Goal: Task Accomplishment & Management: Use online tool/utility

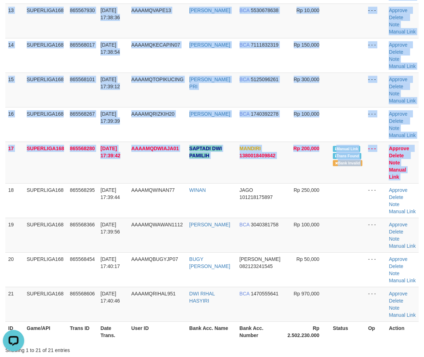
click at [0, 216] on html "Toggle navigation Home Bank Account List Load By Website Group [ISPORT] SUPERLI…" at bounding box center [212, 258] width 424 height 1517
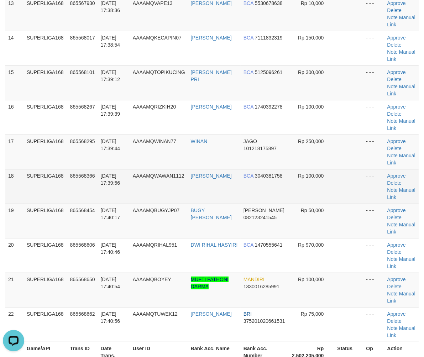
click at [45, 198] on td "SUPERLIGA168" at bounding box center [45, 186] width 43 height 35
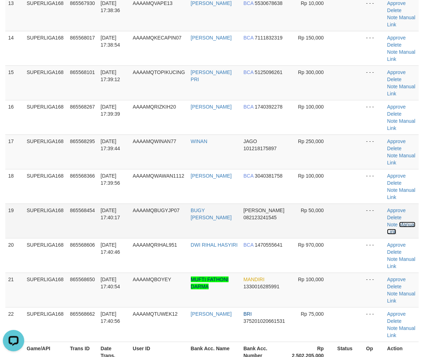
click at [400, 226] on link "Manual Link" at bounding box center [401, 228] width 28 height 13
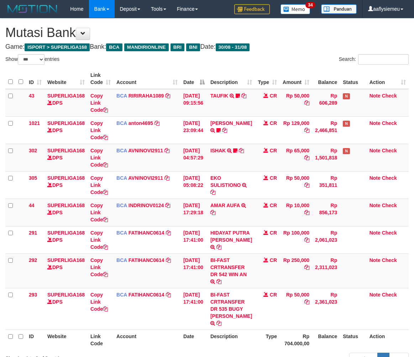
select select "***"
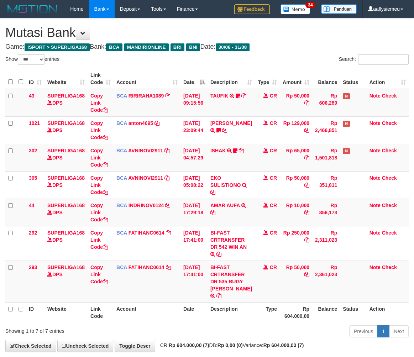
select select "***"
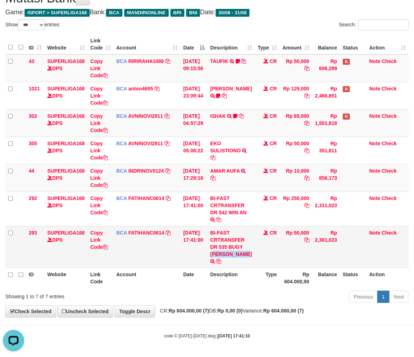
copy td "[PERSON_NAME]"
drag, startPoint x: 233, startPoint y: 246, endPoint x: 238, endPoint y: 256, distance: 10.8
click at [238, 256] on td "BI-FAST CRTRANSFER DR 535 BUGY RAIHAN RAMZY" at bounding box center [231, 247] width 47 height 42
click at [105, 245] on icon at bounding box center [105, 247] width 5 height 5
copy td "BUGY RAIHAN"
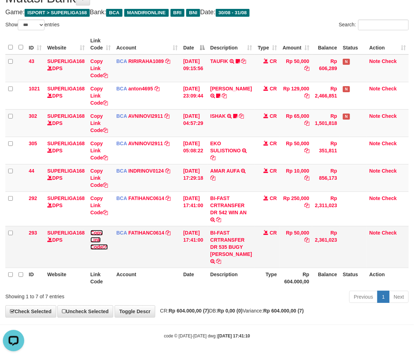
drag, startPoint x: 105, startPoint y: 245, endPoint x: 115, endPoint y: 244, distance: 10.7
click at [106, 245] on icon at bounding box center [105, 247] width 5 height 5
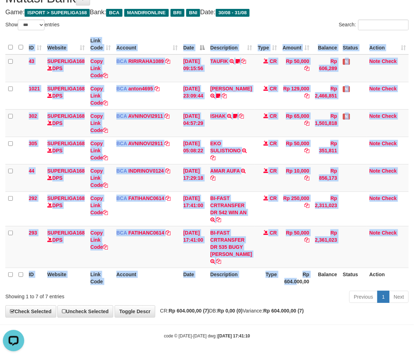
click at [293, 288] on div "ID Website Link Code Account Date Description Type Amount Balance Status Action…" at bounding box center [207, 161] width 414 height 258
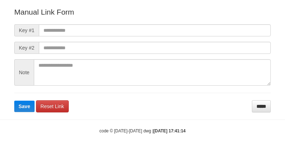
scroll to position [93, 0]
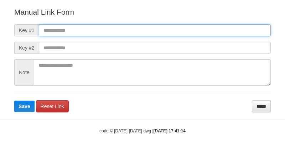
drag, startPoint x: 57, startPoint y: 33, endPoint x: 53, endPoint y: 40, distance: 7.8
click at [57, 33] on input "text" at bounding box center [155, 30] width 232 height 12
paste input "**********"
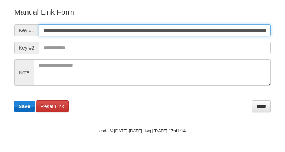
scroll to position [0, 499]
type input "**********"
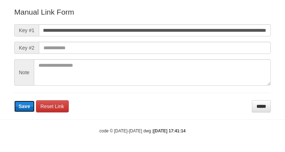
scroll to position [0, 0]
click at [22, 109] on span "Save" at bounding box center [25, 106] width 12 height 6
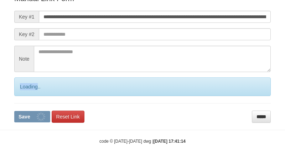
click at [22, 96] on div "Loading.." at bounding box center [142, 86] width 257 height 19
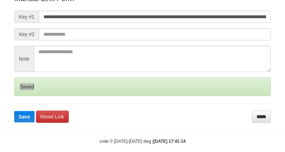
click at [22, 96] on div "Saved" at bounding box center [142, 86] width 257 height 19
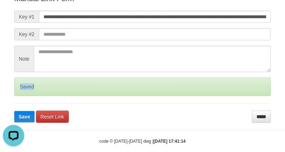
click at [22, 96] on div "Saved" at bounding box center [142, 86] width 257 height 19
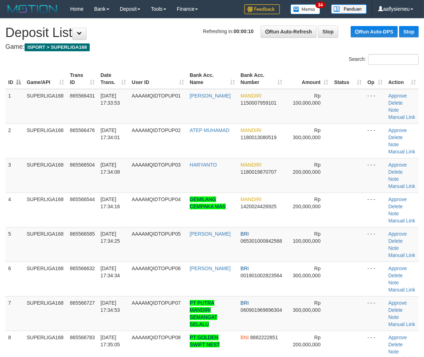
click at [65, 295] on td "SUPERLIGA168" at bounding box center [45, 279] width 43 height 35
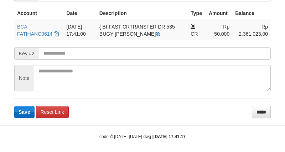
scroll to position [192, 0]
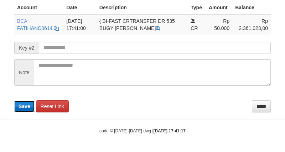
click at [24, 109] on button "Save" at bounding box center [24, 105] width 20 height 11
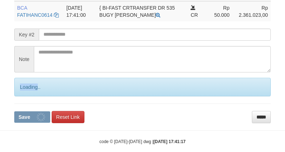
click at [24, 96] on div "Loading.." at bounding box center [142, 87] width 257 height 19
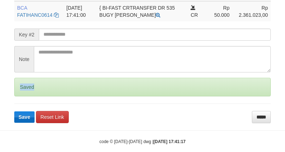
click at [25, 96] on div "Saved" at bounding box center [142, 87] width 257 height 19
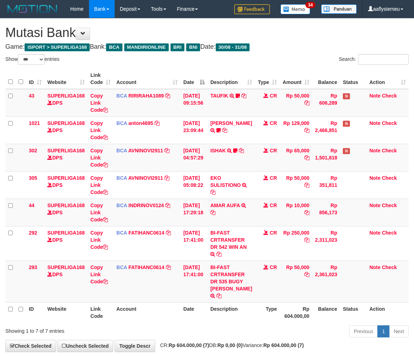
select select "***"
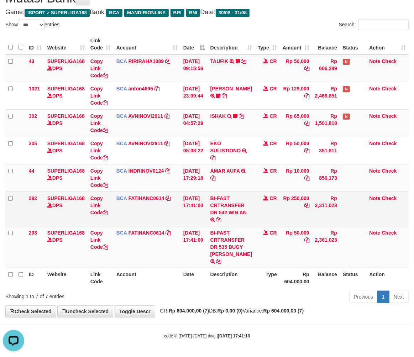
click at [212, 219] on td "BI-FAST CRTRANSFER DR 542 WIN AN BI-FAST CRTRANSFER DR 542 WIN'AN" at bounding box center [231, 209] width 47 height 35
copy td "AN"
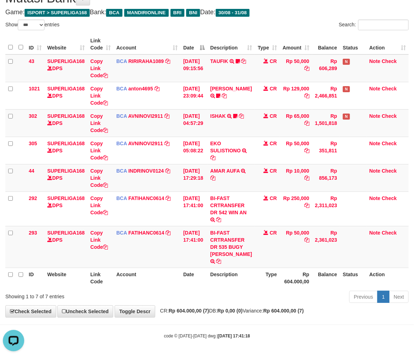
click at [259, 272] on th "Type" at bounding box center [267, 278] width 25 height 20
drag, startPoint x: 232, startPoint y: 279, endPoint x: 227, endPoint y: 278, distance: 5.0
click at [232, 279] on th "Description" at bounding box center [231, 278] width 47 height 20
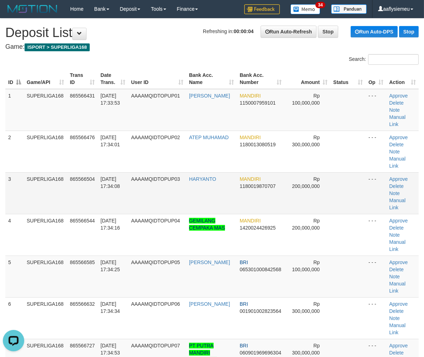
click at [87, 183] on td "865566504" at bounding box center [82, 193] width 31 height 42
drag, startPoint x: 30, startPoint y: 230, endPoint x: 1, endPoint y: 241, distance: 30.2
click at [29, 256] on td "SUPERLIGA168" at bounding box center [45, 277] width 43 height 42
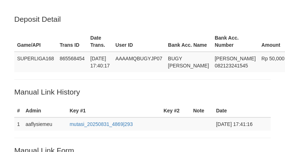
scroll to position [192, 0]
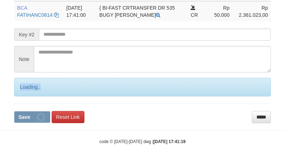
click at [25, 96] on div "Loading.." at bounding box center [142, 87] width 257 height 19
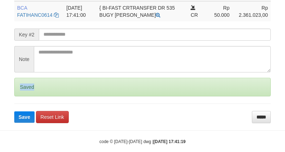
click at [25, 96] on div "Saved" at bounding box center [142, 87] width 257 height 19
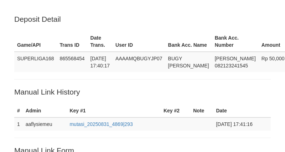
scroll to position [192, 0]
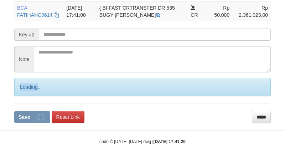
click at [25, 96] on div "Loading.." at bounding box center [142, 87] width 257 height 19
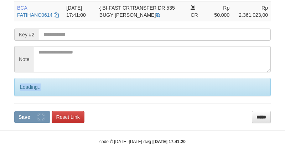
click at [25, 96] on div "Loading.." at bounding box center [142, 87] width 257 height 19
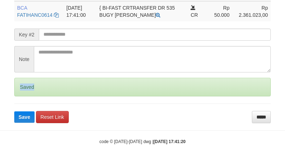
click at [25, 96] on div "Saved" at bounding box center [142, 87] width 257 height 19
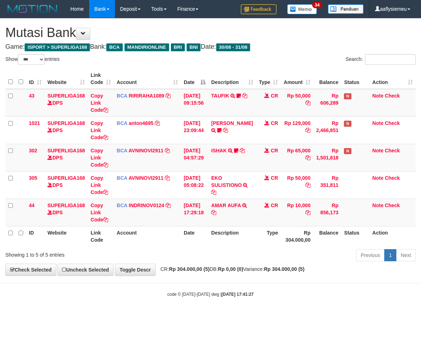
select select "***"
click at [169, 271] on span "CR: Rp 304.000,00 (5) DB: Rp 0,00 (0) Variance: Rp 304.000,00 (5)" at bounding box center [231, 270] width 148 height 6
click at [256, 238] on th "Type" at bounding box center [268, 236] width 25 height 20
click at [324, 272] on div "**********" at bounding box center [210, 147] width 421 height 257
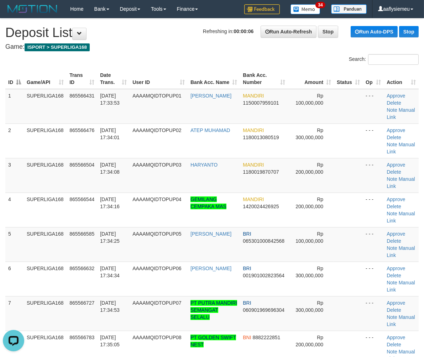
drag, startPoint x: 80, startPoint y: 225, endPoint x: 1, endPoint y: 251, distance: 82.9
click at [79, 226] on td "865566544" at bounding box center [82, 210] width 31 height 35
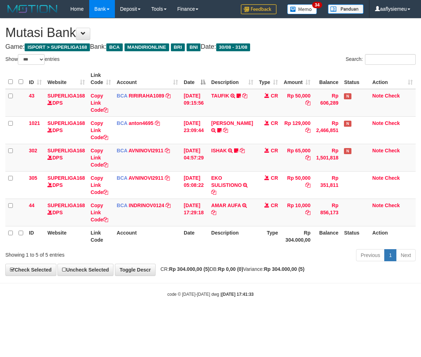
select select "***"
click at [189, 242] on th "Date" at bounding box center [194, 236] width 27 height 20
click at [197, 288] on body "Toggle navigation Home Bank Account List Load By Website Group [ISPORT] SUPERLI…" at bounding box center [210, 158] width 421 height 316
click at [196, 288] on body "Toggle navigation Home Bank Account List Load By Website Group [ISPORT] SUPERLI…" at bounding box center [210, 158] width 421 height 316
click at [209, 301] on body "Toggle navigation Home Bank Account List Load By Website Group [ISPORT] SUPERLI…" at bounding box center [210, 158] width 421 height 316
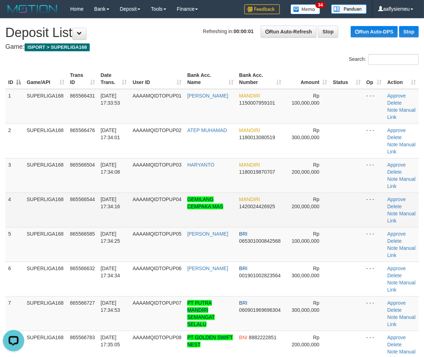
click at [37, 202] on td "SUPERLIGA168" at bounding box center [45, 210] width 43 height 35
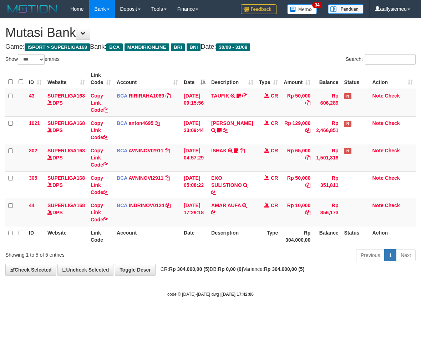
select select "***"
click at [205, 262] on div "Previous 1 Next" at bounding box center [298, 256] width 234 height 15
drag, startPoint x: 198, startPoint y: 304, endPoint x: 201, endPoint y: 301, distance: 4.6
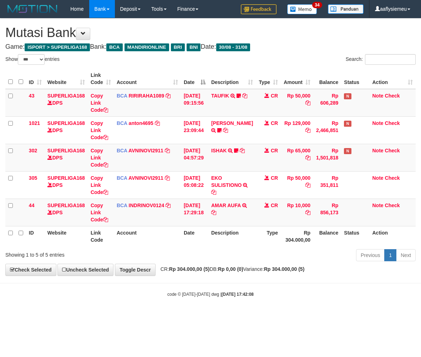
click at [198, 305] on body "Toggle navigation Home Bank Account List Load By Website Group [ISPORT] SUPERLI…" at bounding box center [210, 158] width 421 height 316
click at [234, 281] on body "Toggle navigation Home Bank Account List Load By Website Group [ISPORT] SUPERLI…" at bounding box center [210, 158] width 421 height 316
select select "***"
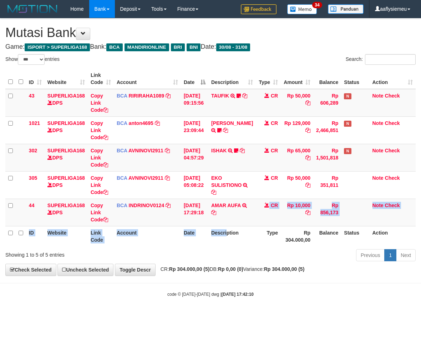
click at [230, 226] on table "ID Website Link Code Account Date Description Type Amount Balance Status Action…" at bounding box center [210, 158] width 410 height 178
click at [236, 272] on strong "Rp 0,00 (0)" at bounding box center [230, 270] width 25 height 6
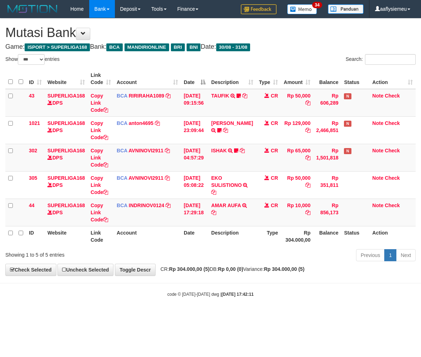
select select "***"
click at [228, 273] on div "**********" at bounding box center [210, 147] width 421 height 257
select select "***"
click at [193, 280] on body "Toggle navigation Home Bank Account List Load By Website Group [ISPORT] SUPERLI…" at bounding box center [210, 158] width 421 height 316
click at [222, 229] on th "Description" at bounding box center [231, 236] width 47 height 20
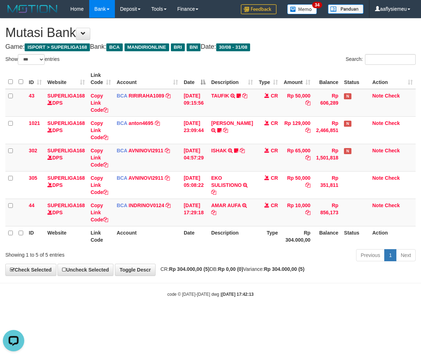
click at [309, 255] on div "Previous 1 Next" at bounding box center [298, 256] width 234 height 15
click at [308, 256] on div "Previous 1 Next" at bounding box center [298, 256] width 234 height 15
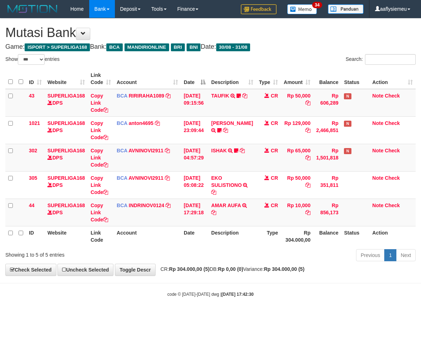
select select "***"
click at [253, 281] on body "Toggle navigation Home Bank Account List Load By Website Group [ISPORT] SUPERLI…" at bounding box center [210, 158] width 421 height 316
click at [226, 290] on body "Toggle navigation Home Bank Account List Load By Website Group [ISPORT] SUPERLI…" at bounding box center [210, 158] width 421 height 316
select select "***"
click at [222, 288] on body "Toggle navigation Home Bank Account List Load By Website Group [ISPORT] SUPERLI…" at bounding box center [210, 158] width 421 height 316
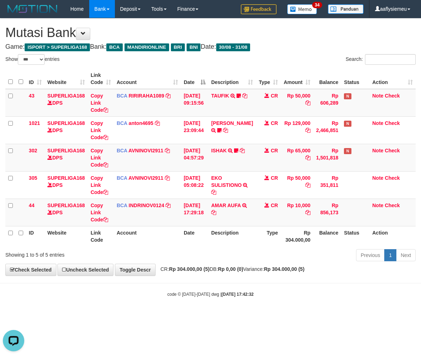
click at [274, 245] on th "Type" at bounding box center [268, 236] width 25 height 20
click at [256, 232] on th "Type" at bounding box center [268, 236] width 25 height 20
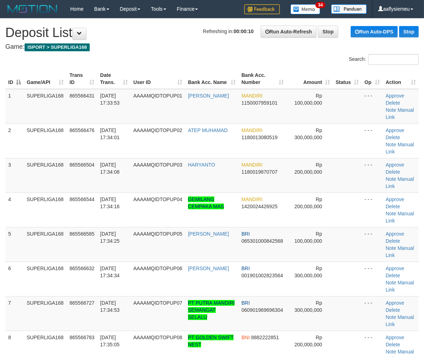
drag, startPoint x: 49, startPoint y: 215, endPoint x: 1, endPoint y: 227, distance: 49.7
click at [43, 227] on td "SUPERLIGA168" at bounding box center [45, 244] width 43 height 35
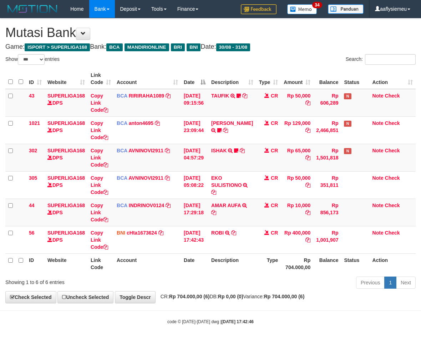
select select "***"
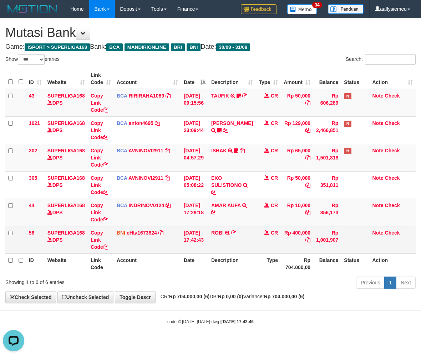
click at [244, 241] on td "ROBI TRANSFER DARI BPK ROBI" at bounding box center [231, 239] width 47 height 27
click at [244, 242] on td "ROBI TRANSFER DARI BPK ROBI" at bounding box center [231, 239] width 47 height 27
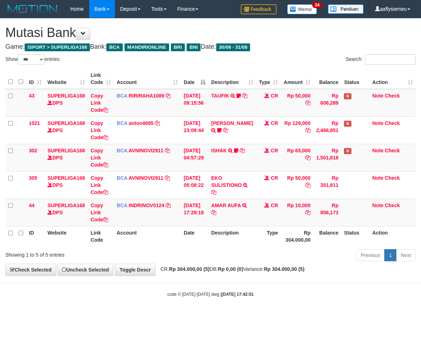
select select "***"
click at [211, 250] on div "Previous 1 Next" at bounding box center [298, 256] width 234 height 15
select select "***"
click at [211, 249] on div "Previous 1 Next" at bounding box center [298, 256] width 234 height 15
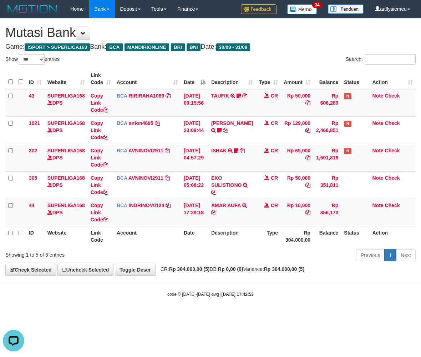
click at [211, 249] on div "Previous 1 Next" at bounding box center [298, 256] width 234 height 15
click at [211, 250] on div "Previous 1 Next" at bounding box center [298, 256] width 234 height 15
click at [207, 254] on div "Previous 1 Next" at bounding box center [298, 256] width 234 height 15
click at [209, 254] on div "Previous 1 Next" at bounding box center [298, 256] width 234 height 15
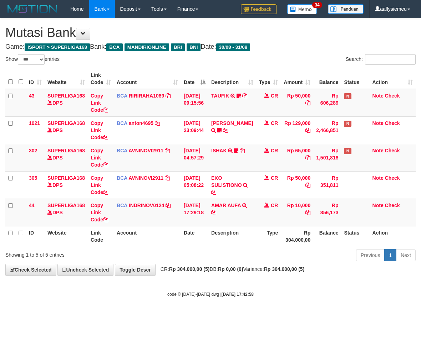
select select "***"
click at [212, 252] on div "Previous 1 Next" at bounding box center [298, 256] width 234 height 15
click at [239, 292] on strong "[DATE] 17:42:58" at bounding box center [237, 294] width 32 height 5
click at [239, 292] on strong "2025/08/31 17:42:58" at bounding box center [237, 294] width 32 height 5
click at [259, 272] on span "CR: Rp 304.000,00 (5) DB: Rp 0,00 (0) Variance: Rp 304.000,00 (5)" at bounding box center [231, 270] width 148 height 6
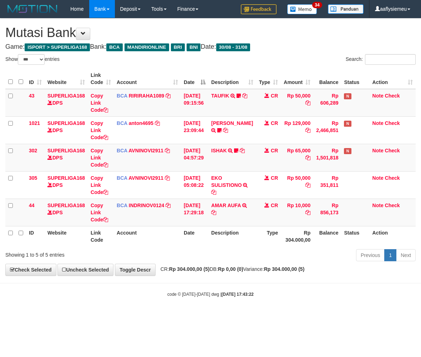
select select "***"
click at [258, 278] on body "Toggle navigation Home Bank Account List Load By Website Group [ISPORT] SUPERLI…" at bounding box center [210, 158] width 421 height 316
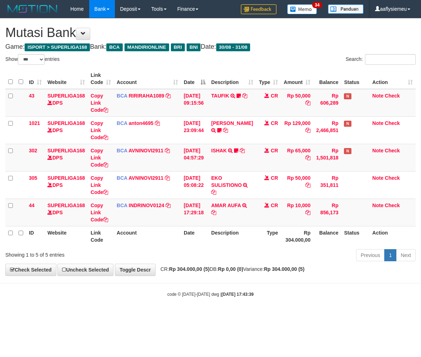
select select "***"
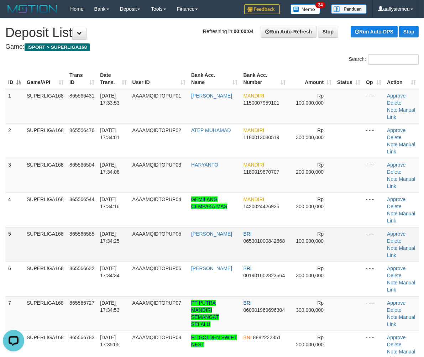
click at [29, 238] on td "SUPERLIGA168" at bounding box center [45, 244] width 43 height 35
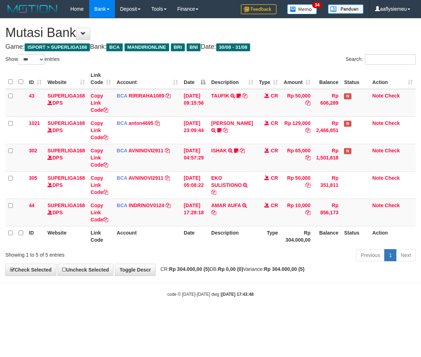
select select "***"
click at [202, 282] on body "Toggle navigation Home Bank Account List Load By Website Group [ISPORT] SUPERLI…" at bounding box center [210, 158] width 421 height 316
click at [200, 293] on small "code © 2012-2018 dwg | 2025/08/31 17:43:48" at bounding box center [210, 294] width 86 height 5
drag, startPoint x: 200, startPoint y: 293, endPoint x: 420, endPoint y: 250, distance: 224.0
click at [202, 292] on small "code © 2012-2018 dwg | 2025/08/31 17:43:48" at bounding box center [210, 294] width 86 height 5
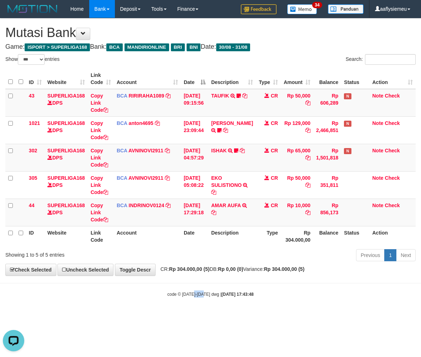
drag, startPoint x: 257, startPoint y: 272, endPoint x: 341, endPoint y: 256, distance: 85.8
click at [255, 275] on div "**********" at bounding box center [210, 147] width 421 height 257
click at [268, 274] on div "**********" at bounding box center [210, 147] width 421 height 257
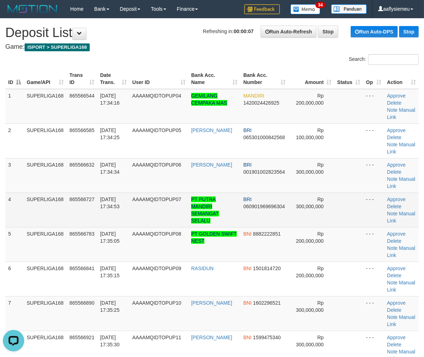
click at [17, 195] on td "4" at bounding box center [14, 210] width 19 height 35
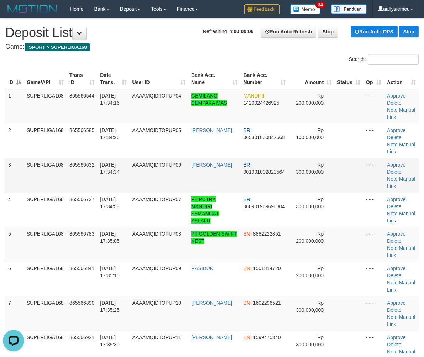
click at [22, 188] on td "3" at bounding box center [14, 175] width 19 height 35
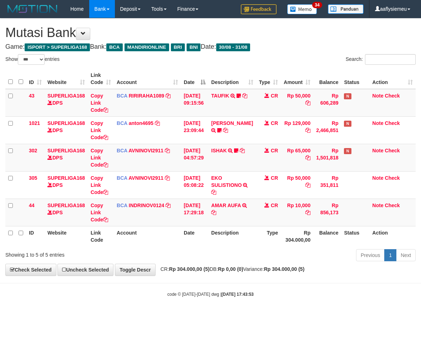
select select "***"
drag, startPoint x: 216, startPoint y: 243, endPoint x: 325, endPoint y: 226, distance: 110.7
click at [216, 242] on th "Description" at bounding box center [231, 236] width 47 height 20
click at [321, 228] on th "Balance" at bounding box center [327, 236] width 28 height 20
click at [237, 235] on th "Description" at bounding box center [231, 236] width 47 height 20
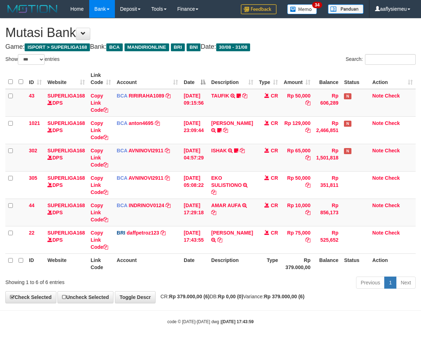
select select "***"
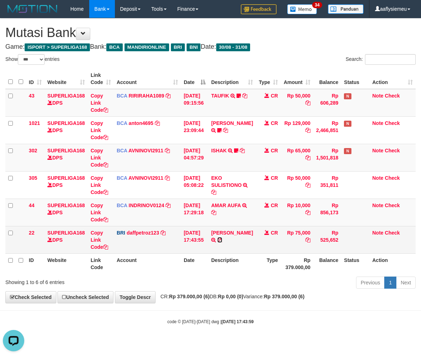
click at [222, 239] on icon at bounding box center [219, 240] width 5 height 5
click at [305, 247] on td "Rp 75,000" at bounding box center [296, 239] width 32 height 27
click at [300, 243] on td "Rp 75,000" at bounding box center [296, 239] width 32 height 27
click at [294, 246] on td "Rp 75,000" at bounding box center [296, 239] width 32 height 27
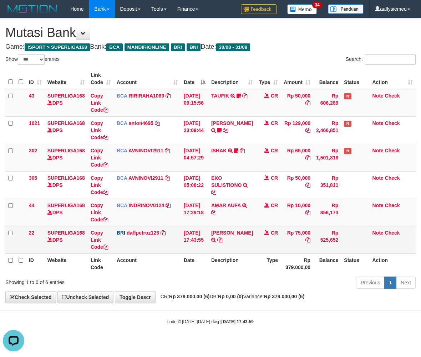
drag, startPoint x: 293, startPoint y: 246, endPoint x: 289, endPoint y: 243, distance: 4.6
click at [293, 246] on td "Rp 75,000" at bounding box center [296, 239] width 32 height 27
click at [289, 243] on td "Rp 75,000" at bounding box center [296, 239] width 32 height 27
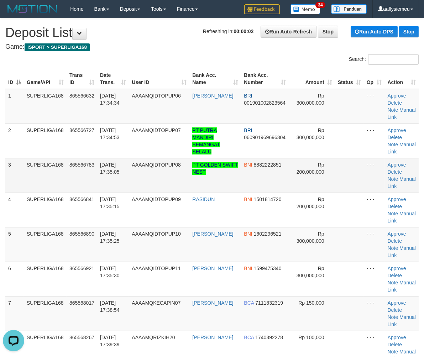
click at [93, 163] on span "865566783" at bounding box center [81, 165] width 25 height 6
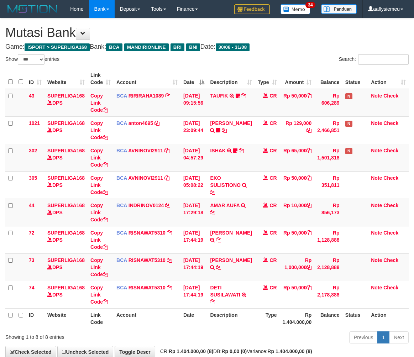
select select "***"
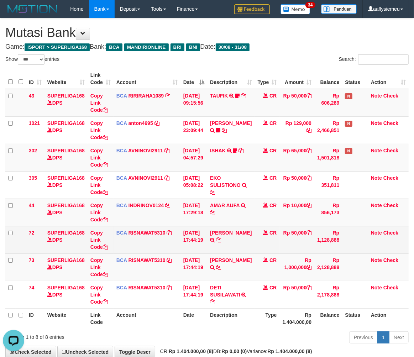
click at [256, 226] on td "CR" at bounding box center [267, 239] width 25 height 27
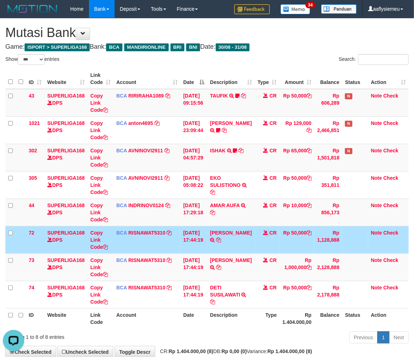
click at [256, 226] on td "CR" at bounding box center [267, 239] width 25 height 27
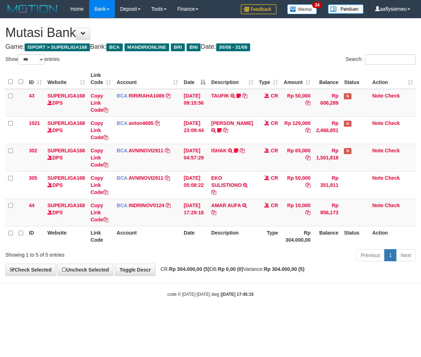
select select "***"
click at [216, 247] on div "ID Website Link Code Account Date Description Type Amount Balance Status Action…" at bounding box center [210, 158] width 421 height 182
select select "***"
drag, startPoint x: 212, startPoint y: 266, endPoint x: 382, endPoint y: 245, distance: 171.0
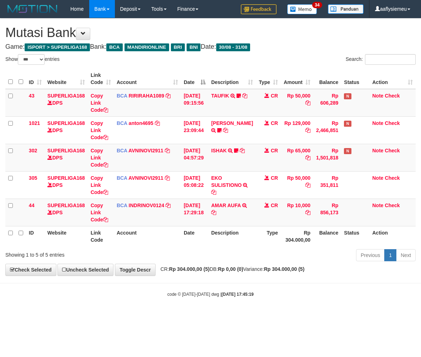
click at [212, 266] on div "**********" at bounding box center [210, 147] width 421 height 257
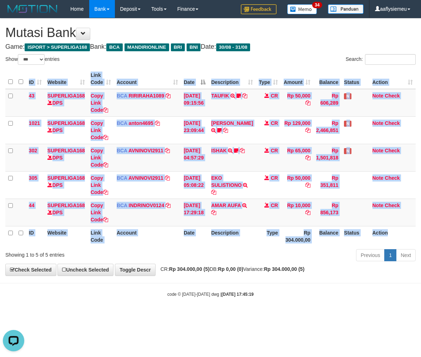
click at [411, 242] on th "Action" at bounding box center [392, 236] width 46 height 20
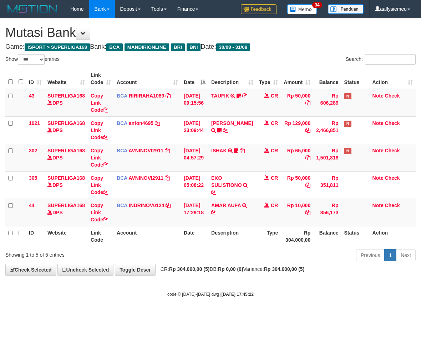
select select "***"
click at [206, 247] on div "ID Website Link Code Account Date Description Type Amount Balance Status Action…" at bounding box center [210, 158] width 421 height 182
click at [206, 236] on th "Date" at bounding box center [194, 236] width 27 height 20
click at [206, 237] on th "Date" at bounding box center [194, 236] width 27 height 20
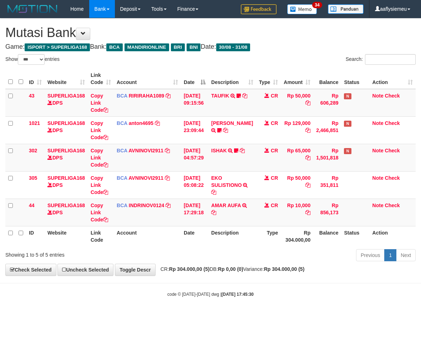
select select "***"
drag, startPoint x: 204, startPoint y: 242, endPoint x: 244, endPoint y: 230, distance: 42.1
click at [205, 243] on th "Date" at bounding box center [194, 236] width 27 height 20
click at [293, 255] on div "Previous 1 Next" at bounding box center [298, 256] width 234 height 15
click at [236, 271] on strong "Rp 0,00 (0)" at bounding box center [230, 270] width 25 height 6
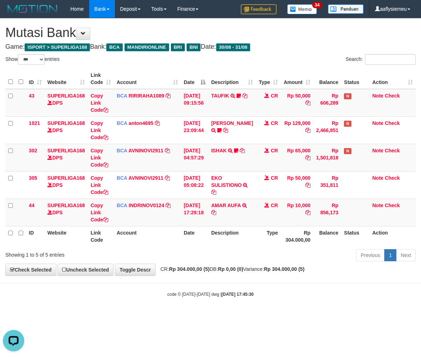
click at [234, 264] on div "Previous 1 Next" at bounding box center [298, 256] width 234 height 15
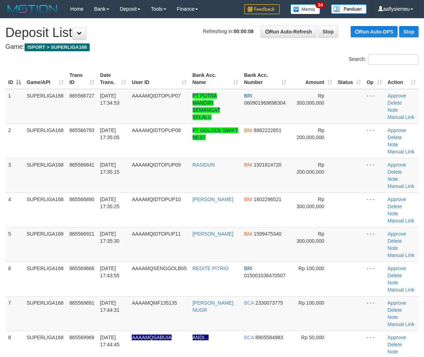
drag, startPoint x: 57, startPoint y: 212, endPoint x: 1, endPoint y: 221, distance: 56.7
click at [56, 215] on td "SUPERLIGA168" at bounding box center [45, 210] width 43 height 35
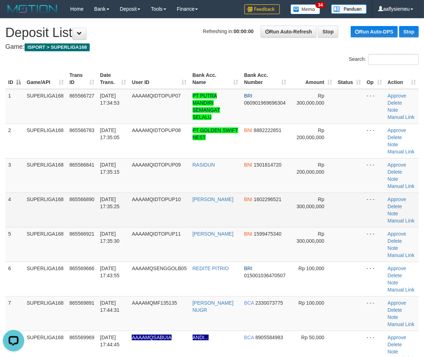
drag, startPoint x: 28, startPoint y: 213, endPoint x: 0, endPoint y: 220, distance: 28.7
click at [27, 214] on td "SUPERLIGA168" at bounding box center [45, 210] width 43 height 35
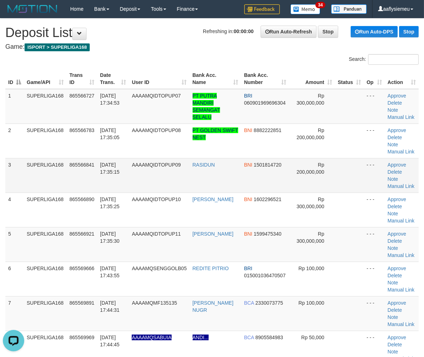
click at [71, 176] on td "865566841" at bounding box center [82, 175] width 31 height 35
click at [2, 211] on div "ID Game/API Trans ID Date Trans. User ID Bank Acc. Name Bank Acc. Number Amount…" at bounding box center [212, 279] width 424 height 425
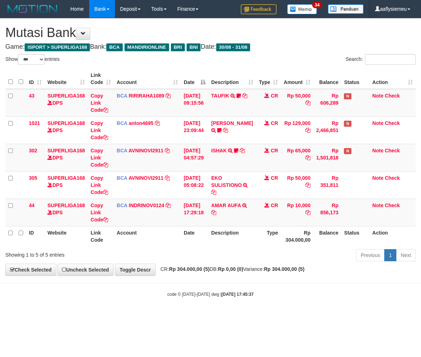
select select "***"
click at [227, 238] on th "Description" at bounding box center [231, 236] width 47 height 20
click at [272, 272] on span "CR: Rp 304.000,00 (5) DB: Rp 0,00 (0) Variance: Rp 304.000,00 (5)" at bounding box center [231, 270] width 148 height 6
click at [241, 274] on div "**********" at bounding box center [210, 147] width 421 height 257
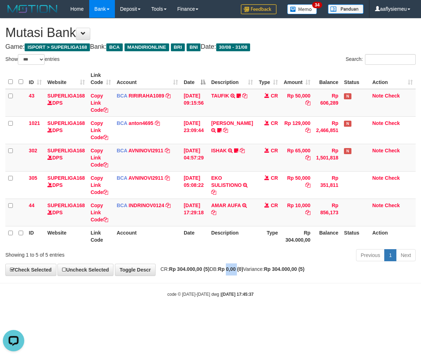
click at [237, 236] on th "Description" at bounding box center [231, 236] width 47 height 20
click at [274, 272] on span "CR: Rp 304.000,00 (5) DB: Rp 0,00 (0) Variance: Rp 304.000,00 (5)" at bounding box center [231, 270] width 148 height 6
select select "***"
click at [274, 272] on span "CR: Rp 304.000,00 (5) DB: Rp 0,00 (0) Variance: Rp 304.000,00 (5)" at bounding box center [231, 270] width 148 height 6
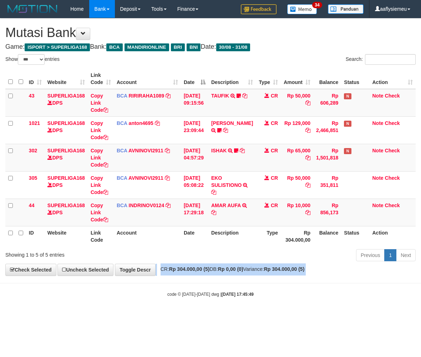
click at [274, 272] on span "CR: Rp 304.000,00 (5) DB: Rp 0,00 (0) Variance: Rp 304.000,00 (5)" at bounding box center [231, 270] width 148 height 6
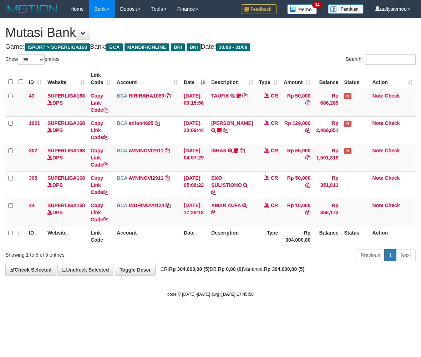
select select "***"
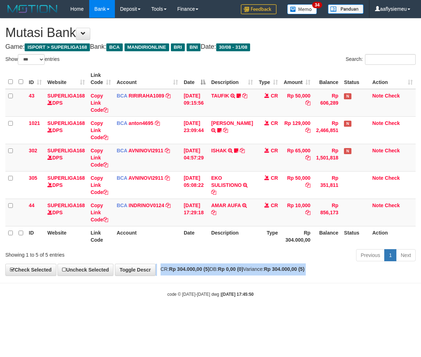
click at [273, 273] on div "**********" at bounding box center [210, 147] width 421 height 257
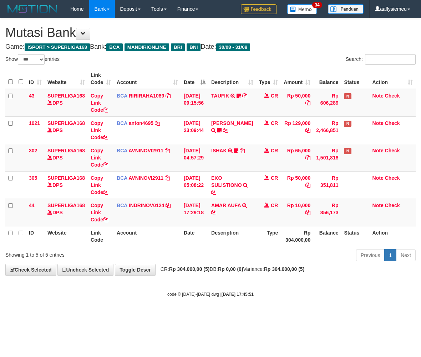
select select "***"
click at [262, 265] on div "**********" at bounding box center [210, 147] width 421 height 257
click at [170, 233] on th "Account" at bounding box center [147, 236] width 67 height 20
click at [166, 258] on div "Showing 1 to 5 of 5 entries Previous 1 Next" at bounding box center [210, 256] width 421 height 15
click at [184, 279] on body "Toggle navigation Home Bank Account List Load By Website Group [ISPORT] SUPERLI…" at bounding box center [210, 158] width 421 height 316
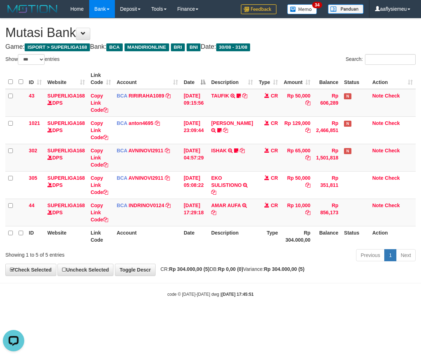
click at [184, 279] on body "Toggle navigation Home Bank Account List Load By Website Group [ISPORT] SUPERLI…" at bounding box center [210, 158] width 421 height 316
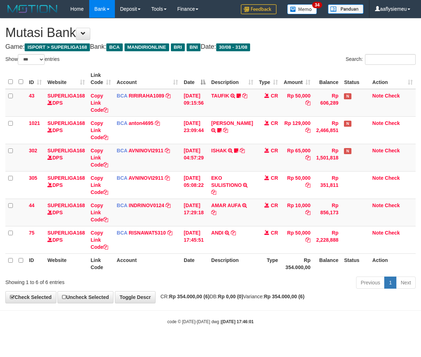
select select "***"
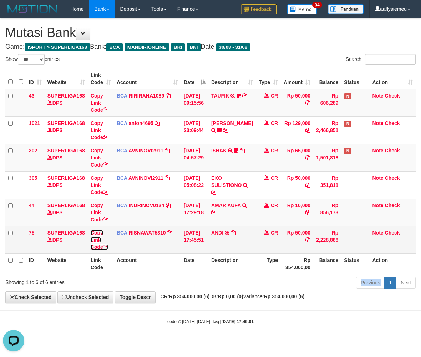
drag, startPoint x: 98, startPoint y: 247, endPoint x: 107, endPoint y: 247, distance: 9.3
click at [98, 247] on link "Copy Link Code" at bounding box center [99, 240] width 17 height 20
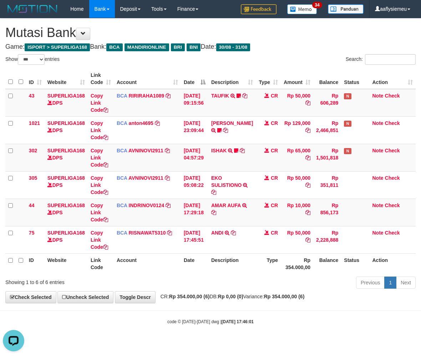
scroll to position [98, 0]
drag, startPoint x: 264, startPoint y: 280, endPoint x: 272, endPoint y: 281, distance: 7.6
click at [264, 280] on div "Previous 1 Next" at bounding box center [298, 283] width 234 height 15
click at [259, 298] on span "CR: Rp 354.000,00 (6) DB: Rp 0,00 (0) Variance: Rp 354.000,00 (6)" at bounding box center [231, 297] width 148 height 6
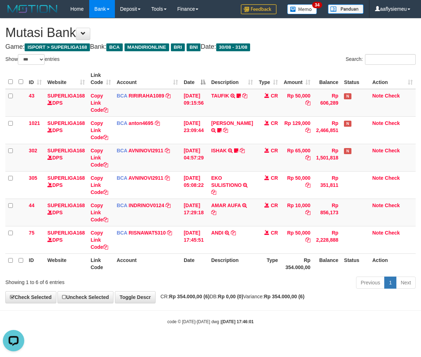
click at [276, 262] on tr "ID Website Link Code Account Date Description Type Rp 354.000,00 Balance Status…" at bounding box center [210, 264] width 410 height 20
click at [275, 263] on th "Type" at bounding box center [268, 264] width 25 height 20
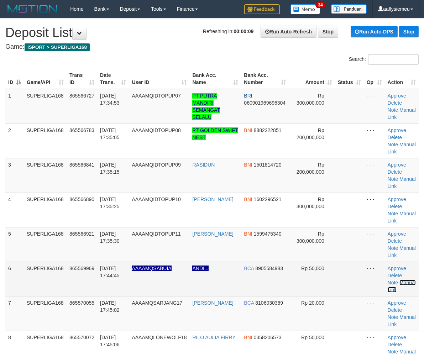
click at [406, 284] on link "Manual Link" at bounding box center [402, 286] width 28 height 13
drag, startPoint x: 77, startPoint y: 291, endPoint x: 30, endPoint y: 262, distance: 55.2
click at [77, 291] on td "865569969" at bounding box center [82, 279] width 31 height 35
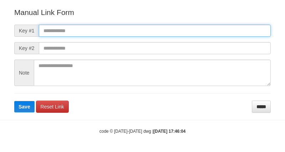
drag, startPoint x: 113, startPoint y: 29, endPoint x: 109, endPoint y: 34, distance: 6.1
click at [113, 29] on input "text" at bounding box center [155, 31] width 232 height 12
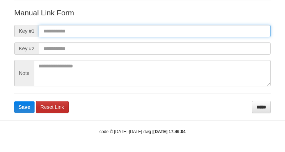
paste input "**********"
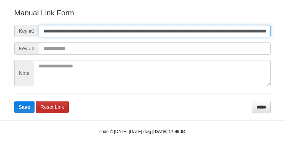
scroll to position [0, 414]
type input "**********"
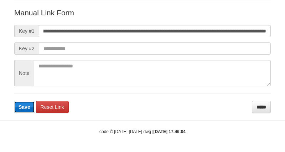
scroll to position [0, 0]
click at [16, 106] on button "Save" at bounding box center [24, 106] width 20 height 11
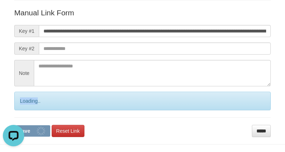
click at [16, 106] on div "Loading.." at bounding box center [142, 101] width 257 height 19
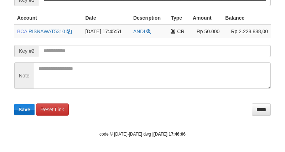
scroll to position [171, 0]
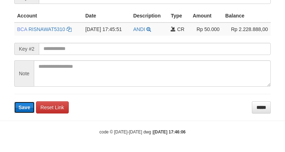
click at [28, 107] on span "Save" at bounding box center [25, 107] width 12 height 6
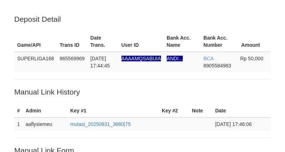
scroll to position [171, 0]
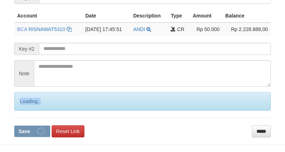
click at [28, 106] on div "Loading.." at bounding box center [142, 101] width 257 height 19
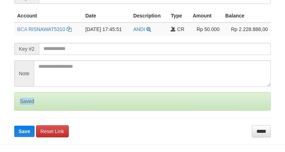
click at [28, 106] on div "Saved" at bounding box center [142, 101] width 257 height 19
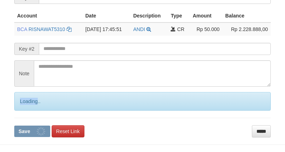
click at [28, 105] on div "Loading.." at bounding box center [142, 101] width 257 height 19
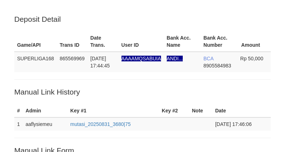
scroll to position [171, 0]
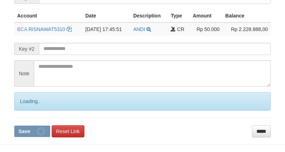
click at [27, 104] on div "Loading.." at bounding box center [142, 101] width 257 height 19
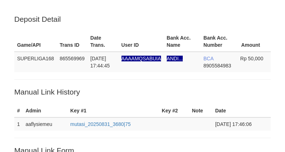
scroll to position [171, 0]
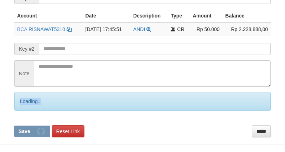
click at [27, 104] on div "Loading.." at bounding box center [142, 101] width 257 height 19
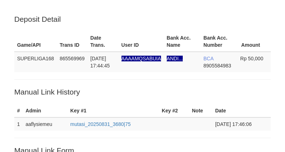
scroll to position [171, 0]
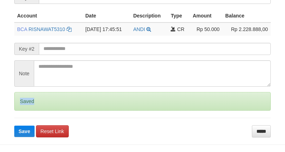
click at [27, 104] on div "Saved" at bounding box center [142, 101] width 257 height 19
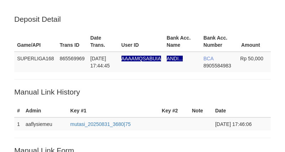
scroll to position [171, 0]
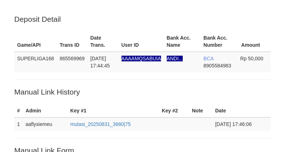
scroll to position [171, 0]
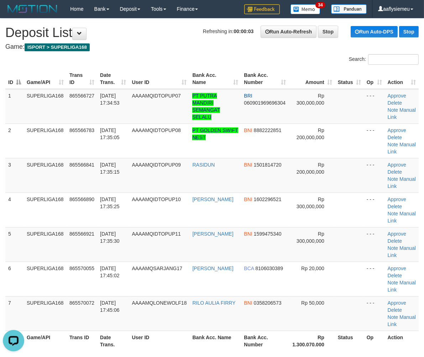
drag, startPoint x: 32, startPoint y: 209, endPoint x: 1, endPoint y: 219, distance: 32.2
click at [28, 212] on td "SUPERLIGA168" at bounding box center [45, 210] width 43 height 35
drag, startPoint x: 9, startPoint y: 225, endPoint x: 1, endPoint y: 230, distance: 9.5
click at [7, 227] on tbody "1 SUPERLIGA168 865566727 31/08/2025 17:34:53 AAAAMQIDTOPUP07 PT PUTRA MANDIRI S…" at bounding box center [212, 210] width 414 height 242
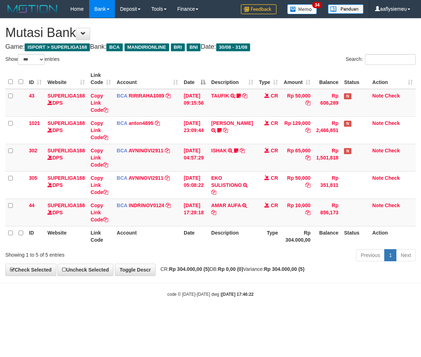
select select "***"
drag, startPoint x: 226, startPoint y: 239, endPoint x: 255, endPoint y: 237, distance: 28.9
click at [226, 239] on th "Description" at bounding box center [231, 236] width 47 height 20
click at [262, 251] on div "Previous 1 Next" at bounding box center [298, 256] width 234 height 15
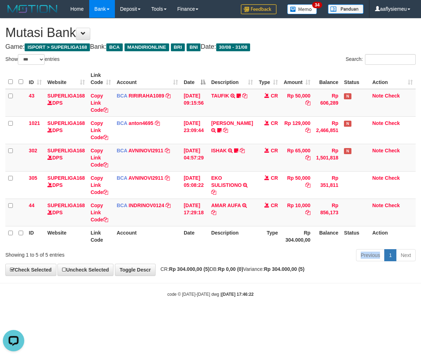
click at [228, 268] on span "CR: Rp 304.000,00 (5) DB: Rp 0,00 (0) Variance: Rp 304.000,00 (5)" at bounding box center [231, 270] width 148 height 6
click at [226, 267] on span "CR: Rp 304.000,00 (5) DB: Rp 0,00 (0) Variance: Rp 304.000,00 (5)" at bounding box center [231, 270] width 148 height 6
drag, startPoint x: 257, startPoint y: 262, endPoint x: 251, endPoint y: 262, distance: 6.1
click at [257, 262] on div "Previous 1 Next" at bounding box center [298, 256] width 234 height 15
select select "***"
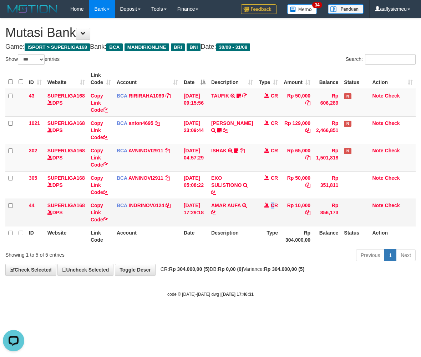
click at [269, 223] on td "CR" at bounding box center [268, 212] width 25 height 27
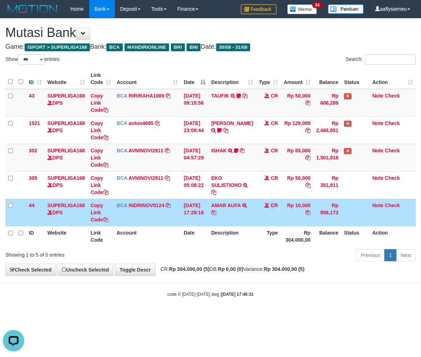
click at [269, 223] on td "CR" at bounding box center [268, 212] width 25 height 27
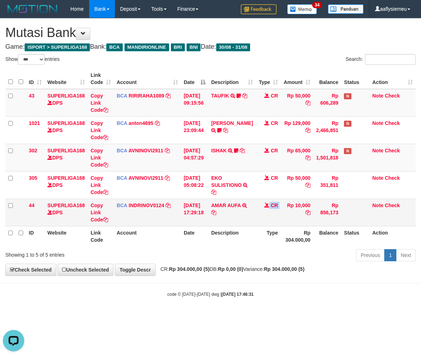
drag, startPoint x: 269, startPoint y: 223, endPoint x: 404, endPoint y: 221, distance: 135.1
click at [270, 225] on td "CR" at bounding box center [268, 212] width 25 height 27
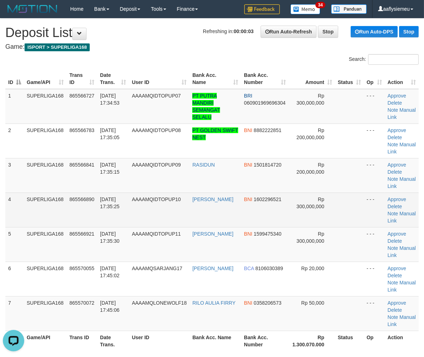
click at [71, 194] on td "865566890" at bounding box center [82, 210] width 31 height 35
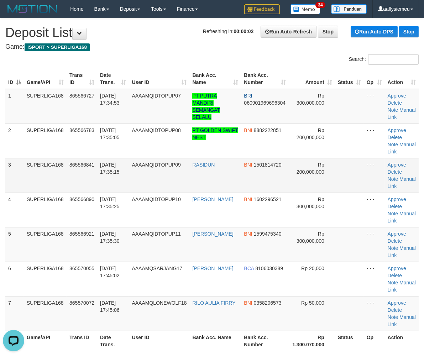
click at [29, 188] on td "SUPERLIGA168" at bounding box center [45, 175] width 43 height 35
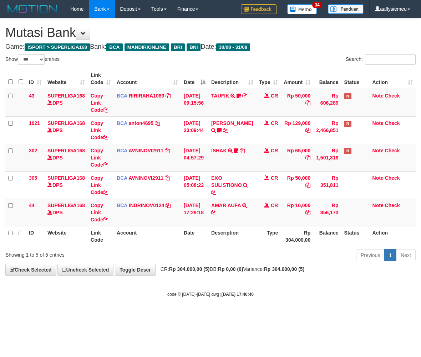
select select "***"
click at [280, 222] on td "Rp 10,000" at bounding box center [296, 212] width 32 height 27
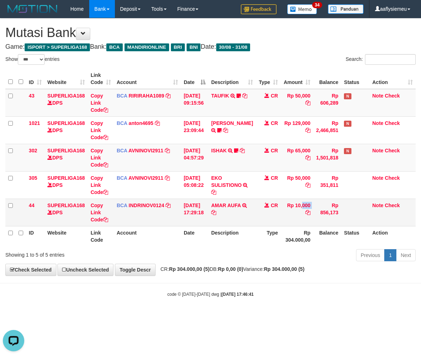
click at [280, 222] on td "Rp 10,000" at bounding box center [296, 212] width 32 height 27
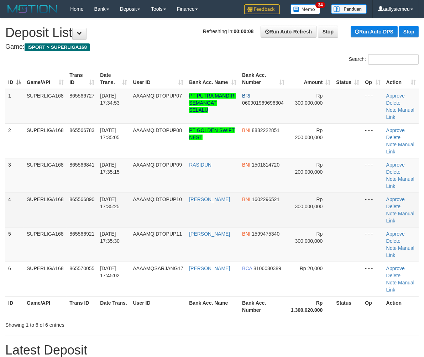
click at [113, 193] on td "31/08/2025 17:35:25" at bounding box center [113, 210] width 33 height 35
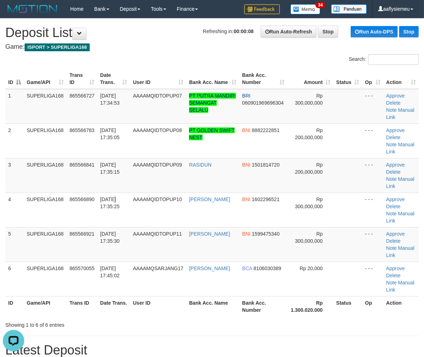
drag, startPoint x: 113, startPoint y: 181, endPoint x: 1, endPoint y: 206, distance: 114.2
click at [108, 193] on td "[DATE] 17:35:25" at bounding box center [113, 210] width 33 height 35
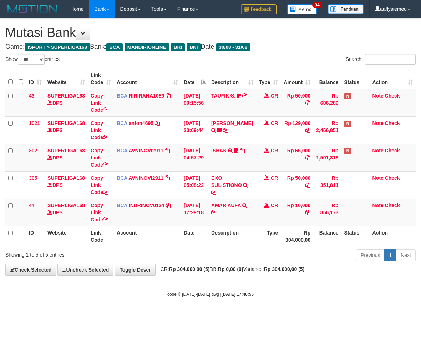
select select "***"
click at [263, 223] on td "CR" at bounding box center [268, 212] width 25 height 27
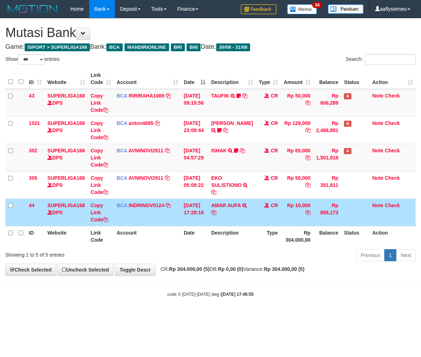
click at [264, 238] on th "Type" at bounding box center [268, 236] width 25 height 20
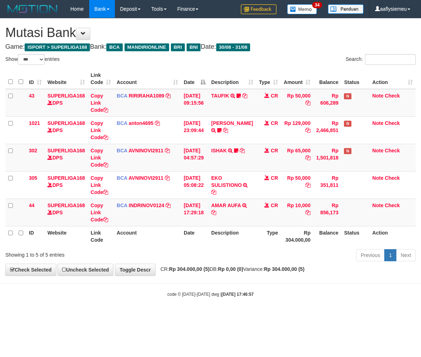
select select "***"
click at [216, 229] on th "Description" at bounding box center [231, 236] width 47 height 20
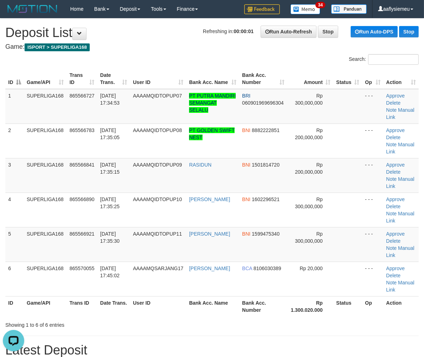
drag, startPoint x: 65, startPoint y: 172, endPoint x: 0, endPoint y: 214, distance: 76.7
click at [66, 172] on td "SUPERLIGA168" at bounding box center [45, 175] width 43 height 35
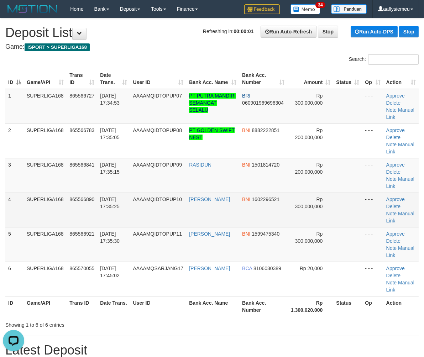
click at [42, 193] on td "SUPERLIGA168" at bounding box center [45, 210] width 43 height 35
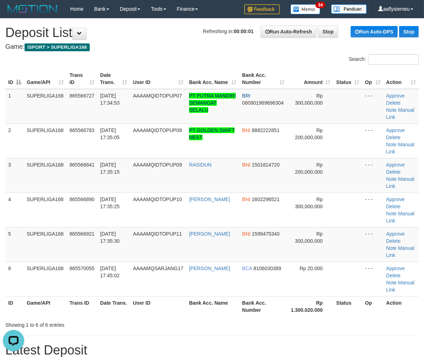
drag, startPoint x: 42, startPoint y: 187, endPoint x: 1, endPoint y: 201, distance: 43.5
click at [42, 193] on td "SUPERLIGA168" at bounding box center [45, 210] width 43 height 35
drag, startPoint x: 20, startPoint y: 205, endPoint x: 0, endPoint y: 214, distance: 22.0
click at [18, 207] on tbody "1 SUPERLIGA168 865566727 31/08/2025 17:34:53 AAAAMQIDTOPUP07 PT PUTRA MANDIRI S…" at bounding box center [212, 193] width 414 height 208
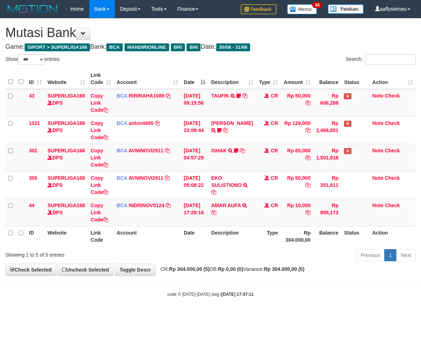
select select "***"
drag, startPoint x: 243, startPoint y: 238, endPoint x: 273, endPoint y: 234, distance: 29.5
click at [243, 238] on th "Description" at bounding box center [231, 236] width 47 height 20
click at [415, 219] on td "Note Check" at bounding box center [392, 212] width 46 height 27
click at [236, 244] on th "Description" at bounding box center [231, 236] width 47 height 20
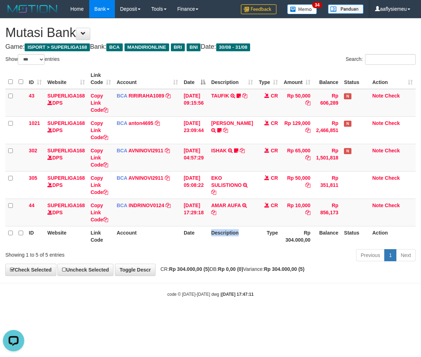
click at [235, 244] on th "Description" at bounding box center [231, 236] width 47 height 20
select select "***"
click at [211, 233] on th "Description" at bounding box center [231, 236] width 47 height 20
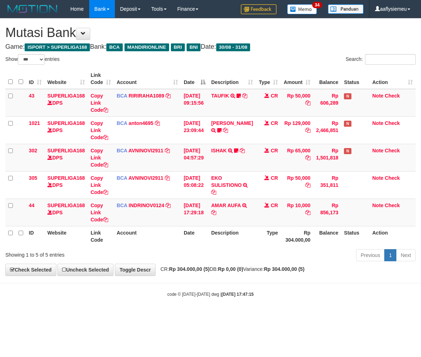
drag, startPoint x: 208, startPoint y: 249, endPoint x: 225, endPoint y: 247, distance: 16.5
click at [211, 249] on div "Previous 1 Next" at bounding box center [298, 256] width 234 height 15
select select "***"
drag, startPoint x: 172, startPoint y: 265, endPoint x: 176, endPoint y: 261, distance: 5.3
click at [172, 265] on div "**********" at bounding box center [210, 147] width 421 height 257
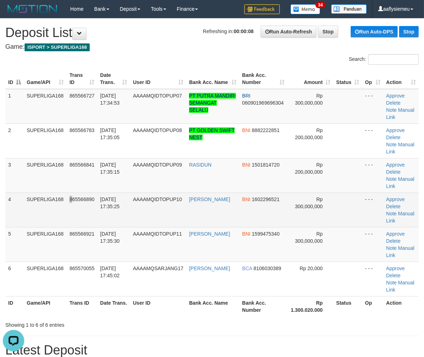
click at [71, 193] on td "865566890" at bounding box center [82, 210] width 31 height 35
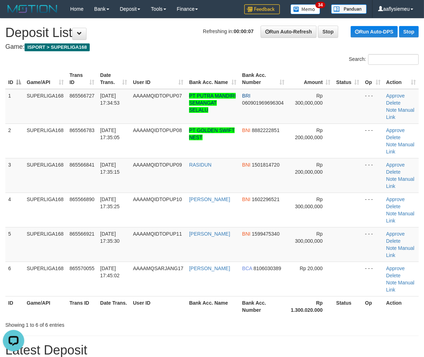
drag, startPoint x: 47, startPoint y: 198, endPoint x: 2, endPoint y: 211, distance: 46.7
click at [44, 200] on td "SUPERLIGA168" at bounding box center [45, 210] width 43 height 35
drag, startPoint x: 30, startPoint y: 207, endPoint x: 2, endPoint y: 212, distance: 27.6
click at [29, 227] on td "SUPERLIGA168" at bounding box center [45, 244] width 43 height 35
click at [6, 227] on td "5" at bounding box center [14, 244] width 19 height 35
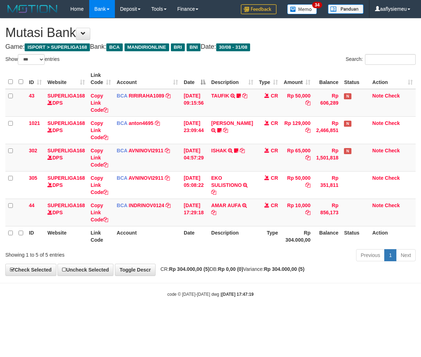
select select "***"
drag, startPoint x: 223, startPoint y: 213, endPoint x: 227, endPoint y: 213, distance: 3.9
click at [216, 213] on icon at bounding box center [213, 212] width 5 height 5
click at [250, 255] on div "Previous 1 Next" at bounding box center [298, 256] width 234 height 15
click at [284, 251] on div "Previous 1 Next" at bounding box center [298, 256] width 234 height 15
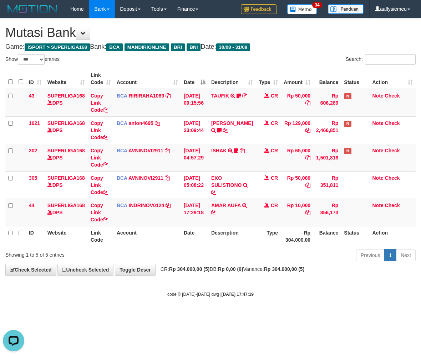
click at [230, 255] on div "Previous 1 Next" at bounding box center [298, 256] width 234 height 15
click at [184, 282] on body "Toggle navigation Home Bank Account List Load By Website Group [ISPORT] SUPERLI…" at bounding box center [210, 158] width 421 height 316
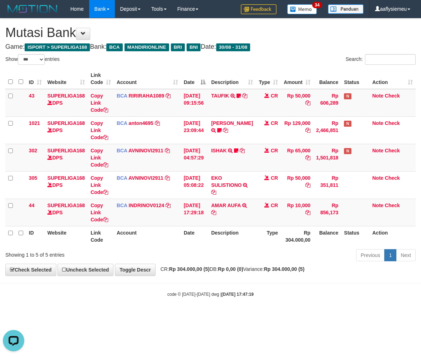
click at [184, 282] on body "Toggle navigation Home Bank Account List Load By Website Group [ISPORT] SUPERLI…" at bounding box center [210, 158] width 421 height 316
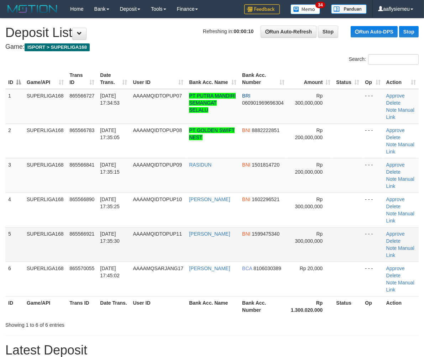
click at [31, 227] on td "SUPERLIGA168" at bounding box center [45, 244] width 43 height 35
click at [96, 158] on td "865566841" at bounding box center [82, 175] width 31 height 35
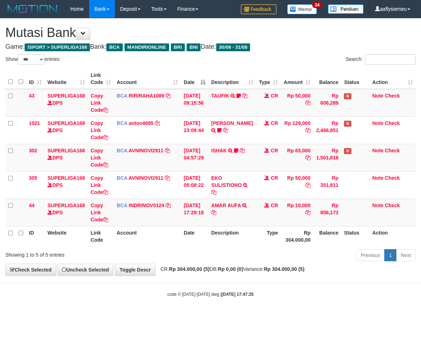
select select "***"
click at [304, 257] on div "Previous 1 Next" at bounding box center [298, 256] width 234 height 15
click at [302, 256] on div "Previous 1 Next" at bounding box center [298, 256] width 234 height 15
select select "***"
drag, startPoint x: 241, startPoint y: 252, endPoint x: 251, endPoint y: 251, distance: 9.7
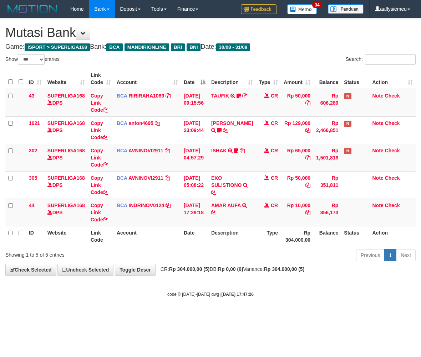
click at [242, 253] on div "Previous 1 Next" at bounding box center [298, 256] width 234 height 15
click at [214, 253] on div "Previous 1 Next" at bounding box center [298, 256] width 234 height 15
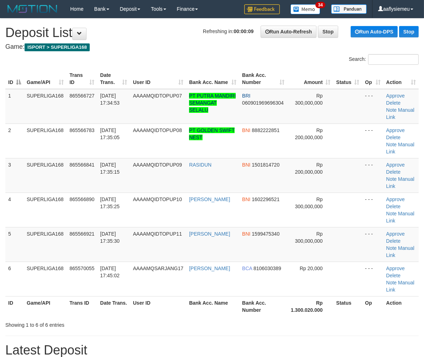
drag, startPoint x: 0, startPoint y: 215, endPoint x: -4, endPoint y: 217, distance: 4.0
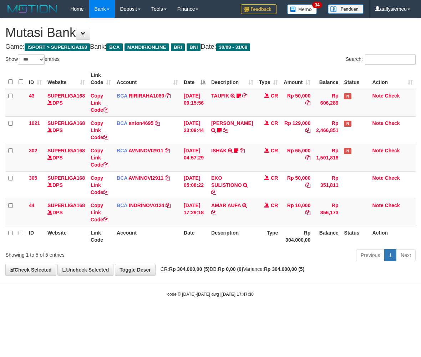
select select "***"
click at [207, 256] on div "Previous 1 Next" at bounding box center [298, 256] width 234 height 15
click at [307, 249] on div "Previous 1 Next" at bounding box center [298, 256] width 234 height 15
click at [317, 243] on th "Balance" at bounding box center [327, 236] width 28 height 20
click at [273, 245] on th "Type" at bounding box center [268, 236] width 25 height 20
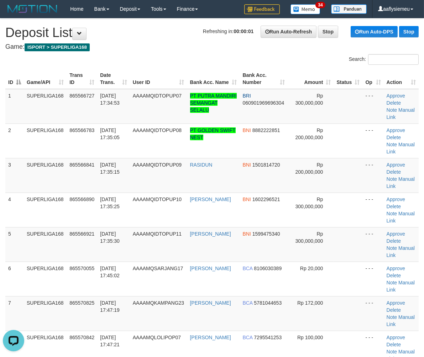
drag, startPoint x: 57, startPoint y: 180, endPoint x: 1, endPoint y: 208, distance: 62.8
click at [50, 190] on tbody "1 SUPERLIGA168 865566727 31/08/2025 17:34:53 AAAAMQIDTOPUP07 PT PUTRA MANDIRI S…" at bounding box center [212, 244] width 414 height 311
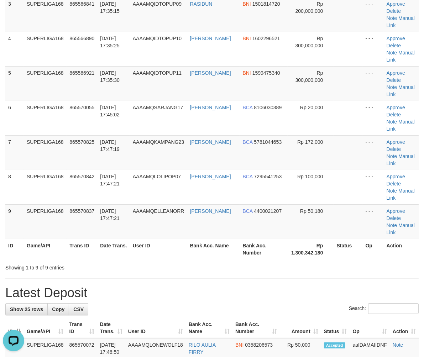
scroll to position [198, 0]
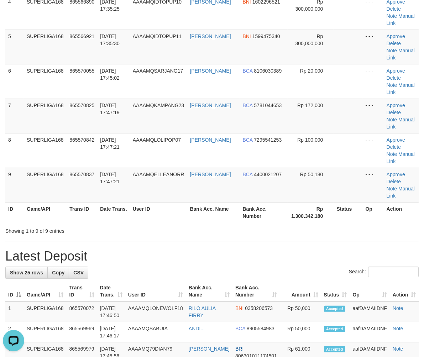
click at [47, 202] on th "Game/API" at bounding box center [45, 212] width 43 height 20
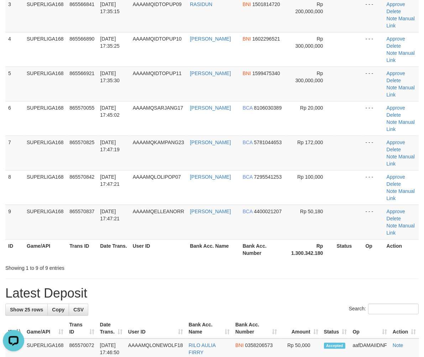
scroll to position [158, 0]
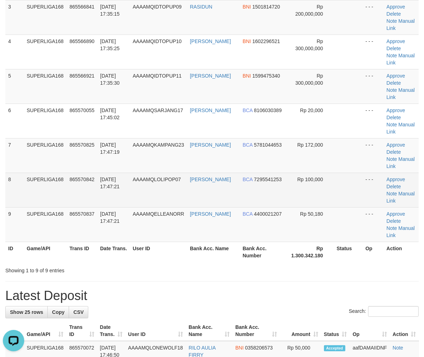
click at [97, 173] on td "865570842" at bounding box center [82, 190] width 31 height 35
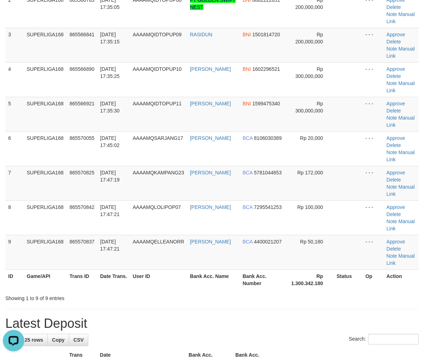
scroll to position [79, 0]
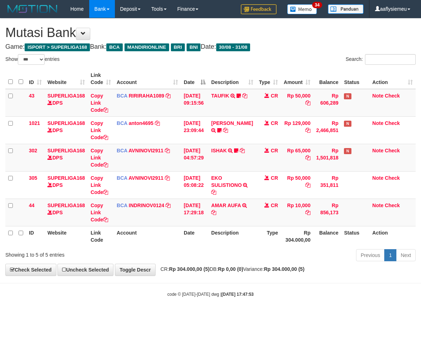
select select "***"
click at [232, 264] on div "Previous 1 Next" at bounding box center [298, 256] width 234 height 15
select select "***"
click at [273, 254] on div "Previous 1 Next" at bounding box center [298, 256] width 234 height 15
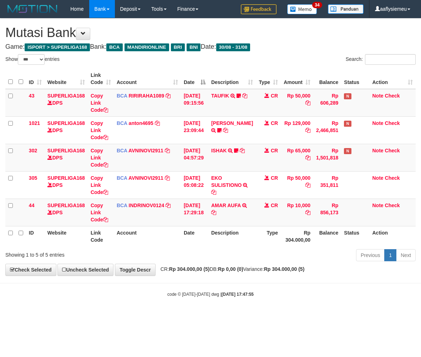
click at [276, 247] on div "ID Website Link Code Account Date Description Type Amount Balance Status Action…" at bounding box center [210, 158] width 421 height 182
click at [261, 258] on div "Previous 1 Next" at bounding box center [298, 256] width 234 height 15
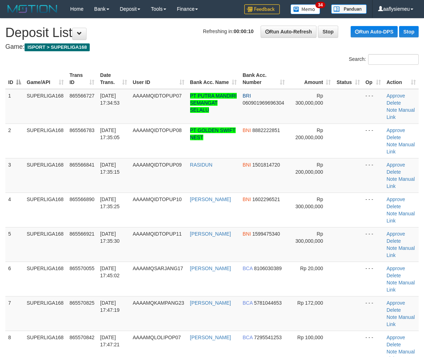
click at [70, 331] on td "865570842" at bounding box center [82, 348] width 31 height 35
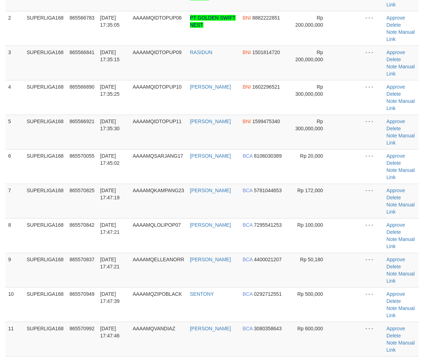
scroll to position [79, 0]
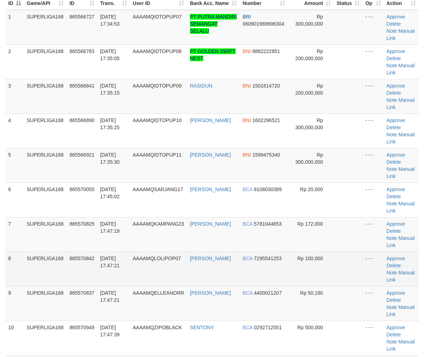
click at [12, 252] on td "8" at bounding box center [14, 269] width 19 height 35
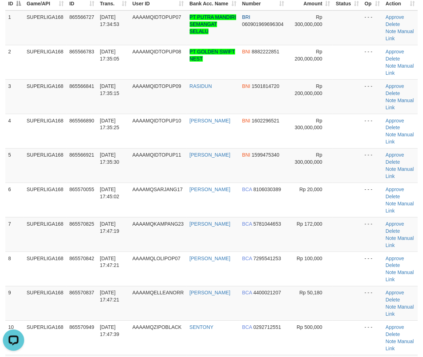
scroll to position [0, 0]
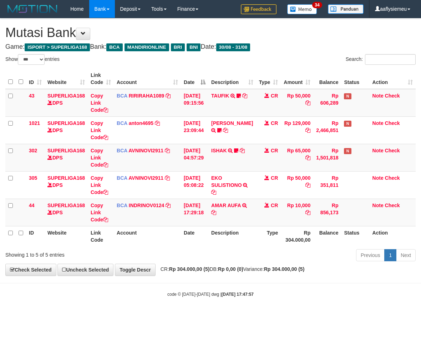
select select "***"
click at [216, 259] on div "Previous 1 Next" at bounding box center [298, 256] width 234 height 15
select select "***"
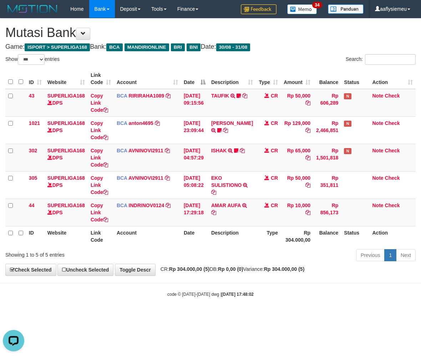
click at [227, 249] on div "Previous 1 Next" at bounding box center [298, 256] width 234 height 15
drag, startPoint x: 170, startPoint y: 284, endPoint x: 0, endPoint y: 291, distance: 170.1
click at [166, 285] on body "Toggle navigation Home Bank Account List Load By Website Group [ISPORT] SUPERLI…" at bounding box center [210, 158] width 421 height 316
select select "***"
click at [222, 272] on span "CR: Rp 304.000,00 (5) DB: Rp 0,00 (0) Variance: Rp 304.000,00 (5)" at bounding box center [231, 270] width 148 height 6
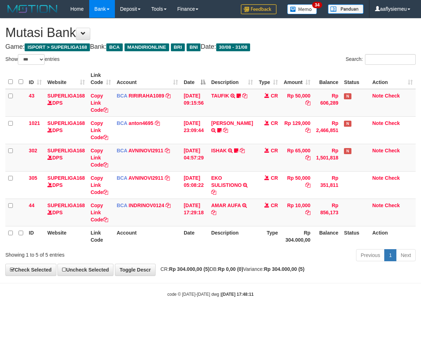
drag, startPoint x: 198, startPoint y: 284, endPoint x: 296, endPoint y: 269, distance: 98.4
click at [198, 284] on body "Toggle navigation Home Bank Account List Load By Website Group [ISPORT] SUPERLI…" at bounding box center [210, 158] width 421 height 316
drag, startPoint x: 237, startPoint y: 290, endPoint x: 0, endPoint y: 306, distance: 237.2
click at [236, 291] on body "Toggle navigation Home Bank Account List Load By Website Group [ISPORT] SUPERLI…" at bounding box center [210, 158] width 421 height 316
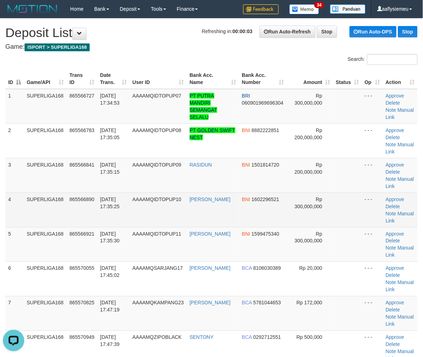
click at [50, 196] on td "SUPERLIGA168" at bounding box center [45, 210] width 43 height 35
click at [66, 203] on td "SUPERLIGA168" at bounding box center [45, 210] width 43 height 35
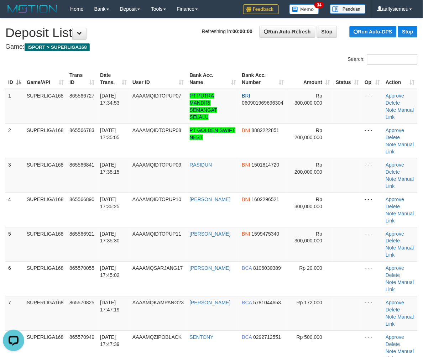
click at [2, 254] on div "ID Game/API Trans ID Date Trans. User ID Bank Acc. Name Bank Acc. Number Amount…" at bounding box center [211, 297] width 423 height 460
click at [6, 254] on td "5" at bounding box center [14, 244] width 19 height 35
click at [97, 239] on td "865566921" at bounding box center [82, 244] width 31 height 35
click at [45, 237] on td "SUPERLIGA168" at bounding box center [45, 244] width 43 height 35
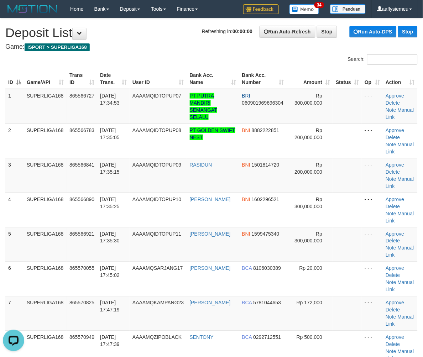
drag, startPoint x: 45, startPoint y: 237, endPoint x: 1, endPoint y: 246, distance: 45.4
click at [40, 239] on td "SUPERLIGA168" at bounding box center [45, 244] width 43 height 35
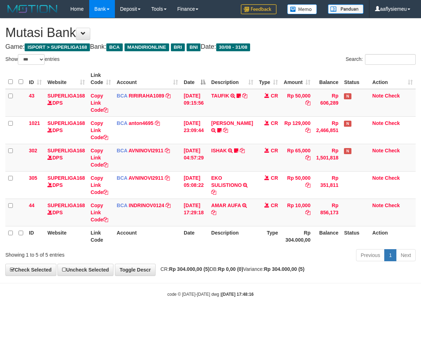
select select "***"
click at [231, 251] on div "Previous 1 Next" at bounding box center [298, 256] width 234 height 15
click at [339, 258] on div "Previous 1 Next" at bounding box center [298, 256] width 234 height 15
click at [262, 265] on div "**********" at bounding box center [210, 147] width 421 height 257
click at [243, 268] on strong "Rp 0,00 (0)" at bounding box center [230, 270] width 25 height 6
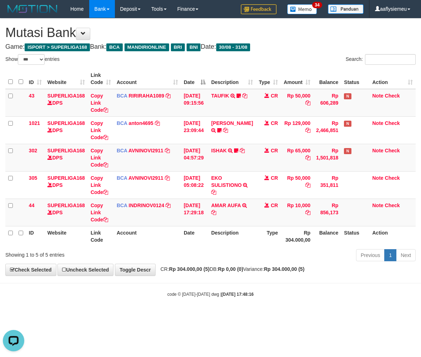
click at [243, 267] on strong "Rp 0,00 (0)" at bounding box center [230, 270] width 25 height 6
click at [216, 287] on body "Toggle navigation Home Bank Account List Load By Website Group [ISPORT] SUPERLI…" at bounding box center [210, 158] width 421 height 316
drag, startPoint x: 216, startPoint y: 287, endPoint x: 420, endPoint y: 261, distance: 205.5
click at [222, 287] on body "Toggle navigation Home Bank Account List Load By Website Group [ISPORT] SUPERLI…" at bounding box center [210, 158] width 421 height 316
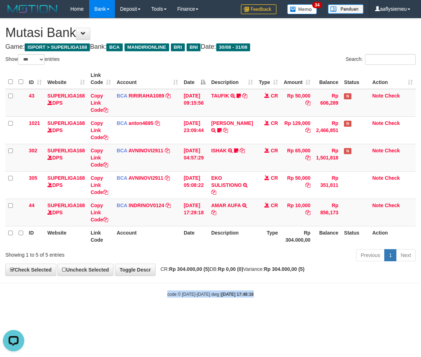
click at [186, 292] on small "code © 2012-2018 dwg | 2025/08/31 17:48:16" at bounding box center [210, 294] width 86 height 5
drag, startPoint x: 216, startPoint y: 290, endPoint x: 287, endPoint y: 282, distance: 71.7
click at [215, 290] on body "Toggle navigation Home Bank Account List Load By Website Group [ISPORT] SUPERLI…" at bounding box center [210, 158] width 421 height 316
click at [221, 295] on strong "2025/08/31 17:48:16" at bounding box center [237, 294] width 32 height 5
click at [186, 303] on body "Toggle navigation Home Bank Account List Load By Website Group [ISPORT] SUPERLI…" at bounding box center [210, 158] width 421 height 316
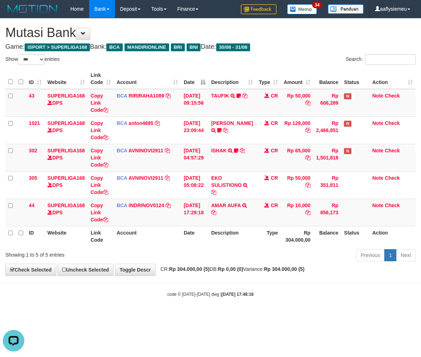
click at [171, 300] on body "Toggle navigation Home Bank Account List Load By Website Group [ISPORT] SUPERLI…" at bounding box center [210, 158] width 421 height 316
click at [154, 298] on body "Toggle navigation Home Bank Account List Load By Website Group [ISPORT] SUPERLI…" at bounding box center [210, 158] width 421 height 316
click at [203, 285] on body "Toggle navigation Home Bank Account List Load By Website Group [ISPORT] SUPERLI…" at bounding box center [210, 158] width 421 height 316
click at [222, 292] on strong "2025/08/31 17:48:16" at bounding box center [237, 294] width 32 height 5
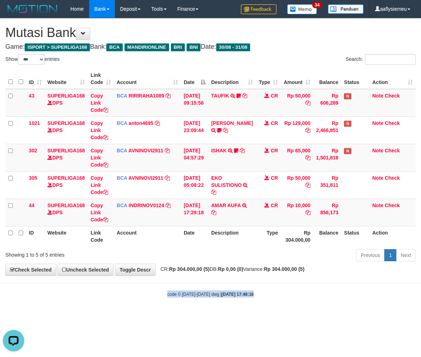
click at [222, 292] on strong "2025/08/31 17:48:16" at bounding box center [237, 294] width 32 height 5
click at [221, 293] on strong "2025/08/31 17:48:16" at bounding box center [237, 294] width 32 height 5
click at [196, 249] on div "Previous 1 Next" at bounding box center [298, 256] width 234 height 15
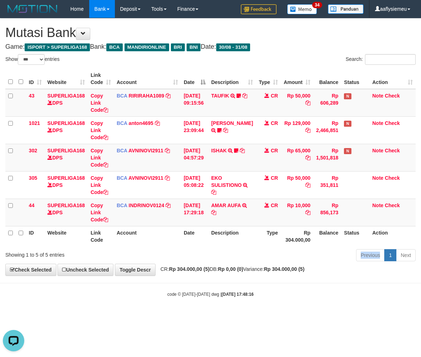
click at [196, 249] on div "Previous 1 Next" at bounding box center [298, 256] width 234 height 15
click at [225, 259] on div "Previous 1 Next" at bounding box center [298, 256] width 234 height 15
click at [192, 259] on div "Previous 1 Next" at bounding box center [298, 256] width 234 height 15
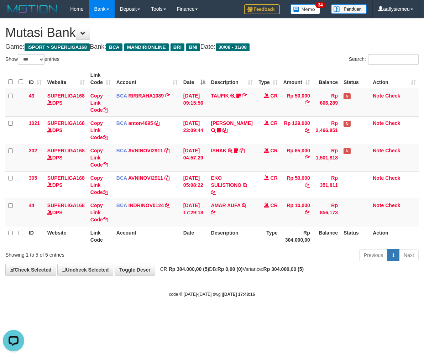
click at [257, 277] on body "Toggle navigation Home Bank Account List Load By Website Group [ISPORT] SUPERLI…" at bounding box center [212, 158] width 424 height 316
click at [282, 296] on div "code © 2012-2018 dwg | 2025/08/31 17:48:16" at bounding box center [212, 294] width 424 height 7
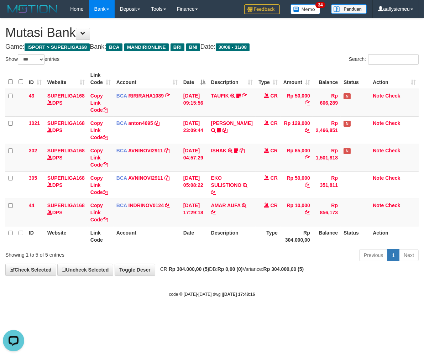
click at [283, 276] on div "**********" at bounding box center [212, 147] width 424 height 257
click at [297, 261] on div "Previous 1 Next" at bounding box center [300, 256] width 237 height 15
click at [192, 295] on small "code © 2012-2018 dwg | 2025/08/31 17:48:16" at bounding box center [212, 294] width 86 height 5
click at [221, 256] on div "Previous 1 Next" at bounding box center [300, 256] width 237 height 15
click at [254, 275] on div "**********" at bounding box center [212, 147] width 424 height 257
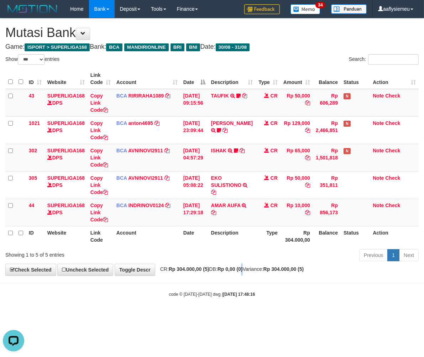
click at [226, 271] on span "CR: Rp 304.000,00 (5) DB: Rp 0,00 (0) Variance: Rp 304.000,00 (5)" at bounding box center [231, 270] width 148 height 6
click at [163, 284] on body "Toggle navigation Home Bank Account List Load By Website Group [ISPORT] SUPERLI…" at bounding box center [212, 158] width 424 height 316
click at [207, 259] on div "Previous 1 Next" at bounding box center [300, 256] width 237 height 15
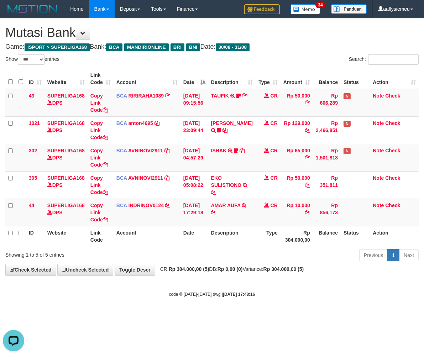
click at [133, 254] on div "Showing 1 to 5 of 5 entries" at bounding box center [88, 254] width 166 height 10
click at [162, 281] on body "Toggle navigation Home Bank Account List Load By Website Group [ISPORT] SUPERLI…" at bounding box center [212, 158] width 424 height 316
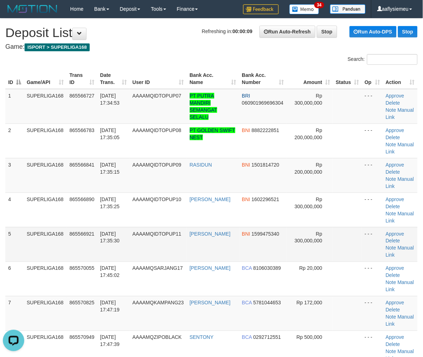
click at [77, 237] on td "865566921" at bounding box center [82, 244] width 31 height 35
click at [63, 240] on td "SUPERLIGA168" at bounding box center [45, 244] width 43 height 35
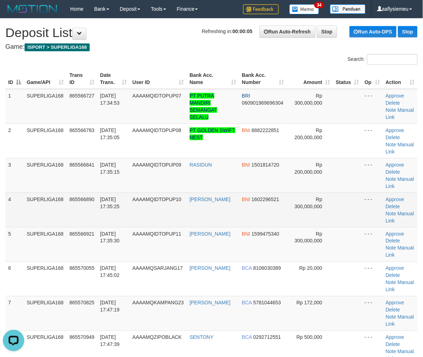
click at [122, 223] on td "31/08/2025 17:35:25" at bounding box center [113, 210] width 32 height 35
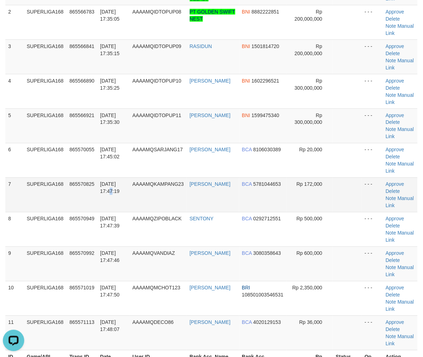
click at [104, 203] on td "[DATE] 17:47:19" at bounding box center [113, 195] width 32 height 35
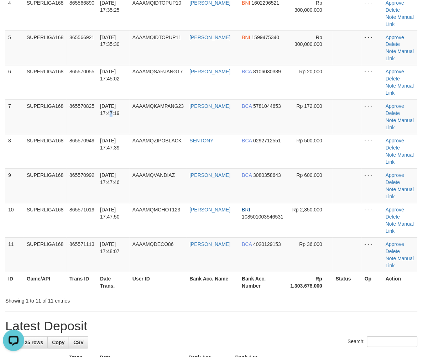
scroll to position [277, 0]
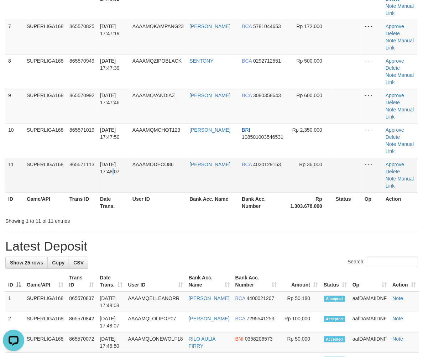
click at [106, 179] on td "[DATE] 17:48:07" at bounding box center [113, 175] width 32 height 35
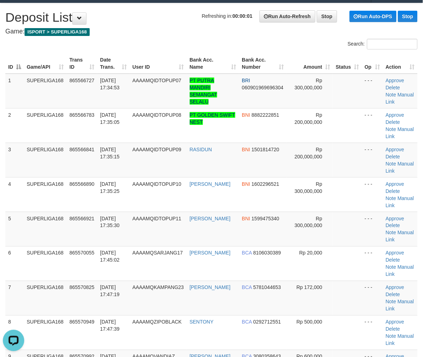
scroll to position [0, 0]
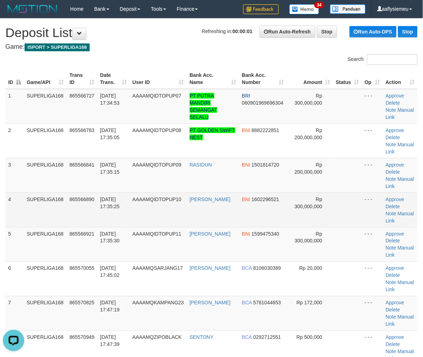
click at [84, 219] on td "865566890" at bounding box center [82, 210] width 31 height 35
click at [66, 207] on tr "4 SUPERLIGA168 865566890 31/08/2025 17:35:25 AAAAMQIDTOPUP10 RIDWAN MUBAROK BNI…" at bounding box center [211, 210] width 413 height 35
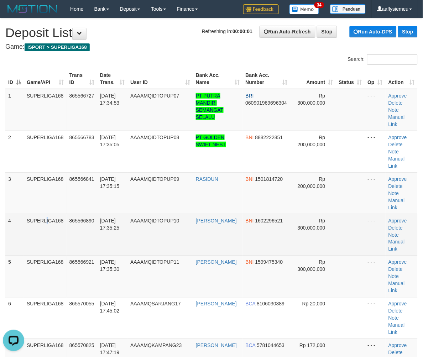
click at [30, 214] on td "SUPERLIGA168" at bounding box center [45, 235] width 43 height 42
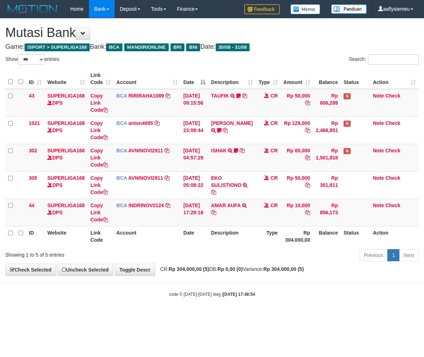
select select "***"
click at [194, 241] on th "Date" at bounding box center [195, 236] width 28 height 20
click at [243, 265] on div "**********" at bounding box center [212, 147] width 424 height 257
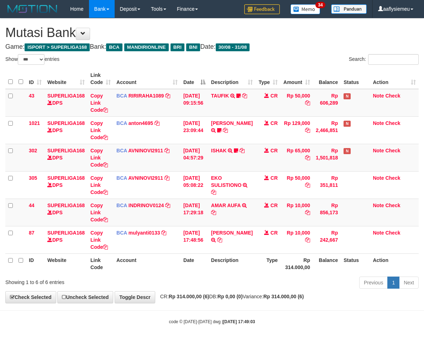
select select "***"
click at [212, 263] on th "Description" at bounding box center [231, 264] width 47 height 20
select select "***"
click at [222, 239] on icon at bounding box center [219, 240] width 5 height 5
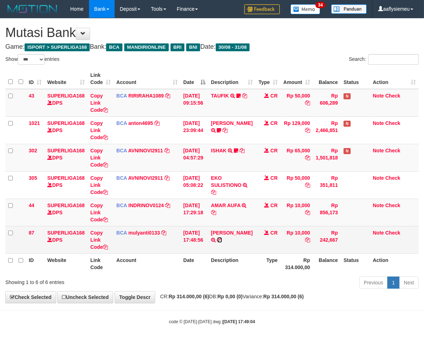
drag, startPoint x: 0, startPoint y: 0, endPoint x: 257, endPoint y: 236, distance: 349.1
click at [222, 239] on icon at bounding box center [219, 240] width 5 height 5
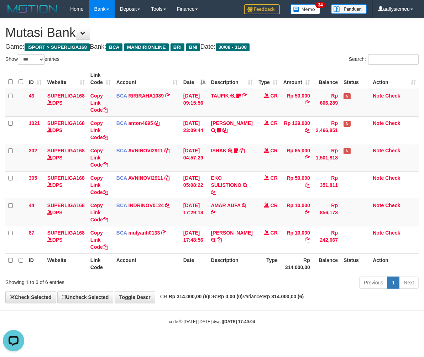
drag, startPoint x: 156, startPoint y: 308, endPoint x: 323, endPoint y: 280, distance: 169.2
click at [157, 308] on body "Toggle navigation Home Bank Account List Load By Website Group [ISPORT] SUPERLI…" at bounding box center [212, 171] width 424 height 343
click at [136, 291] on div "Showing 1 to 6 of 6 entries Previous 1 Next" at bounding box center [212, 283] width 424 height 15
drag, startPoint x: 136, startPoint y: 291, endPoint x: 304, endPoint y: 273, distance: 168.8
click at [136, 290] on div "Showing 1 to 6 of 6 entries Previous 1 Next" at bounding box center [212, 283] width 424 height 15
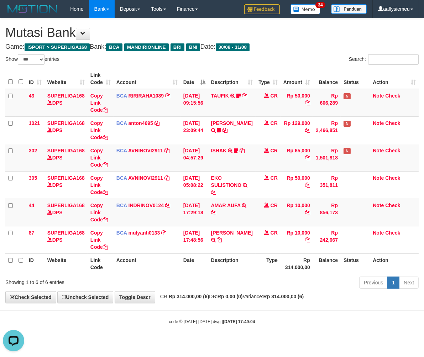
click at [296, 273] on th "Rp 314.000,00" at bounding box center [297, 264] width 32 height 20
click at [302, 261] on th "Rp 314.000,00" at bounding box center [297, 264] width 32 height 20
drag, startPoint x: 180, startPoint y: 273, endPoint x: 175, endPoint y: 274, distance: 5.8
click at [181, 273] on th "Date" at bounding box center [195, 264] width 28 height 20
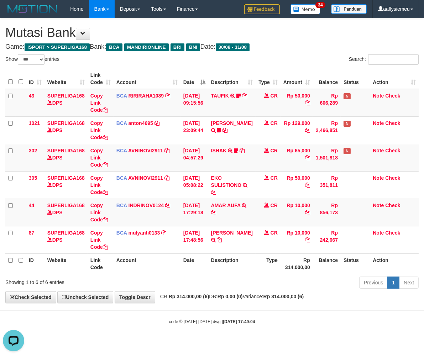
click at [289, 276] on div "Previous 1 Next" at bounding box center [300, 283] width 237 height 15
click at [241, 282] on div "Previous 1 Next" at bounding box center [300, 283] width 237 height 15
click at [309, 279] on div "Previous 1 Next" at bounding box center [300, 283] width 237 height 15
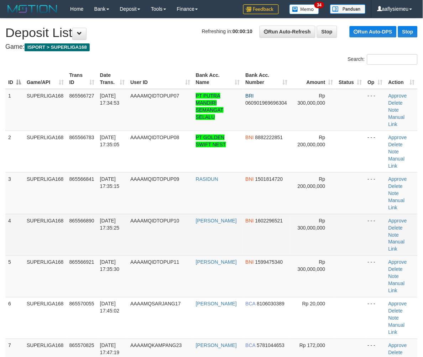
click at [88, 214] on td "865566890" at bounding box center [82, 235] width 31 height 42
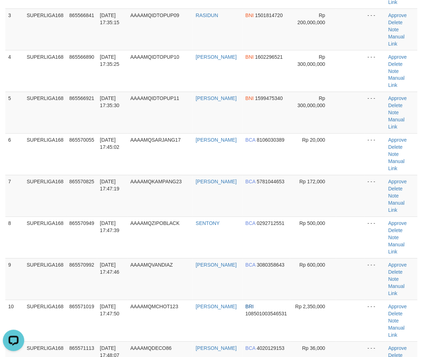
scroll to position [237, 0]
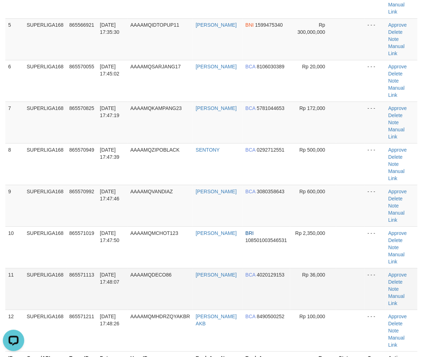
click at [86, 269] on td "865571113" at bounding box center [82, 290] width 31 height 42
click at [18, 269] on td "11" at bounding box center [14, 290] width 19 height 42
click at [33, 269] on td "SUPERLIGA168" at bounding box center [45, 290] width 43 height 42
click at [31, 269] on td "SUPERLIGA168" at bounding box center [45, 290] width 43 height 42
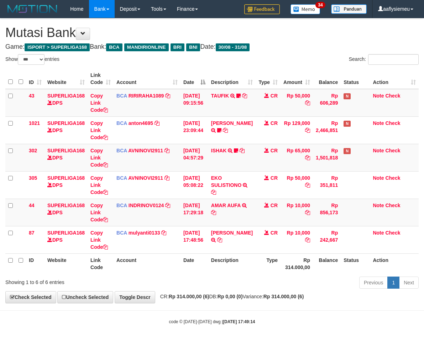
select select "***"
click at [238, 285] on div "Previous 1 Next" at bounding box center [300, 283] width 237 height 15
click at [241, 291] on div "Previous 1 Next" at bounding box center [300, 283] width 237 height 15
click at [238, 289] on div "Previous 1 Next" at bounding box center [300, 283] width 237 height 15
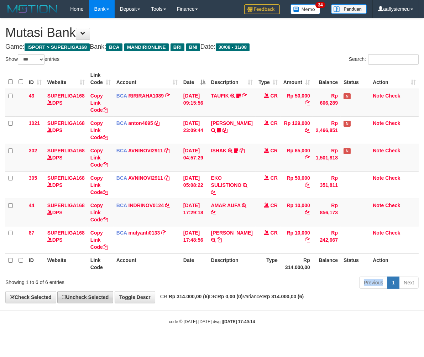
drag, startPoint x: 237, startPoint y: 289, endPoint x: 105, endPoint y: 296, distance: 132.4
click at [237, 290] on div "Previous 1 Next" at bounding box center [300, 283] width 237 height 15
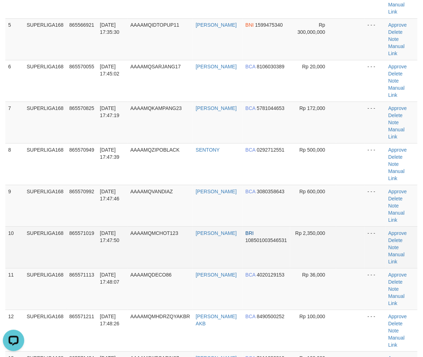
click at [111, 227] on td "31/08/2025 17:47:50" at bounding box center [112, 248] width 30 height 42
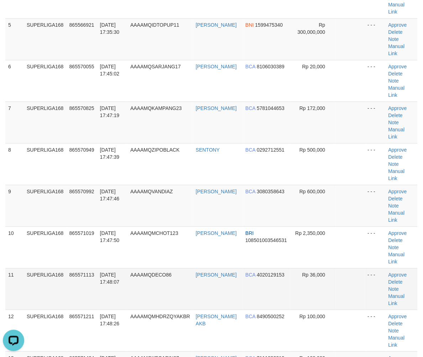
click at [21, 269] on td "11" at bounding box center [14, 290] width 19 height 42
drag, startPoint x: 21, startPoint y: 215, endPoint x: 0, endPoint y: 220, distance: 21.9
click at [22, 269] on td "11" at bounding box center [14, 290] width 19 height 42
drag, startPoint x: 68, startPoint y: 202, endPoint x: 29, endPoint y: 215, distance: 41.0
click at [68, 269] on td "865571113" at bounding box center [82, 290] width 31 height 42
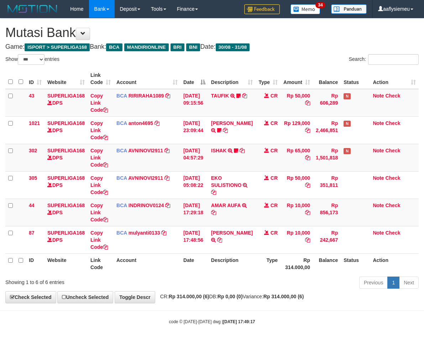
select select "***"
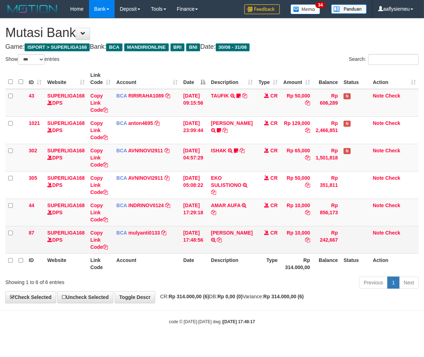
click at [283, 239] on td "Rp 10,000" at bounding box center [297, 239] width 32 height 27
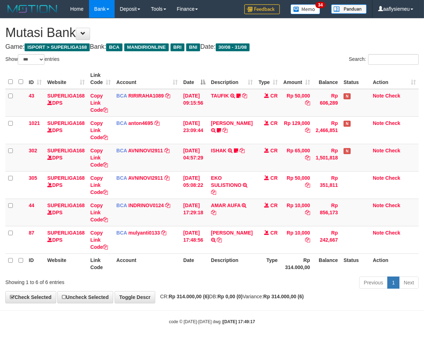
click at [200, 263] on th "Date" at bounding box center [195, 264] width 28 height 20
select select "***"
click at [178, 300] on strong "Rp 314.000,00 (6)" at bounding box center [189, 297] width 41 height 6
select select "***"
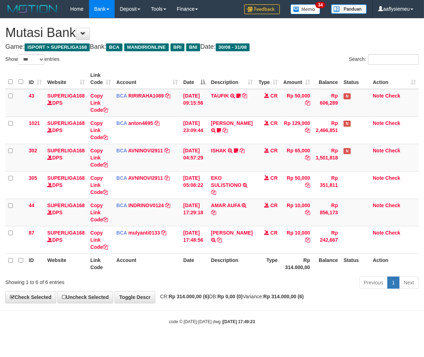
click at [180, 275] on div "ID Website Link Code Account Date Description Type Amount Balance Status Action…" at bounding box center [212, 172] width 424 height 210
click at [235, 280] on div "Previous 1 Next" at bounding box center [300, 283] width 237 height 15
select select "***"
click at [208, 275] on div "ID Website Link Code Account Date Description Type Amount Balance Status Action…" at bounding box center [212, 172] width 424 height 210
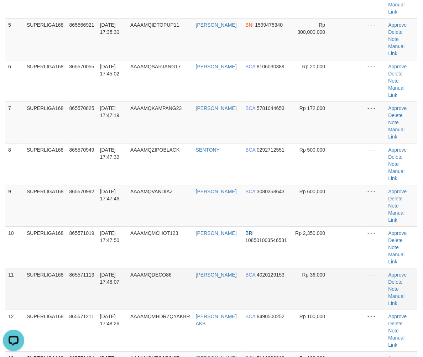
click at [19, 269] on td "11" at bounding box center [14, 290] width 19 height 42
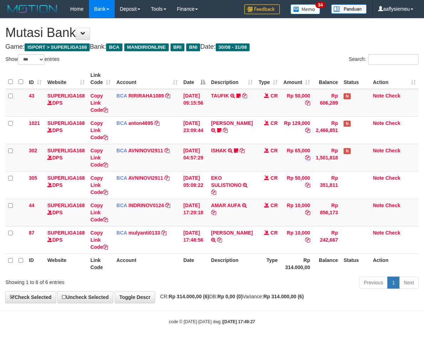
select select "***"
click at [208, 275] on div "ID Website Link Code Account Date Description Type Amount Balance Status Action…" at bounding box center [212, 172] width 424 height 210
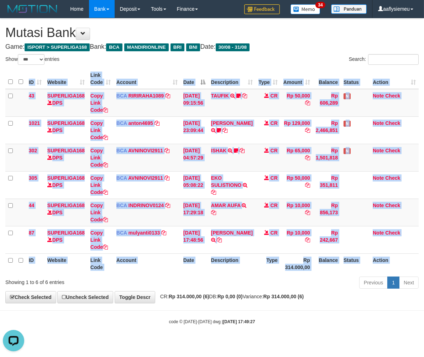
click at [208, 275] on div "ID Website Link Code Account Date Description Type Amount Balance Status Action…" at bounding box center [212, 172] width 424 height 210
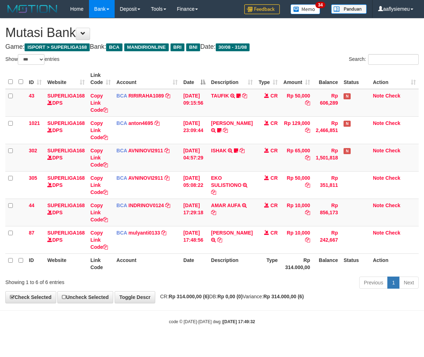
select select "***"
click at [219, 268] on th "Description" at bounding box center [231, 264] width 47 height 20
click at [218, 268] on th "Description" at bounding box center [231, 264] width 47 height 20
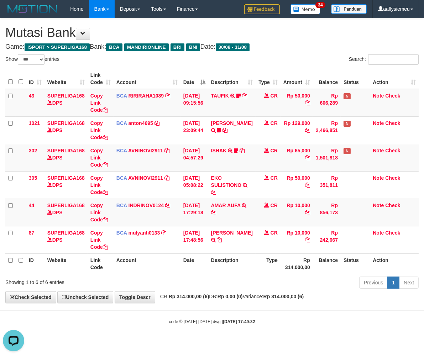
click at [218, 268] on th "Description" at bounding box center [231, 264] width 47 height 20
select select "***"
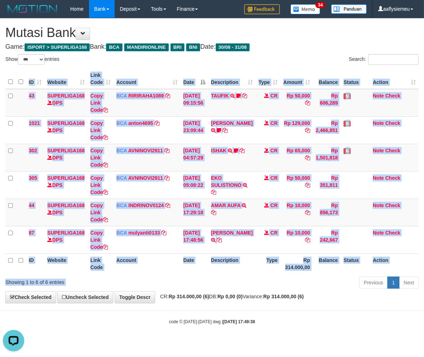
click at [280, 276] on div "Show ** ** ** *** entries Search: ID Website Link Code Account Date Description…" at bounding box center [212, 172] width 414 height 237
click at [287, 281] on div "Previous 1 Next" at bounding box center [300, 283] width 237 height 15
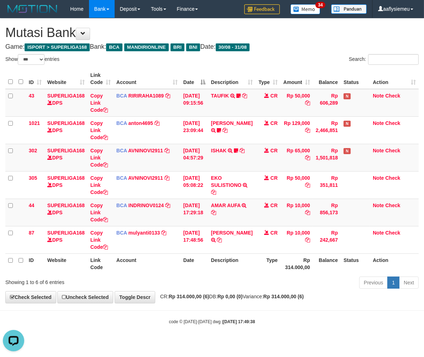
click at [206, 263] on th "Date" at bounding box center [195, 264] width 28 height 20
click at [110, 303] on link "Uncheck Selected" at bounding box center [85, 298] width 56 height 12
click at [222, 274] on div "ID Website Link Code Account Date Description Type Amount Balance Status Action…" at bounding box center [212, 172] width 424 height 210
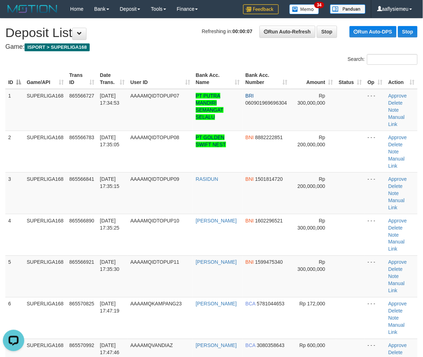
drag, startPoint x: 135, startPoint y: 220, endPoint x: 1, endPoint y: 261, distance: 139.9
click at [133, 224] on td "AAAAMQIDTOPUP10" at bounding box center [161, 235] width 66 height 42
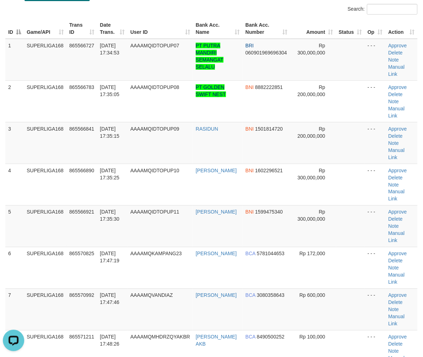
scroll to position [79, 0]
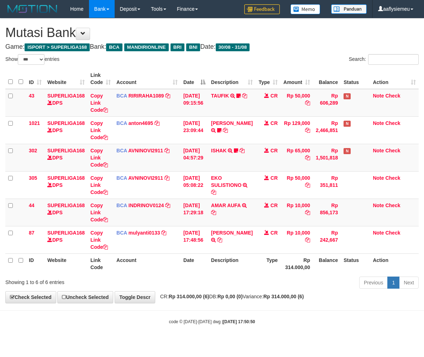
select select "***"
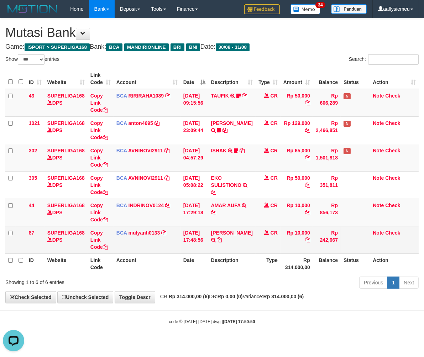
click at [135, 250] on td "BCA mulyanti0133 DPS MULYANTI mutasi_20250831_4495 | 87 mutasi_20250831_4495 | …" at bounding box center [147, 239] width 67 height 27
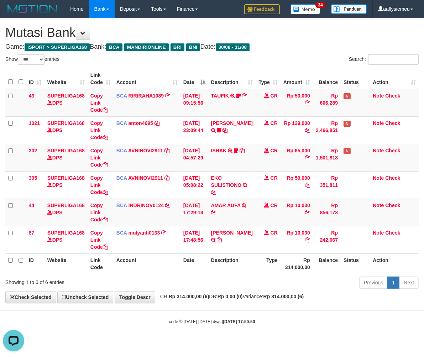
drag, startPoint x: 177, startPoint y: 289, endPoint x: 312, endPoint y: 269, distance: 136.5
click at [180, 289] on div "Previous 1 Next" at bounding box center [301, 283] width 248 height 15
click at [255, 278] on div "Previous 1 Next" at bounding box center [300, 283] width 237 height 15
click at [259, 272] on th "Type" at bounding box center [268, 264] width 25 height 20
click at [261, 272] on th "Type" at bounding box center [268, 264] width 25 height 20
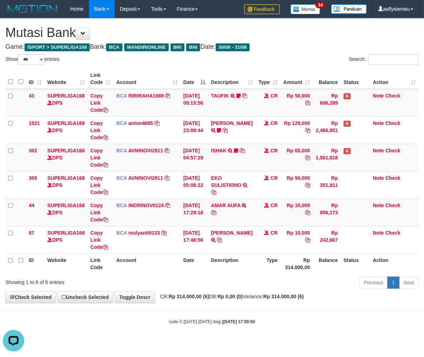
click at [236, 268] on th "Description" at bounding box center [231, 264] width 47 height 20
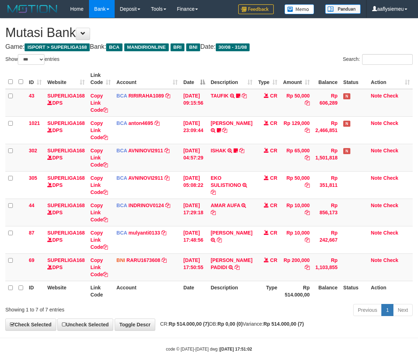
select select "***"
drag, startPoint x: 150, startPoint y: 261, endPoint x: 1, endPoint y: 287, distance: 152.0
click at [150, 262] on link "RARU1673608" at bounding box center [144, 261] width 34 height 6
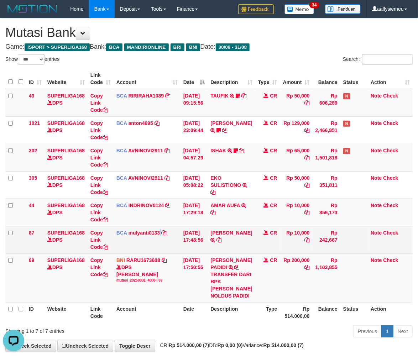
click at [161, 252] on td "BCA mulyanti0133 DPS MULYANTI mutasi_20250831_4495 | 87 mutasi_20250831_4495 | …" at bounding box center [147, 239] width 67 height 27
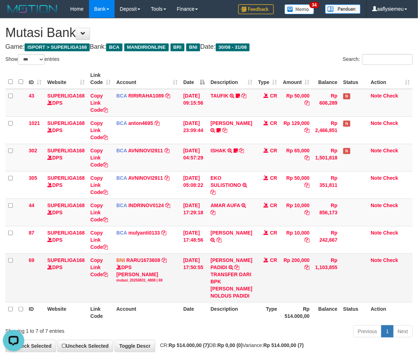
click at [206, 280] on td "31/08/2025 17:50:55" at bounding box center [194, 278] width 27 height 49
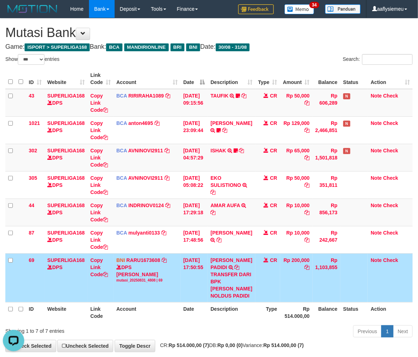
click at [270, 289] on td "CR" at bounding box center [268, 278] width 25 height 49
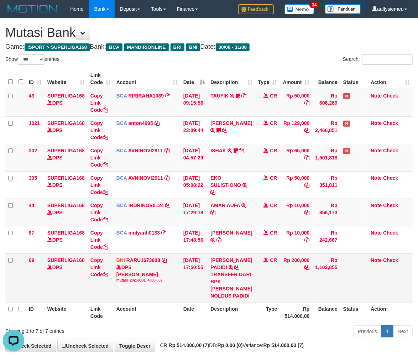
click at [243, 284] on div "TRANSFER DARI BPK JULIAN NOLDUS PADIDI" at bounding box center [232, 285] width 42 height 29
drag, startPoint x: 243, startPoint y: 284, endPoint x: 422, endPoint y: 244, distance: 183.9
click at [243, 284] on div "TRANSFER DARI BPK JULIAN NOLDUS PADIDI" at bounding box center [232, 285] width 42 height 29
click at [265, 291] on td "CR" at bounding box center [268, 278] width 25 height 49
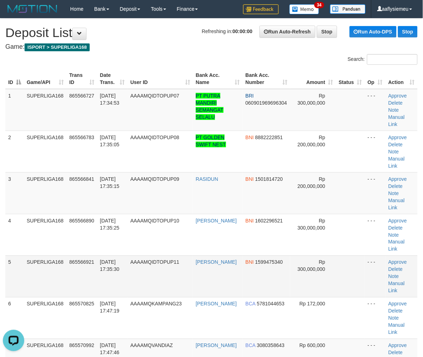
click at [15, 256] on td "5" at bounding box center [14, 277] width 19 height 42
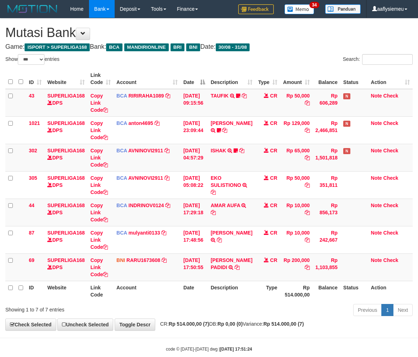
select select "***"
drag, startPoint x: 315, startPoint y: 291, endPoint x: 320, endPoint y: 292, distance: 5.0
click at [317, 292] on th "Balance" at bounding box center [327, 291] width 28 height 20
click at [247, 296] on th "Description" at bounding box center [231, 291] width 47 height 20
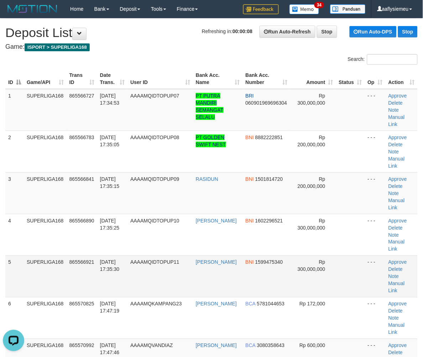
drag, startPoint x: 52, startPoint y: 248, endPoint x: 0, endPoint y: 259, distance: 53.6
click at [42, 256] on td "SUPERLIGA168" at bounding box center [45, 277] width 43 height 42
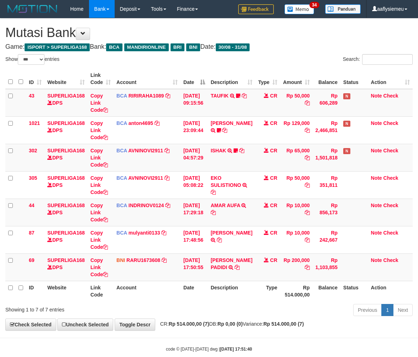
select select "***"
click at [198, 225] on td "[DATE] 17:29:18" at bounding box center [194, 212] width 27 height 27
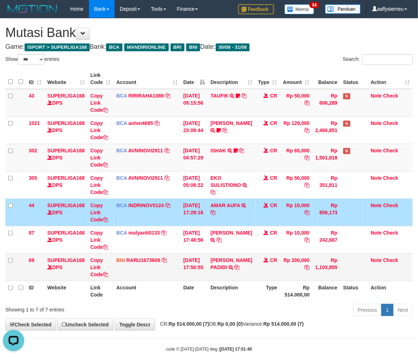
click at [197, 257] on td "31/08/2025 17:50:55" at bounding box center [194, 267] width 27 height 27
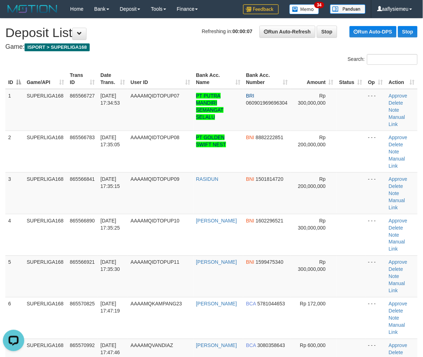
drag, startPoint x: 48, startPoint y: 225, endPoint x: 0, endPoint y: 244, distance: 51.2
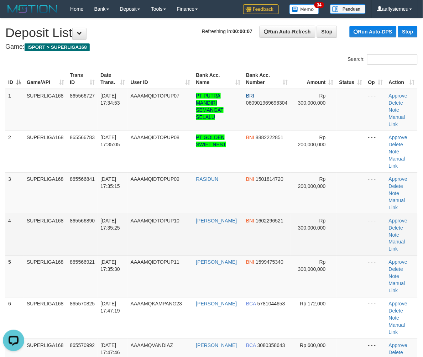
drag, startPoint x: 24, startPoint y: 219, endPoint x: 0, endPoint y: 226, distance: 25.3
click at [24, 219] on td "SUPERLIGA168" at bounding box center [45, 235] width 43 height 42
click at [32, 222] on td "SUPERLIGA168" at bounding box center [45, 235] width 43 height 42
click at [79, 216] on td "865566890" at bounding box center [82, 235] width 31 height 42
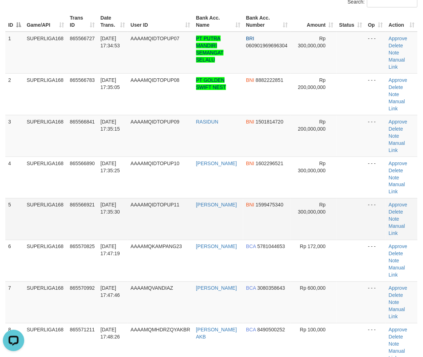
scroll to position [119, 0]
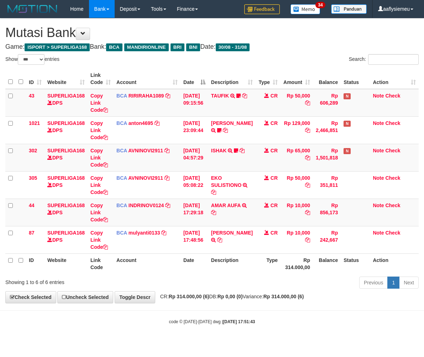
select select "***"
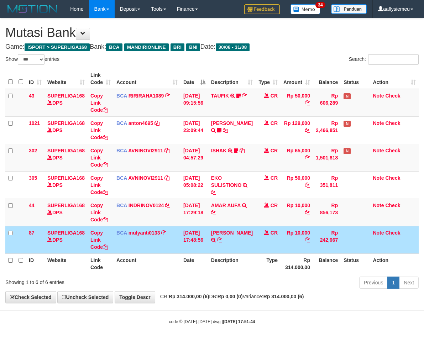
select select "***"
click at [290, 271] on th "Rp 314.000,00" at bounding box center [297, 264] width 32 height 20
click at [256, 251] on td "CR" at bounding box center [268, 239] width 25 height 27
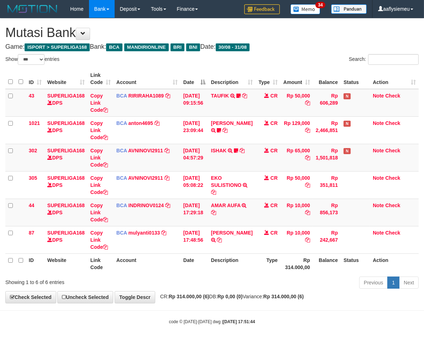
click at [270, 256] on th "Type" at bounding box center [268, 264] width 25 height 20
click at [242, 262] on th "Description" at bounding box center [231, 264] width 47 height 20
click at [262, 273] on th "Type" at bounding box center [268, 264] width 25 height 20
select select "***"
drag, startPoint x: 242, startPoint y: 267, endPoint x: 261, endPoint y: 266, distance: 18.9
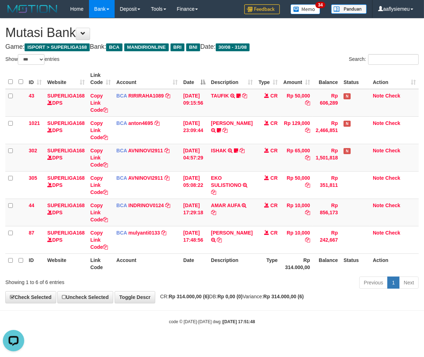
click at [242, 267] on th "Description" at bounding box center [231, 264] width 47 height 20
click at [370, 267] on th "Action" at bounding box center [394, 264] width 49 height 20
click at [341, 265] on th "Status" at bounding box center [355, 264] width 29 height 20
click at [331, 262] on th "Balance" at bounding box center [327, 264] width 28 height 20
click at [350, 259] on th "Status" at bounding box center [355, 264] width 29 height 20
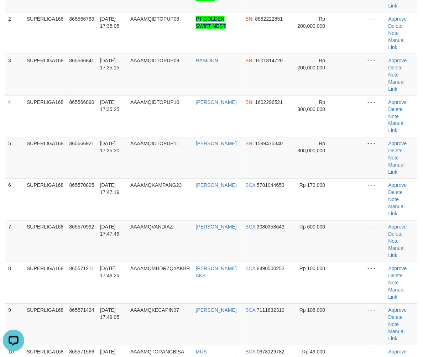
drag, startPoint x: 89, startPoint y: 218, endPoint x: 0, endPoint y: 238, distance: 91.6
click at [84, 266] on span "865571211" at bounding box center [81, 269] width 25 height 6
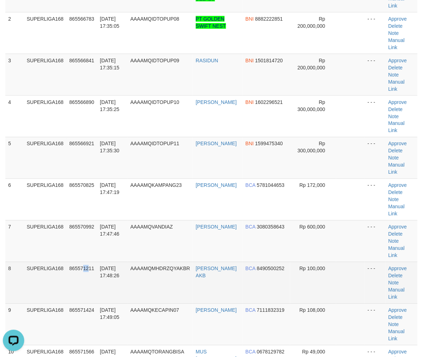
click at [118, 262] on td "31/08/2025 17:48:26" at bounding box center [112, 283] width 30 height 42
click at [109, 262] on td "31/08/2025 17:48:26" at bounding box center [112, 283] width 30 height 42
click at [109, 262] on td "[DATE] 17:48:26" at bounding box center [112, 283] width 30 height 42
click at [102, 262] on td "31/08/2025 17:48:26" at bounding box center [112, 283] width 30 height 42
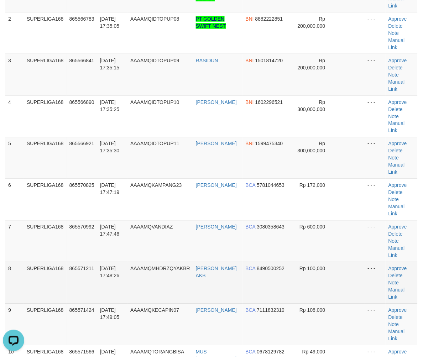
drag, startPoint x: 134, startPoint y: 234, endPoint x: 127, endPoint y: 236, distance: 6.7
click at [134, 262] on td "AAAAMQMHDRZQYAKBR" at bounding box center [161, 283] width 66 height 42
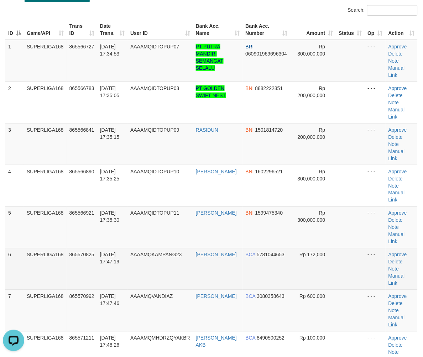
scroll to position [40, 0]
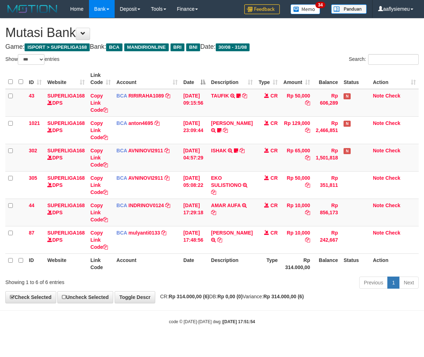
select select "***"
click at [208, 262] on th "Date" at bounding box center [195, 264] width 28 height 20
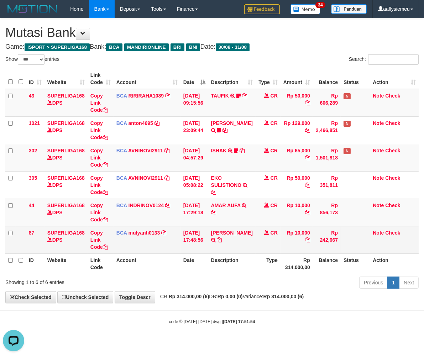
click at [379, 257] on th "Action" at bounding box center [394, 264] width 49 height 20
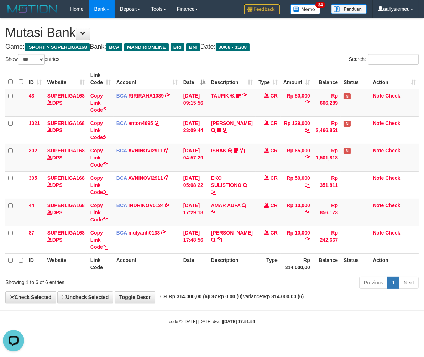
click at [268, 272] on th "Type" at bounding box center [268, 264] width 25 height 20
click at [276, 264] on th "Type" at bounding box center [268, 264] width 25 height 20
drag, startPoint x: 300, startPoint y: 262, endPoint x: 299, endPoint y: 266, distance: 4.8
click at [300, 262] on th "Rp 314.000,00" at bounding box center [297, 264] width 32 height 20
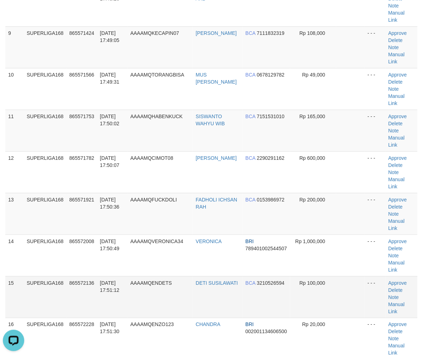
click at [73, 277] on td "865572136" at bounding box center [82, 298] width 31 height 42
drag, startPoint x: 93, startPoint y: 215, endPoint x: 1, endPoint y: 244, distance: 95.9
click at [91, 322] on span "865572228" at bounding box center [81, 325] width 25 height 6
click at [70, 277] on td "865572136" at bounding box center [82, 298] width 31 height 42
click at [87, 277] on td "865572136" at bounding box center [82, 298] width 31 height 42
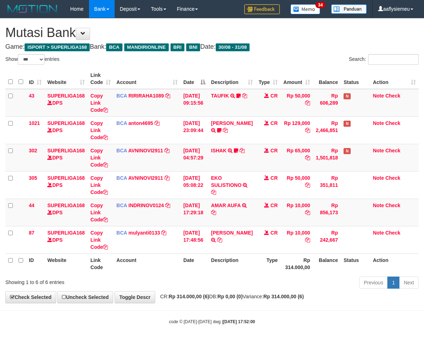
select select "***"
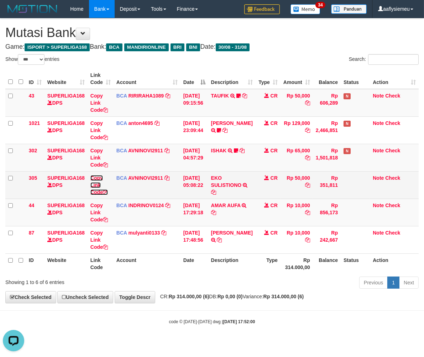
click at [102, 190] on link "Copy Link Code" at bounding box center [99, 185] width 17 height 20
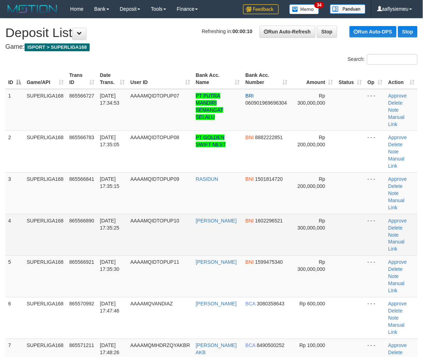
click at [50, 214] on td "SUPERLIGA168" at bounding box center [45, 235] width 43 height 42
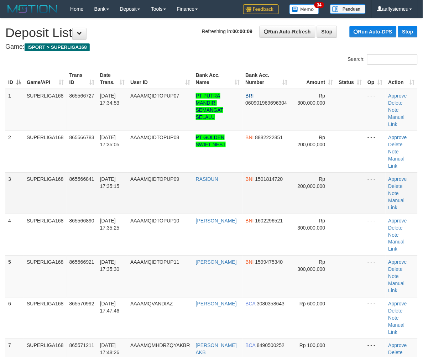
click at [55, 174] on td "SUPERLIGA168" at bounding box center [45, 193] width 43 height 42
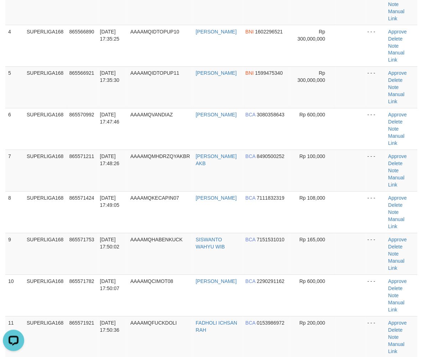
scroll to position [198, 0]
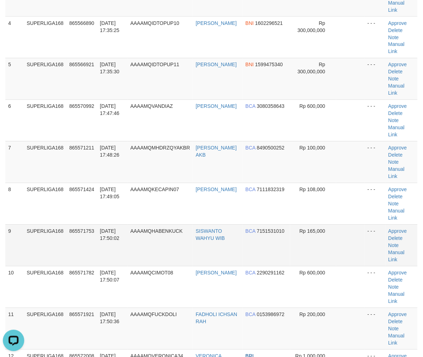
click at [45, 225] on td "SUPERLIGA168" at bounding box center [45, 246] width 43 height 42
click at [16, 267] on td "10" at bounding box center [14, 288] width 19 height 42
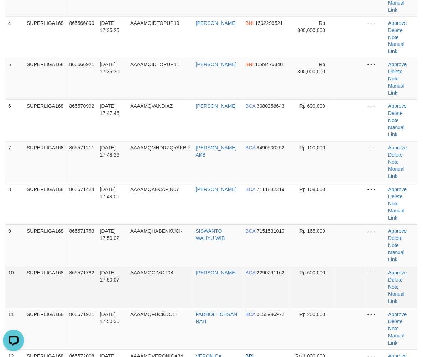
click at [65, 267] on td "SUPERLIGA168" at bounding box center [45, 288] width 43 height 42
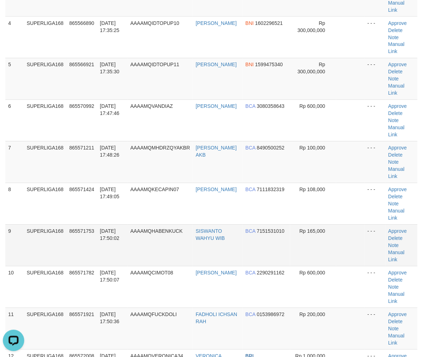
click at [145, 225] on td "AAAAMQHABENKUCK" at bounding box center [161, 246] width 66 height 42
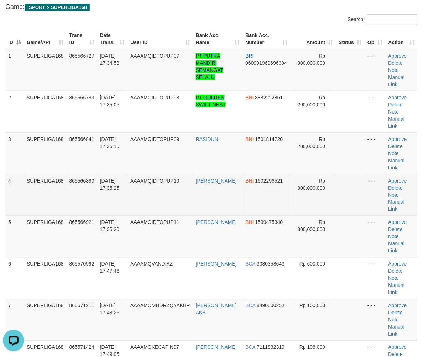
scroll to position [37, 0]
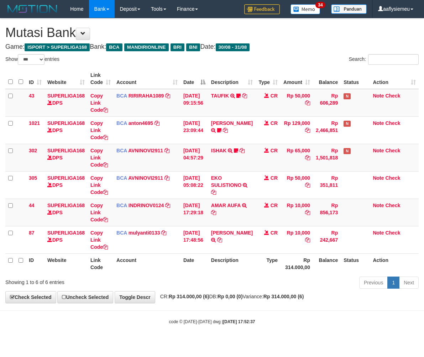
select select "***"
click at [256, 258] on th "Type" at bounding box center [268, 264] width 25 height 20
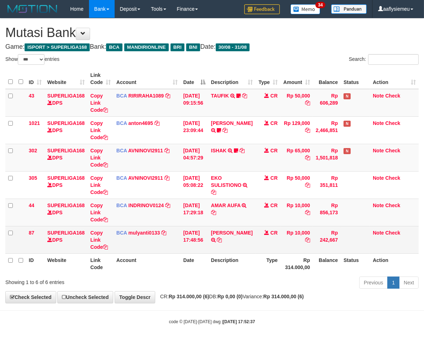
click at [321, 241] on td "Rp 242,667" at bounding box center [327, 239] width 28 height 27
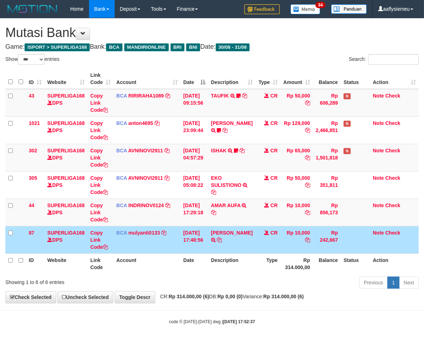
click at [289, 254] on th "Rp 314.000,00" at bounding box center [297, 264] width 32 height 20
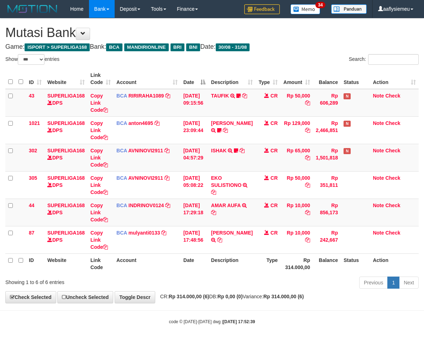
select select "***"
click at [192, 268] on th "Date" at bounding box center [195, 264] width 28 height 20
click at [256, 265] on th "Type" at bounding box center [268, 264] width 25 height 20
select select "***"
click at [305, 276] on div "Previous 1 Next" at bounding box center [300, 283] width 237 height 15
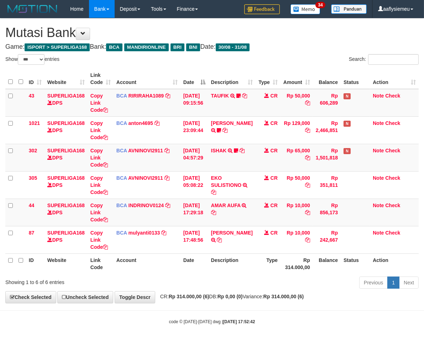
click at [345, 261] on th "Status" at bounding box center [355, 264] width 29 height 20
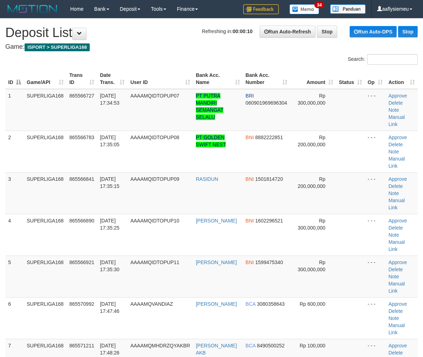
scroll to position [34, 0]
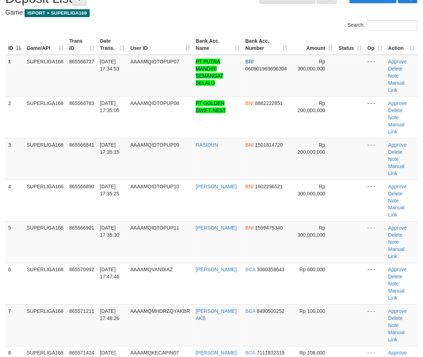
drag, startPoint x: 16, startPoint y: 223, endPoint x: 3, endPoint y: 232, distance: 15.9
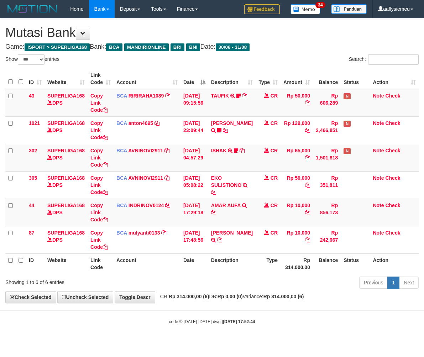
select select "***"
click at [268, 282] on div "Previous 1 Next" at bounding box center [300, 283] width 237 height 15
select select "***"
click at [263, 308] on body "Toggle navigation Home Bank Account List Load By Website Group [ISPORT] SUPERLI…" at bounding box center [212, 171] width 424 height 343
click at [207, 284] on div "Previous 1 Next" at bounding box center [300, 283] width 237 height 15
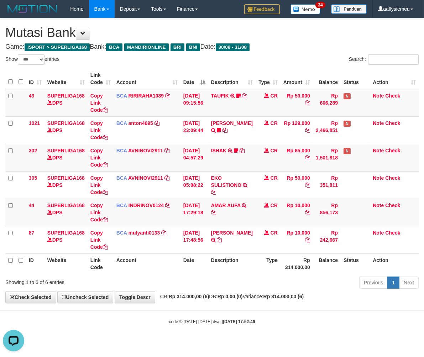
click at [207, 284] on div "Previous 1 Next" at bounding box center [300, 283] width 237 height 15
click at [172, 269] on th "Account" at bounding box center [147, 264] width 67 height 20
click at [172, 258] on th "Account" at bounding box center [147, 264] width 67 height 20
click at [176, 258] on th "Account" at bounding box center [147, 264] width 67 height 20
click at [241, 264] on th "Description" at bounding box center [231, 264] width 47 height 20
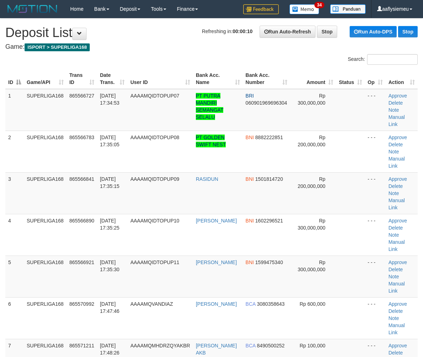
scroll to position [34, 0]
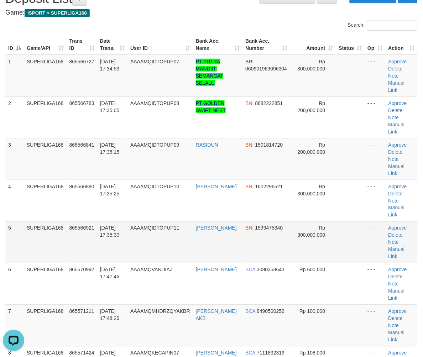
click at [46, 222] on td "SUPERLIGA168" at bounding box center [45, 243] width 43 height 42
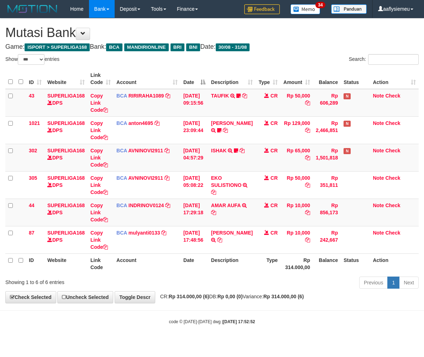
select select "***"
drag, startPoint x: 205, startPoint y: 274, endPoint x: 423, endPoint y: 245, distance: 220.0
click at [205, 274] on div "ID Website Link Code Account Date Description Type Amount Balance Status Action…" at bounding box center [212, 172] width 424 height 210
click at [251, 256] on th "Description" at bounding box center [231, 264] width 47 height 20
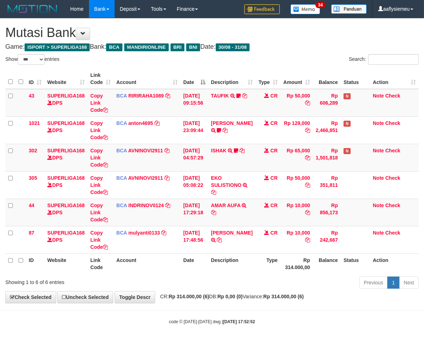
click at [249, 255] on th "Description" at bounding box center [231, 264] width 47 height 20
click at [234, 255] on th "Description" at bounding box center [231, 264] width 47 height 20
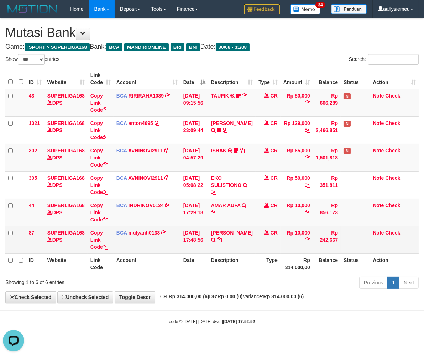
click at [237, 245] on td "SILVA SARI S TRSF E-BANKING CR 3108/FTSCY/WS95051 10000.002025083175314031 TRFD…" at bounding box center [231, 239] width 47 height 27
click at [248, 248] on td "SILVA SARI S TRSF E-BANKING CR 3108/FTSCY/WS95051 10000.002025083175314031 TRFD…" at bounding box center [231, 239] width 47 height 27
drag, startPoint x: 246, startPoint y: 251, endPoint x: 341, endPoint y: 247, distance: 94.9
click at [246, 251] on td "SILVA SARI S TRSF E-BANKING CR 3108/FTSCY/WS95051 10000.002025083175314031 TRFD…" at bounding box center [231, 239] width 47 height 27
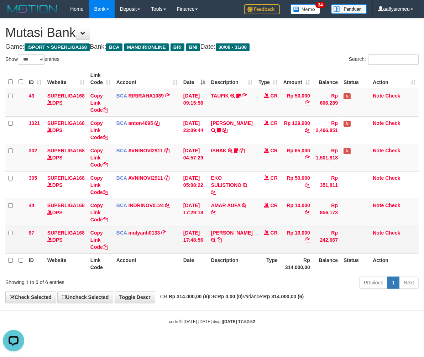
click at [297, 252] on td "Rp 10,000" at bounding box center [297, 239] width 32 height 27
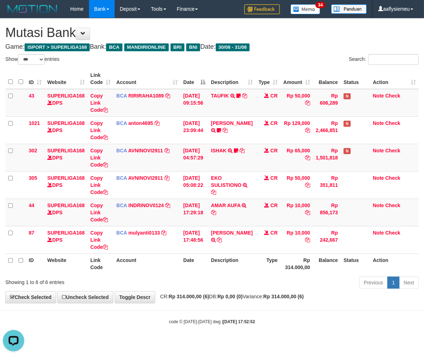
click at [261, 263] on th "Type" at bounding box center [268, 264] width 25 height 20
drag, startPoint x: 261, startPoint y: 263, endPoint x: 374, endPoint y: 240, distance: 115.2
click at [262, 263] on th "Type" at bounding box center [268, 264] width 25 height 20
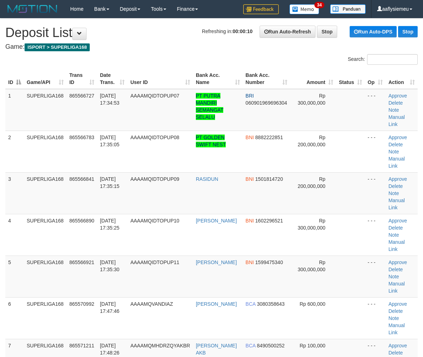
scroll to position [34, 0]
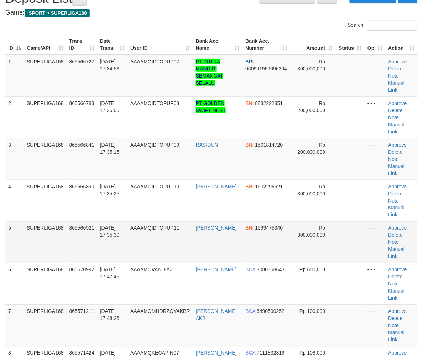
click at [9, 222] on td "5" at bounding box center [14, 243] width 19 height 42
click at [38, 223] on td "SUPERLIGA168" at bounding box center [45, 243] width 43 height 42
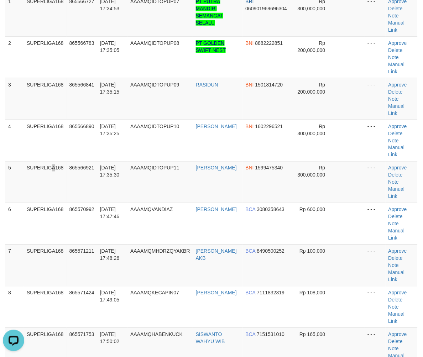
scroll to position [153, 0]
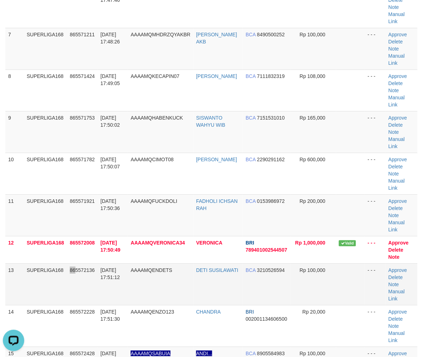
click at [74, 264] on td "865572136" at bounding box center [82, 285] width 31 height 42
click at [87, 268] on span "865572136" at bounding box center [82, 271] width 25 height 6
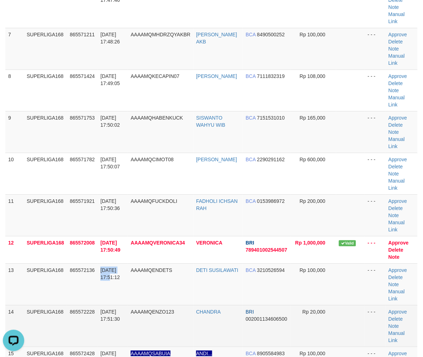
drag, startPoint x: 100, startPoint y: 196, endPoint x: 22, endPoint y: 228, distance: 84.6
click at [97, 264] on tr "13 SUPERLIGA168 865572136 31/08/2025 17:51:12 AAAAMQENDETS DETI SUSILAWATI BCA …" at bounding box center [211, 285] width 413 height 42
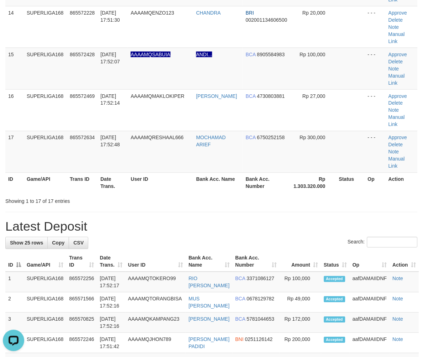
scroll to position [589, 0]
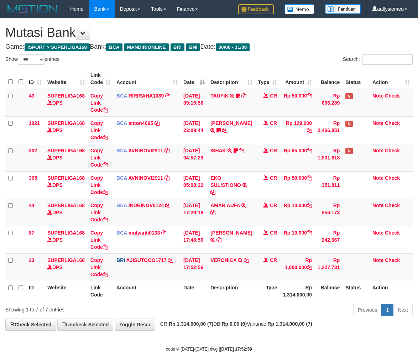
select select "***"
click at [244, 263] on icon at bounding box center [246, 260] width 5 height 5
click at [266, 293] on th "Type" at bounding box center [267, 291] width 25 height 20
drag, startPoint x: 266, startPoint y: 293, endPoint x: 265, endPoint y: 287, distance: 5.7
click at [265, 293] on th "Type" at bounding box center [267, 291] width 25 height 20
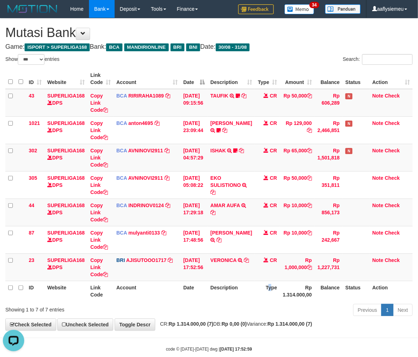
click at [265, 287] on th "Type" at bounding box center [267, 291] width 25 height 20
click at [266, 287] on th "Type" at bounding box center [267, 291] width 25 height 20
click at [265, 290] on th "Type" at bounding box center [267, 291] width 25 height 20
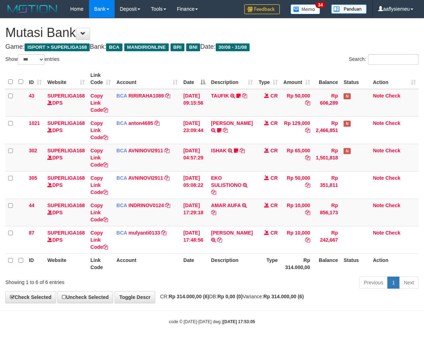
select select "***"
click at [332, 259] on th "Balance" at bounding box center [327, 264] width 28 height 20
click at [303, 273] on th "Rp 314.000,00" at bounding box center [297, 264] width 32 height 20
click at [348, 255] on th "Status" at bounding box center [355, 264] width 29 height 20
click at [294, 254] on th "Rp 314.000,00" at bounding box center [297, 264] width 32 height 20
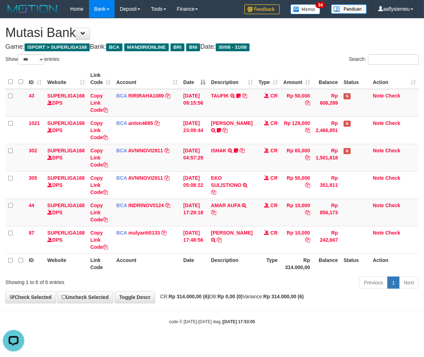
click at [293, 254] on th "Rp 314.000,00" at bounding box center [297, 264] width 32 height 20
click at [290, 255] on th "Rp 314.000,00" at bounding box center [297, 264] width 32 height 20
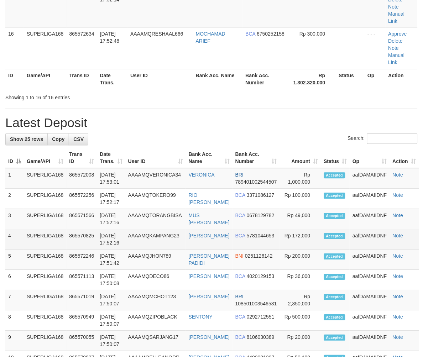
scroll to position [480, 0]
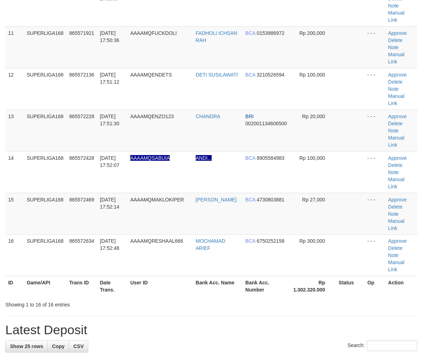
drag, startPoint x: 150, startPoint y: 161, endPoint x: 1, endPoint y: 230, distance: 163.8
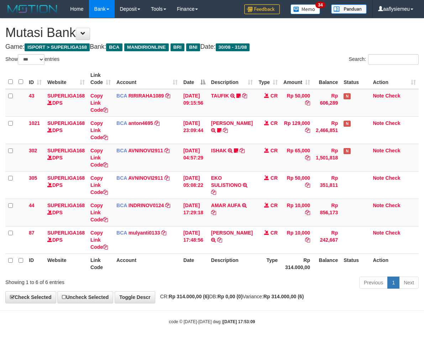
select select "***"
click at [169, 282] on div "Showing 1 to 6 of 6 entries" at bounding box center [88, 281] width 166 height 10
select select "***"
click at [252, 265] on th "Description" at bounding box center [231, 264] width 47 height 20
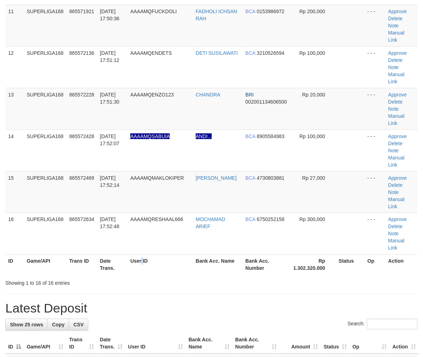
click at [145, 255] on th "User ID" at bounding box center [161, 265] width 66 height 20
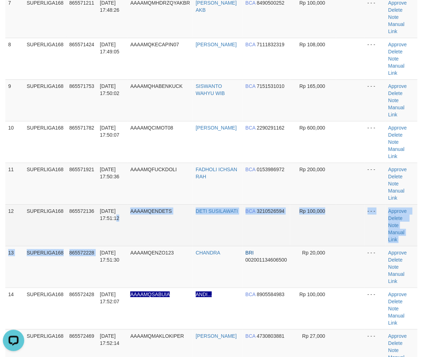
click at [107, 159] on tbody "1 SUPERLIGA168 865566727 31/08/2025 17:34:53 AAAAMQIDTOPUP07 PT PUTRA MANDIRI S…" at bounding box center [211, 79] width 413 height 667
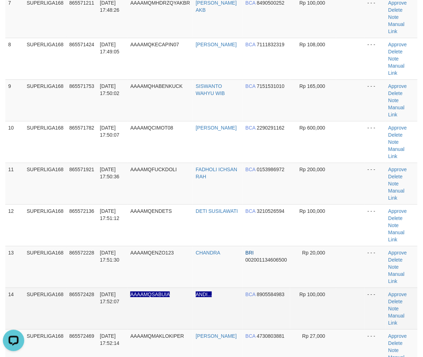
click at [165, 288] on td "AAAAMQSABUIA" at bounding box center [161, 309] width 66 height 42
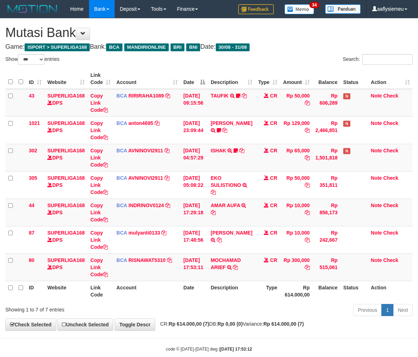
select select "***"
click at [307, 286] on tr "ID Website Link Code Account Date Description Type Rp 614.000,00 Balance Status…" at bounding box center [209, 291] width 408 height 20
select select "***"
drag, startPoint x: 0, startPoint y: 0, endPoint x: 240, endPoint y: 268, distance: 359.9
click at [238, 268] on icon at bounding box center [235, 267] width 5 height 5
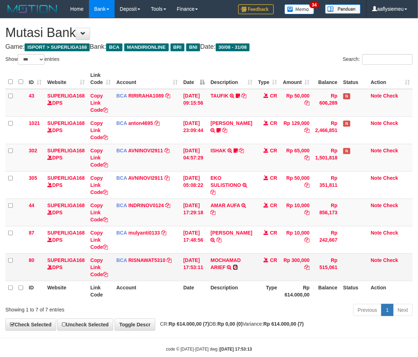
click at [238, 268] on icon at bounding box center [235, 267] width 5 height 5
click at [324, 277] on td "Rp 515,061" at bounding box center [327, 267] width 28 height 27
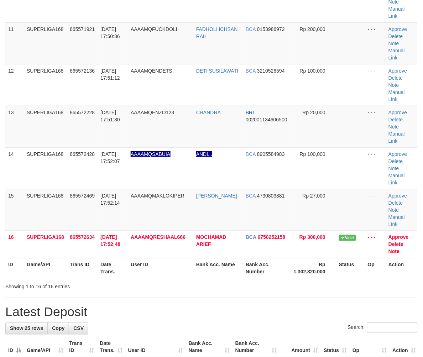
drag, startPoint x: 151, startPoint y: 168, endPoint x: 154, endPoint y: 172, distance: 4.8
click at [151, 258] on th "User ID" at bounding box center [161, 268] width 66 height 20
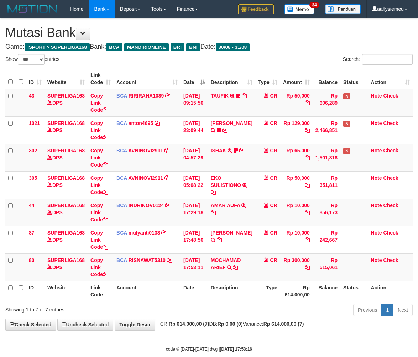
select select "***"
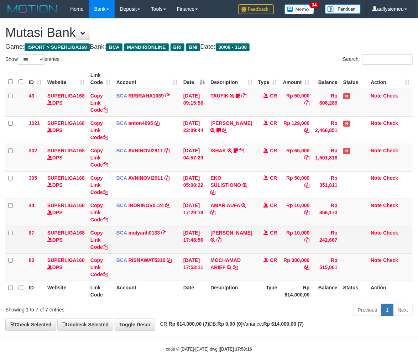
click at [236, 232] on link "SILVA SARI S" at bounding box center [232, 233] width 42 height 6
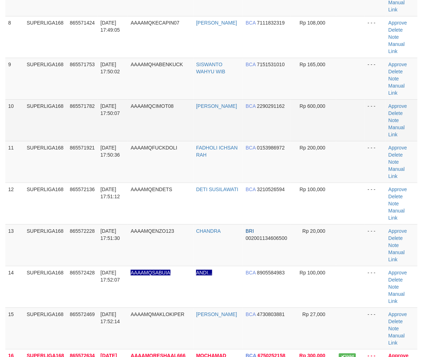
scroll to position [225, 0]
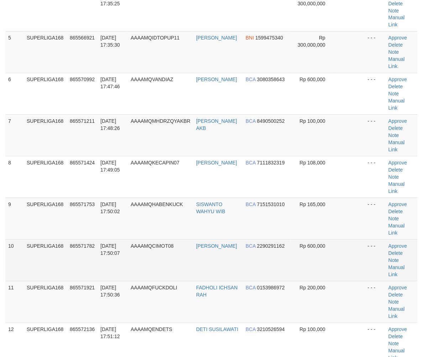
click at [72, 240] on td "865571782" at bounding box center [82, 261] width 31 height 42
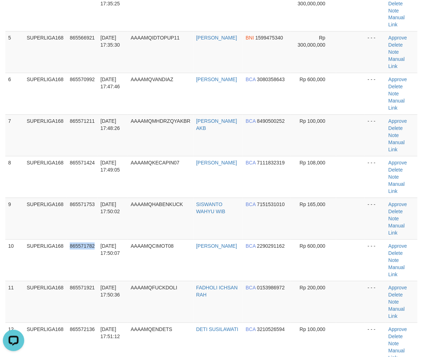
scroll to position [0, 0]
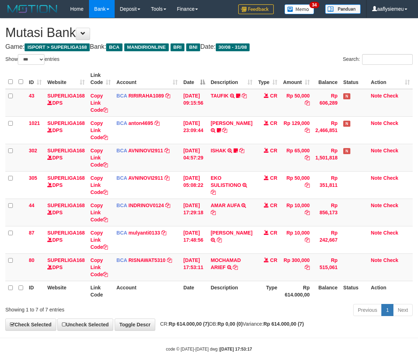
select select "***"
click at [242, 323] on strong "Rp 0,00 (0)" at bounding box center [230, 324] width 25 height 6
select select "***"
click at [206, 338] on body "Toggle navigation Home Bank Account List Load By Website Group [ISPORT] SUPERLI…" at bounding box center [209, 185] width 418 height 371
click at [205, 337] on body "Toggle navigation Home Bank Account List Load By Website Group [ISPORT] SUPERLI…" at bounding box center [209, 185] width 418 height 371
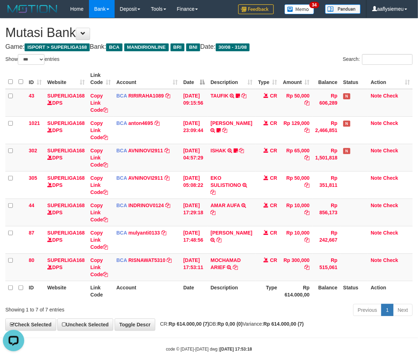
click at [173, 315] on div "Showing 1 to 7 of 7 entries Previous 1 Next" at bounding box center [209, 311] width 418 height 15
click at [165, 319] on div "**********" at bounding box center [209, 175] width 418 height 312
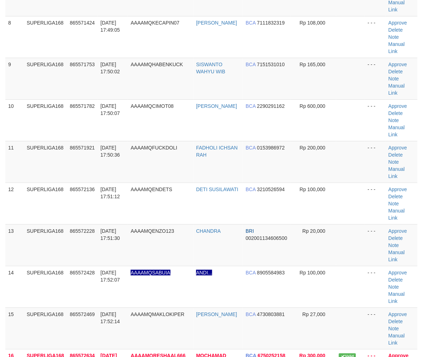
scroll to position [225, 0]
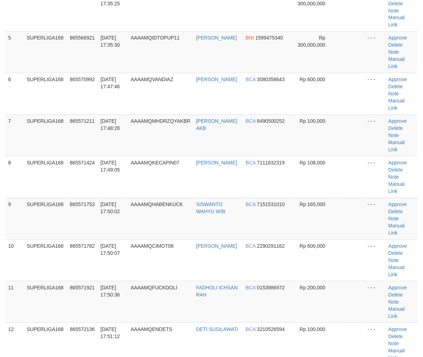
drag, startPoint x: 41, startPoint y: 243, endPoint x: 4, endPoint y: 257, distance: 39.6
click at [34, 246] on tbody "1 SUPERLIGA168 865566727 31/08/2025 17:34:53 AAAAMQIDTOPUP07 PT PUTRA MANDIRI S…" at bounding box center [211, 191] width 413 height 653
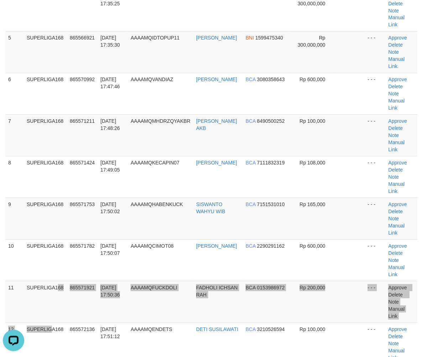
scroll to position [0, 0]
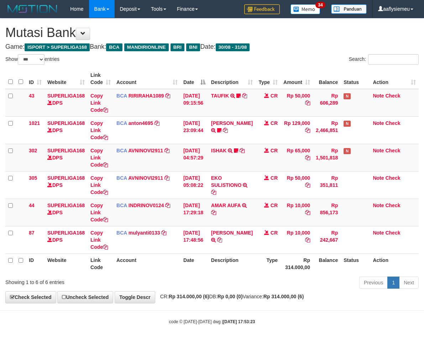
select select "***"
click at [155, 320] on div "code © 2012-2018 dwg | 2025/08/31 17:53:23" at bounding box center [212, 321] width 424 height 7
drag, startPoint x: 237, startPoint y: 295, endPoint x: 2, endPoint y: 310, distance: 235.4
click at [236, 295] on strong "Rp 0,00 (0)" at bounding box center [230, 297] width 25 height 6
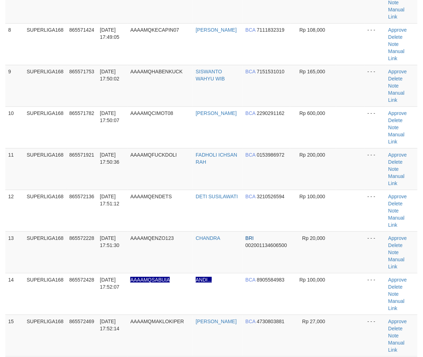
scroll to position [225, 0]
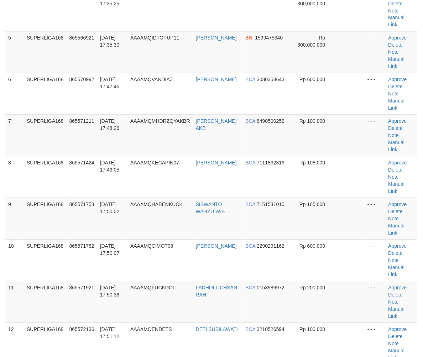
drag, startPoint x: 65, startPoint y: 233, endPoint x: 2, endPoint y: 252, distance: 65.5
click at [55, 282] on td "SUPERLIGA168" at bounding box center [45, 303] width 43 height 42
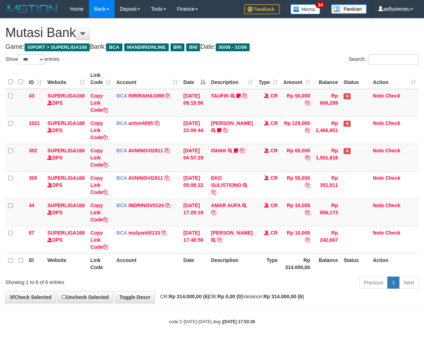
select select "***"
drag, startPoint x: 205, startPoint y: 255, endPoint x: 215, endPoint y: 254, distance: 10.4
click at [204, 258] on th "Date" at bounding box center [195, 264] width 28 height 20
drag, startPoint x: 286, startPoint y: 283, endPoint x: 327, endPoint y: 259, distance: 47.1
click at [287, 283] on div "Previous 1 Next" at bounding box center [300, 283] width 237 height 15
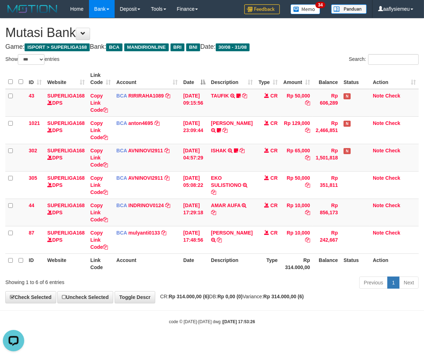
click at [261, 265] on th "Type" at bounding box center [268, 264] width 25 height 20
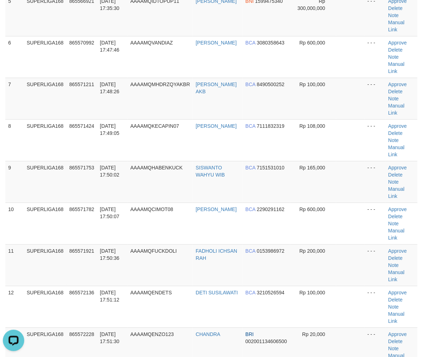
scroll to position [264, 0]
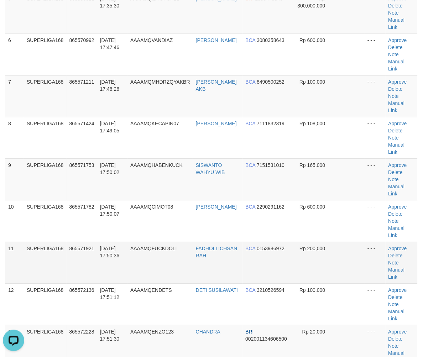
drag, startPoint x: 52, startPoint y: 188, endPoint x: 4, endPoint y: 209, distance: 52.0
click at [51, 242] on td "SUPERLIGA168" at bounding box center [45, 263] width 43 height 42
drag, startPoint x: 89, startPoint y: 207, endPoint x: 1, endPoint y: 233, distance: 91.7
click at [88, 284] on td "865572136" at bounding box center [82, 305] width 31 height 42
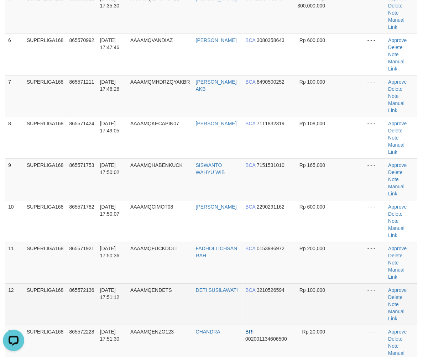
click at [76, 288] on span "865572136" at bounding box center [81, 291] width 25 height 6
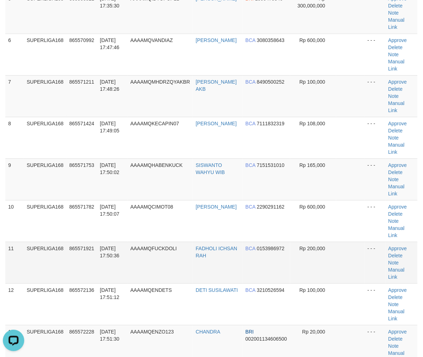
drag, startPoint x: 72, startPoint y: 197, endPoint x: 65, endPoint y: 200, distance: 7.2
click at [72, 242] on td "865571921" at bounding box center [82, 263] width 31 height 42
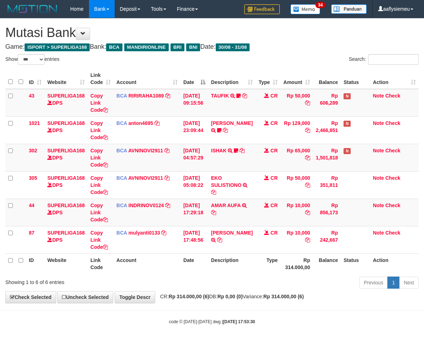
select select "***"
click at [256, 268] on th "Type" at bounding box center [268, 264] width 25 height 20
click at [251, 267] on th "Description" at bounding box center [231, 264] width 47 height 20
select select "***"
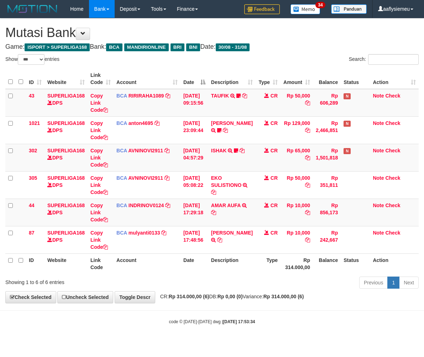
select select "***"
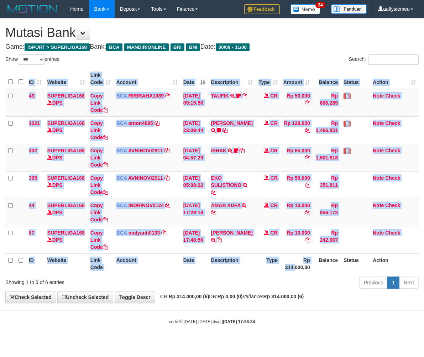
click at [289, 275] on div "ID Website Link Code Account Date Description Type Amount Balance Status Action…" at bounding box center [212, 172] width 424 height 210
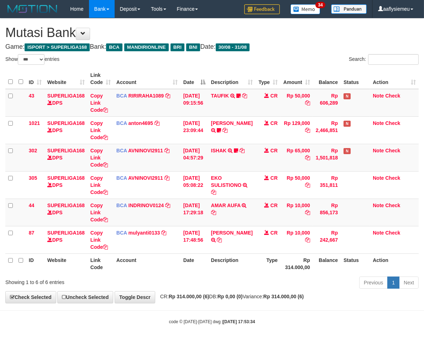
click at [273, 285] on div "Previous 1 Next" at bounding box center [300, 283] width 237 height 15
select select "***"
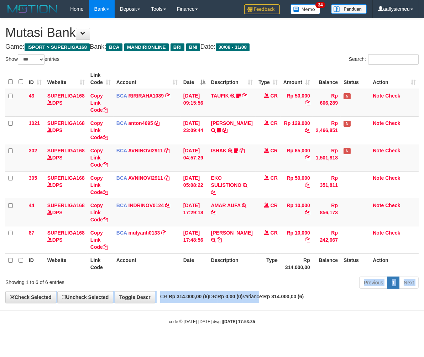
click at [266, 294] on div "**********" at bounding box center [212, 161] width 424 height 285
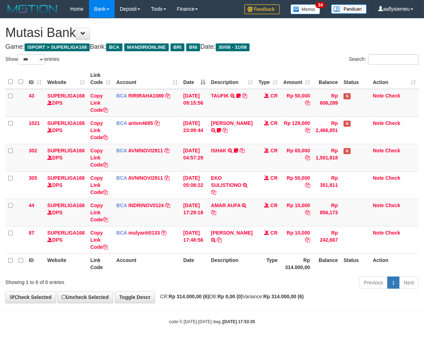
drag, startPoint x: 260, startPoint y: 294, endPoint x: 234, endPoint y: 289, distance: 26.1
click at [259, 294] on div "**********" at bounding box center [212, 161] width 424 height 285
click at [234, 289] on div "Previous 1 Next" at bounding box center [300, 283] width 237 height 15
click at [216, 290] on div "Previous 1 Next" at bounding box center [300, 283] width 237 height 15
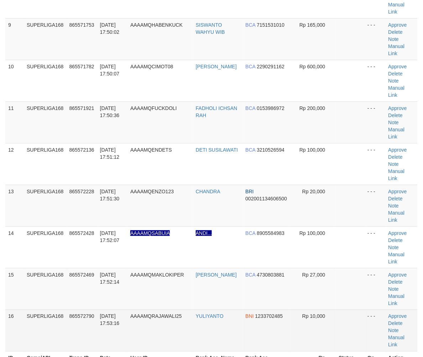
click at [33, 310] on td "SUPERLIGA168" at bounding box center [45, 331] width 43 height 42
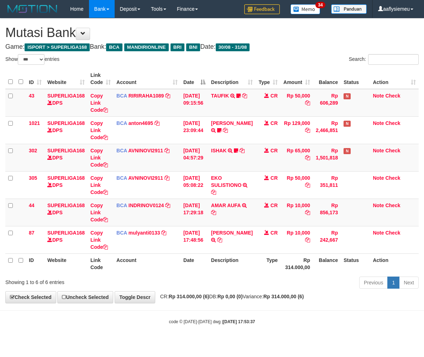
select select "***"
click at [228, 284] on div "Previous 1 Next" at bounding box center [300, 283] width 237 height 15
click at [227, 283] on div "Previous 1 Next" at bounding box center [300, 283] width 237 height 15
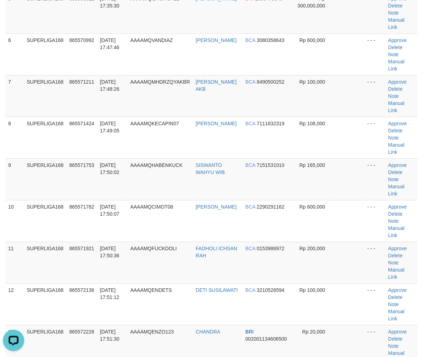
drag, startPoint x: 1, startPoint y: 251, endPoint x: -5, endPoint y: 252, distance: 6.2
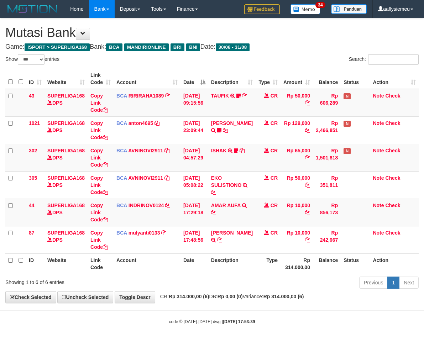
select select "***"
click at [248, 290] on div "Previous 1 Next" at bounding box center [300, 283] width 237 height 15
click at [180, 294] on div "**********" at bounding box center [212, 161] width 424 height 285
click at [179, 294] on div "**********" at bounding box center [212, 161] width 424 height 285
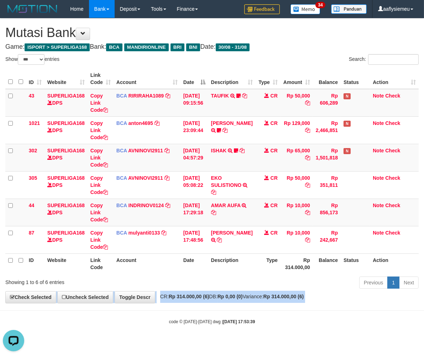
click at [179, 294] on div "**********" at bounding box center [212, 161] width 424 height 285
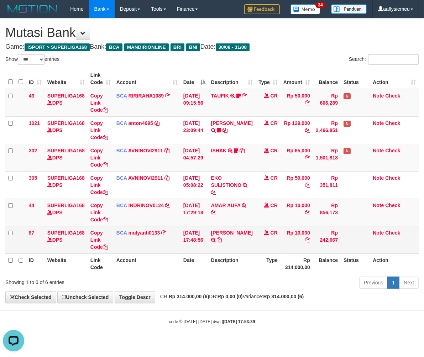
click at [403, 245] on td "Note Check" at bounding box center [394, 239] width 49 height 27
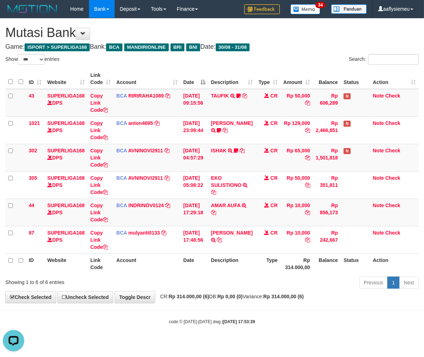
click at [163, 283] on div "Showing 1 to 6 of 6 entries" at bounding box center [88, 281] width 166 height 10
click at [215, 294] on div "**********" at bounding box center [212, 161] width 424 height 285
click at [197, 259] on th "Date" at bounding box center [195, 264] width 28 height 20
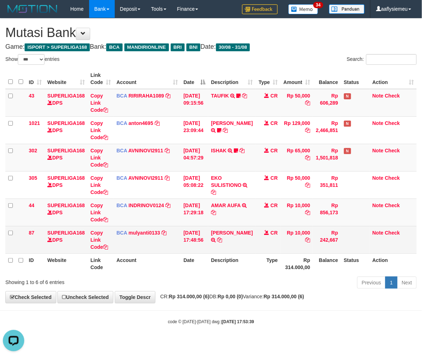
click at [155, 252] on td "BCA mulyanti0133 DPS MULYANTI mutasi_20250831_4495 | 87 mutasi_20250831_4495 | …" at bounding box center [147, 239] width 67 height 27
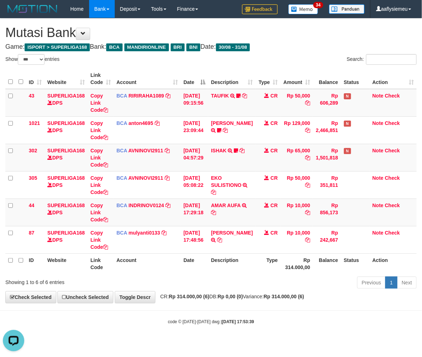
click at [144, 255] on th "Account" at bounding box center [147, 264] width 67 height 20
click at [202, 274] on div "ID Website Link Code Account Date Description Type Amount Balance Status Action…" at bounding box center [211, 172] width 422 height 210
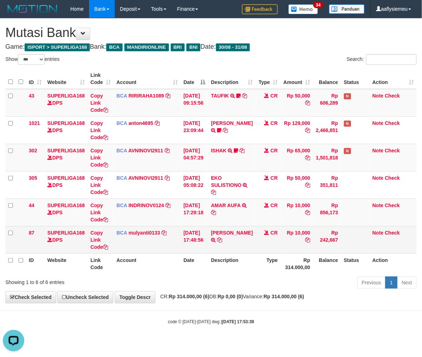
drag, startPoint x: 151, startPoint y: 262, endPoint x: 297, endPoint y: 252, distance: 145.7
click at [153, 261] on th "Account" at bounding box center [147, 264] width 67 height 20
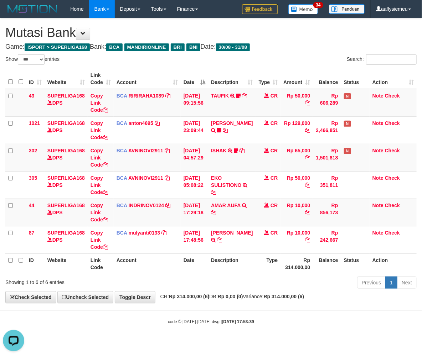
click at [212, 280] on div "Previous 1 Next" at bounding box center [299, 283] width 236 height 15
click at [183, 269] on th "Date" at bounding box center [194, 264] width 27 height 20
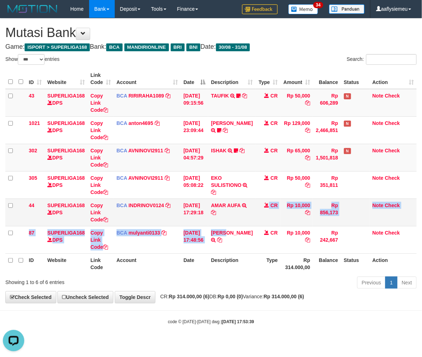
click at [227, 226] on tbody "43 SUPERLIGA168 DPS Copy Link Code BCA RIRIRAHA1089 DPS RIRI RAHAYU mutasi_2025…" at bounding box center [210, 171] width 411 height 165
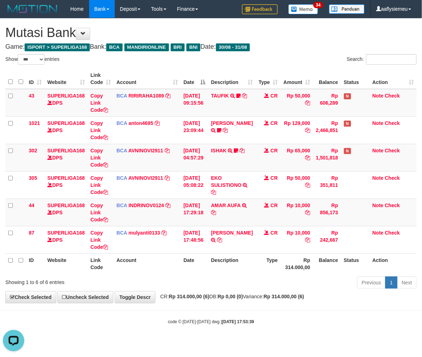
click at [288, 288] on div "Previous 1 Next" at bounding box center [299, 283] width 236 height 15
click at [272, 279] on div "Previous 1 Next" at bounding box center [299, 283] width 236 height 15
click at [304, 287] on div "Previous 1 Next" at bounding box center [299, 283] width 236 height 15
click at [401, 274] on div "ID Website Link Code Account Date Description Type Amount Balance Status Action…" at bounding box center [211, 172] width 422 height 210
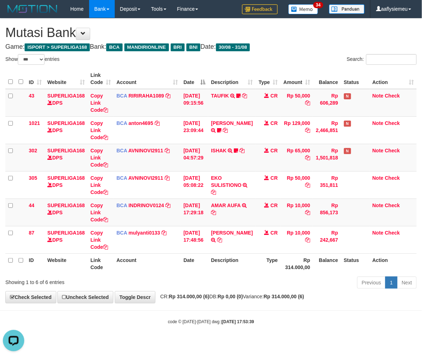
click at [401, 274] on div "ID Website Link Code Account Date Description Type Amount Balance Status Action…" at bounding box center [211, 172] width 422 height 210
click at [318, 287] on div "Previous 1 Next" at bounding box center [299, 283] width 236 height 15
click at [285, 274] on div "ID Website Link Code Account Date Description Type Amount Balance Status Action…" at bounding box center [211, 172] width 422 height 210
click at [242, 293] on div "**********" at bounding box center [211, 161] width 422 height 285
click at [241, 293] on div "**********" at bounding box center [211, 161] width 422 height 285
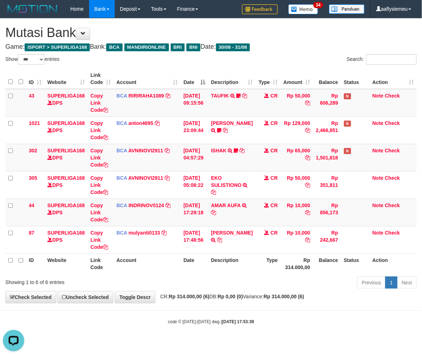
drag, startPoint x: 222, startPoint y: 301, endPoint x: 217, endPoint y: 300, distance: 4.8
click at [222, 301] on div "**********" at bounding box center [211, 161] width 422 height 285
click at [181, 303] on div "**********" at bounding box center [211, 161] width 422 height 285
click at [180, 303] on div "**********" at bounding box center [211, 161] width 422 height 285
click at [217, 312] on body "Toggle navigation Home Bank Account List Load By Website Group [ISPORT] SUPERLI…" at bounding box center [211, 171] width 422 height 343
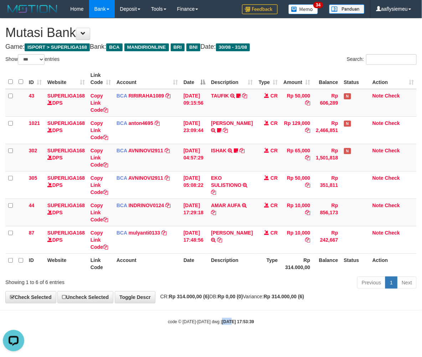
click at [216, 312] on body "Toggle navigation Home Bank Account List Load By Website Group [ISPORT] SUPERLI…" at bounding box center [211, 171] width 422 height 343
click at [208, 318] on div "code © 2012-2018 dwg | 2025/08/31 17:53:39" at bounding box center [211, 321] width 422 height 7
click at [199, 313] on body "Toggle navigation Home Bank Account List Load By Website Group [ISPORT] SUPERLI…" at bounding box center [211, 171] width 422 height 343
click at [194, 311] on body "Toggle navigation Home Bank Account List Load By Website Group [ISPORT] SUPERLI…" at bounding box center [211, 171] width 422 height 343
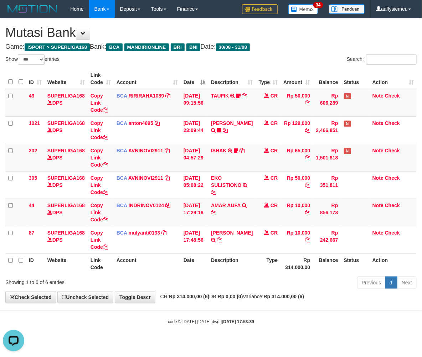
click at [192, 311] on body "Toggle navigation Home Bank Account List Load By Website Group [ISPORT] SUPERLI…" at bounding box center [211, 171] width 422 height 343
click at [215, 290] on div "Previous 1 Next" at bounding box center [299, 283] width 236 height 15
click at [241, 290] on div "Previous 1 Next" at bounding box center [299, 283] width 236 height 15
drag, startPoint x: 191, startPoint y: 276, endPoint x: 280, endPoint y: 270, distance: 89.7
click at [191, 276] on div "Previous 1 Next" at bounding box center [299, 283] width 236 height 15
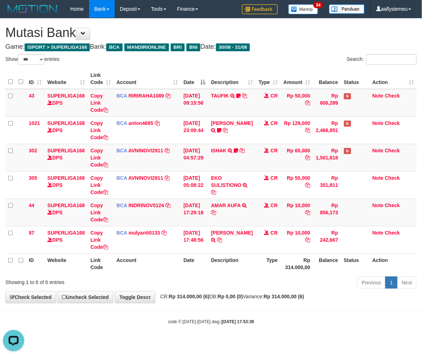
click at [256, 282] on div "Previous 1 Next" at bounding box center [299, 283] width 236 height 15
click at [255, 282] on div "Previous 1 Next" at bounding box center [299, 283] width 236 height 15
drag, startPoint x: 242, startPoint y: 291, endPoint x: 245, endPoint y: 286, distance: 5.9
click at [242, 291] on div "Previous 1 Next" at bounding box center [299, 283] width 236 height 15
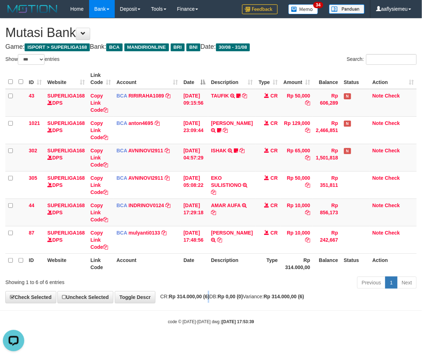
click at [210, 298] on strong "Rp 314.000,00 (6)" at bounding box center [189, 297] width 41 height 6
drag, startPoint x: 276, startPoint y: 270, endPoint x: 203, endPoint y: 284, distance: 73.9
click at [275, 270] on th "Type" at bounding box center [268, 264] width 25 height 20
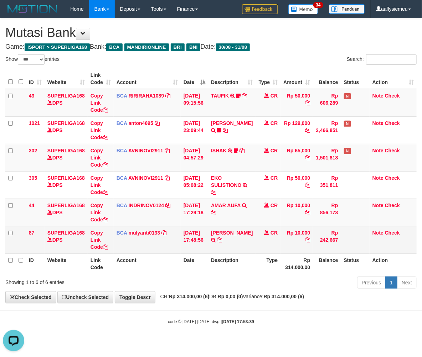
drag, startPoint x: 270, startPoint y: 254, endPoint x: 351, endPoint y: 250, distance: 81.0
click at [278, 255] on tr "ID Website Link Code Account Date Description Type Rp 314.000,00 Balance Status…" at bounding box center [210, 264] width 411 height 20
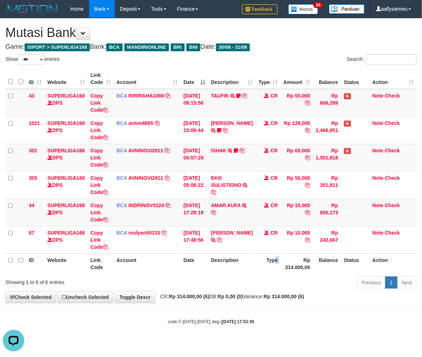
click at [325, 277] on div "Previous 1 Next" at bounding box center [299, 283] width 236 height 15
click at [287, 306] on body "Toggle navigation Home Bank Account List Load By Website Group [ISPORT] SUPERLI…" at bounding box center [211, 171] width 422 height 343
drag, startPoint x: 208, startPoint y: 289, endPoint x: 56, endPoint y: 286, distance: 152.2
click at [204, 289] on div "Previous 1 Next" at bounding box center [299, 283] width 236 height 15
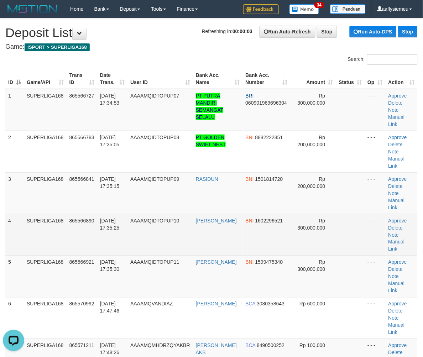
click at [90, 214] on td "865566890" at bounding box center [82, 235] width 31 height 42
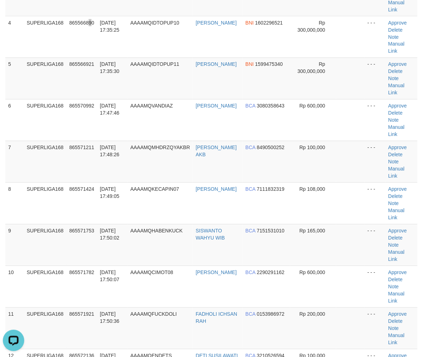
scroll to position [198, 0]
click at [65, 308] on td "SUPERLIGA168" at bounding box center [45, 329] width 43 height 42
click at [128, 308] on td "[DATE] 17:50:36" at bounding box center [112, 329] width 30 height 42
drag, startPoint x: 143, startPoint y: 241, endPoint x: 2, endPoint y: 273, distance: 144.4
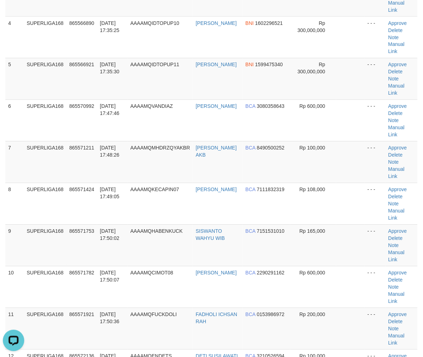
click at [140, 312] on span "AAAAMQFUCKDOLI" at bounding box center [153, 315] width 47 height 6
click at [80, 312] on span "865571921" at bounding box center [81, 315] width 25 height 6
drag, startPoint x: 78, startPoint y: 231, endPoint x: 2, endPoint y: 253, distance: 79.2
click at [77, 267] on td "865571782" at bounding box center [82, 288] width 31 height 42
drag, startPoint x: 27, startPoint y: 263, endPoint x: 24, endPoint y: 265, distance: 4.2
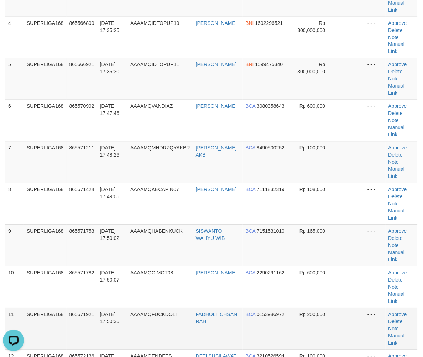
click at [25, 308] on td "SUPERLIGA168" at bounding box center [45, 329] width 43 height 42
drag, startPoint x: 38, startPoint y: 258, endPoint x: 1, endPoint y: 272, distance: 39.7
click at [38, 308] on td "SUPERLIGA168" at bounding box center [45, 329] width 43 height 42
click at [4, 234] on div "ID Game/API Trans ID Date Trans. User ID Bank Acc. Name Bank Acc. Number Amount…" at bounding box center [211, 266] width 423 height 795
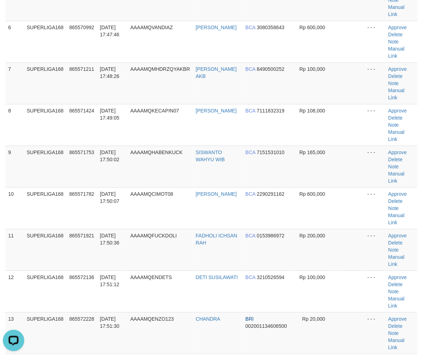
scroll to position [435, 0]
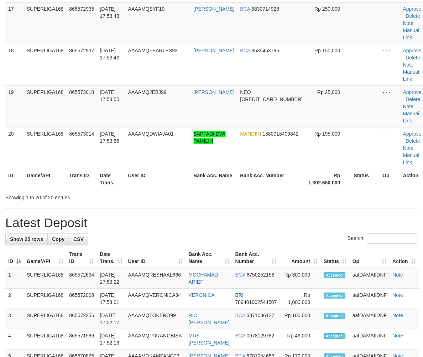
scroll to position [435, 0]
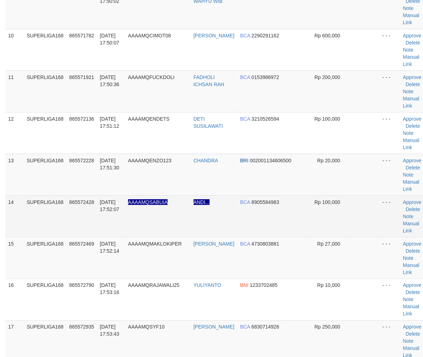
click at [6, 204] on td "14" at bounding box center [14, 217] width 19 height 42
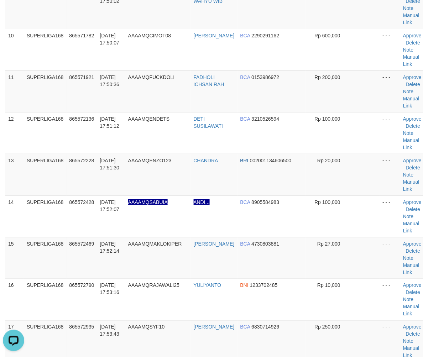
scroll to position [0, 0]
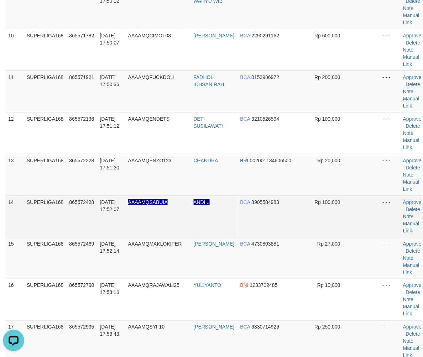
drag, startPoint x: 35, startPoint y: 218, endPoint x: 19, endPoint y: 226, distance: 17.4
click at [27, 222] on td "SUPERLIGA168" at bounding box center [45, 217] width 43 height 42
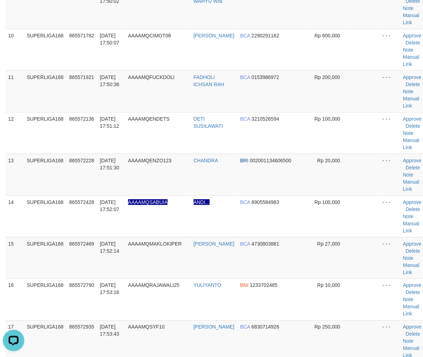
drag, startPoint x: 98, startPoint y: 215, endPoint x: 2, endPoint y: 246, distance: 101.0
click at [98, 215] on td "[DATE] 17:52:07" at bounding box center [111, 217] width 28 height 42
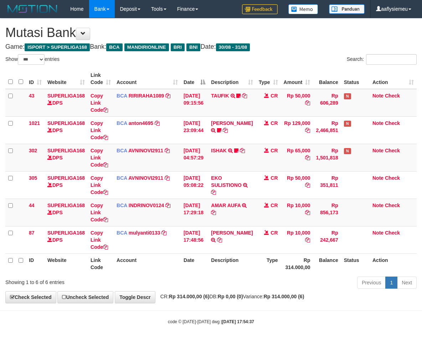
select select "***"
click at [227, 290] on div "Previous 1 Next" at bounding box center [299, 283] width 236 height 15
drag, startPoint x: 225, startPoint y: 290, endPoint x: 212, endPoint y: 291, distance: 12.6
click at [223, 290] on div "Previous 1 Next" at bounding box center [299, 283] width 236 height 15
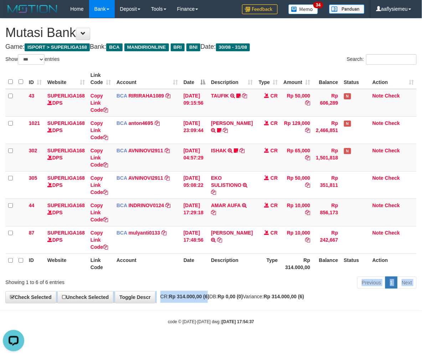
click at [212, 292] on div "**********" at bounding box center [211, 161] width 422 height 285
click at [194, 294] on div "**********" at bounding box center [211, 161] width 422 height 285
click at [198, 276] on div "Previous 1 Next" at bounding box center [299, 283] width 236 height 15
click at [153, 334] on body "Toggle navigation Home Bank Account List Load By Website Group [ISPORT] SUPERLI…" at bounding box center [211, 171] width 422 height 343
click at [219, 291] on div "**********" at bounding box center [211, 161] width 422 height 285
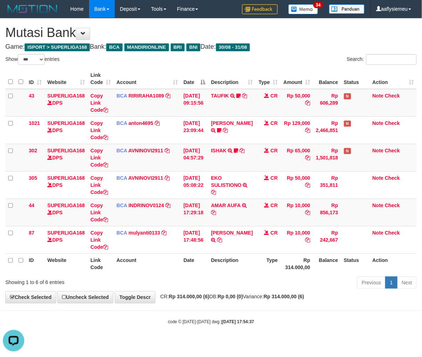
click at [198, 265] on th "Date" at bounding box center [194, 264] width 27 height 20
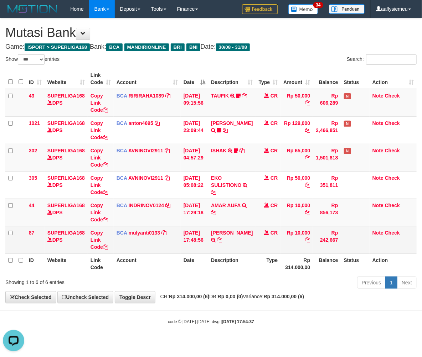
click at [186, 238] on td "31/08/2025 17:48:56" at bounding box center [194, 239] width 27 height 27
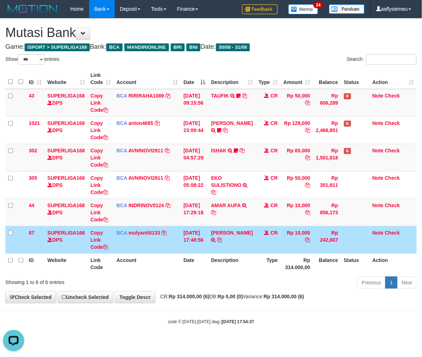
click at [186, 238] on td "[DATE] 17:48:56" at bounding box center [194, 239] width 27 height 27
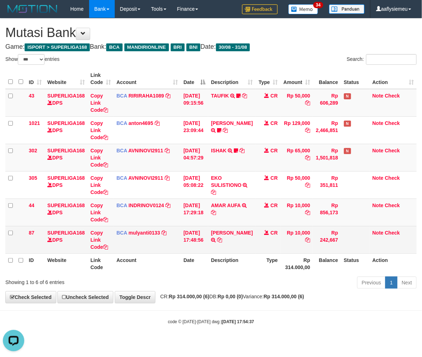
drag, startPoint x: 197, startPoint y: 259, endPoint x: 328, endPoint y: 241, distance: 132.7
click at [197, 259] on th "Date" at bounding box center [194, 264] width 27 height 20
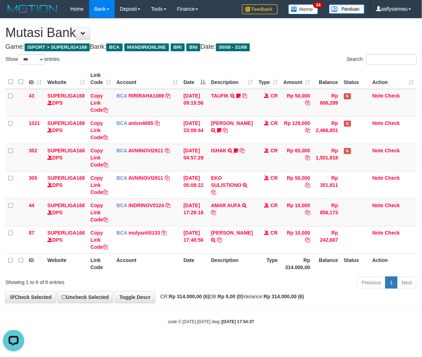
click at [212, 254] on th "Description" at bounding box center [231, 264] width 47 height 20
click at [248, 265] on th "Description" at bounding box center [231, 264] width 47 height 20
click at [264, 267] on th "Type" at bounding box center [268, 264] width 25 height 20
click at [268, 265] on th "Type" at bounding box center [268, 264] width 25 height 20
click at [250, 269] on th "Description" at bounding box center [231, 264] width 47 height 20
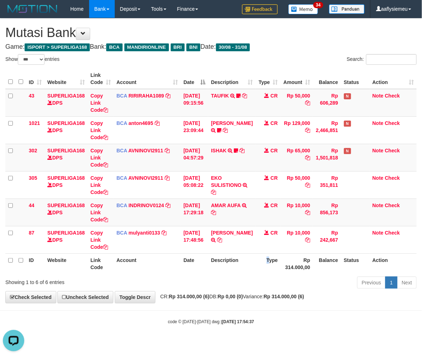
click at [263, 272] on th "Type" at bounding box center [268, 264] width 25 height 20
click at [212, 280] on div "Previous 1 Next" at bounding box center [299, 283] width 236 height 15
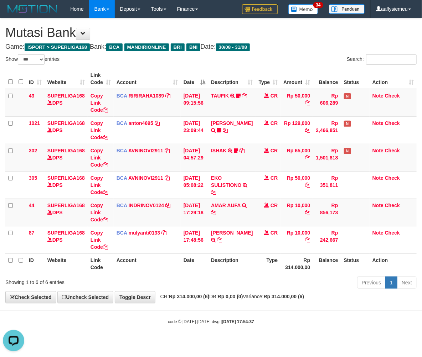
click at [211, 280] on div "Previous 1 Next" at bounding box center [299, 283] width 236 height 15
click at [236, 269] on th "Description" at bounding box center [231, 264] width 47 height 20
click at [235, 269] on th "Description" at bounding box center [231, 264] width 47 height 20
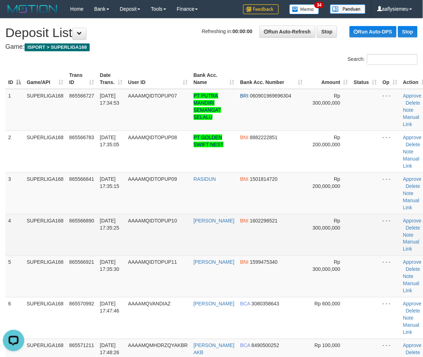
click at [78, 233] on td "865566890" at bounding box center [82, 235] width 31 height 42
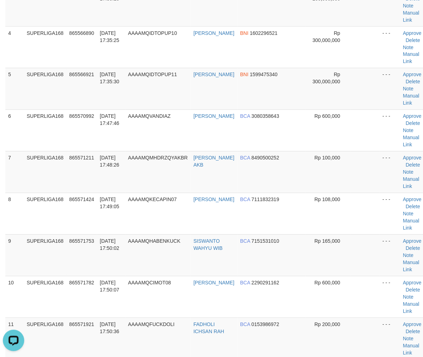
scroll to position [237, 0]
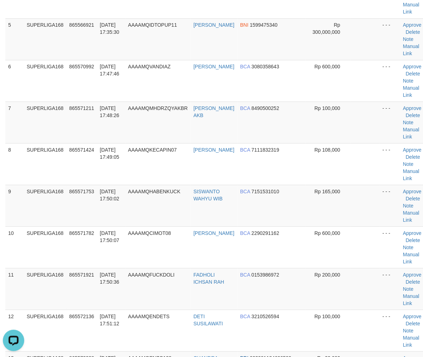
click at [81, 189] on span "865571753" at bounding box center [81, 192] width 25 height 6
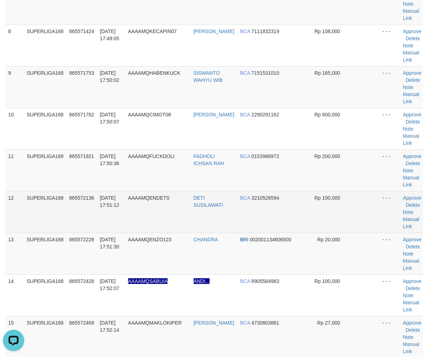
click at [56, 195] on td "SUPERLIGA168" at bounding box center [45, 212] width 43 height 42
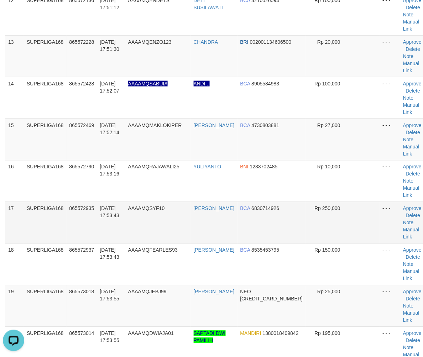
click at [64, 227] on td "SUPERLIGA168" at bounding box center [45, 223] width 43 height 42
drag, startPoint x: 64, startPoint y: 227, endPoint x: 75, endPoint y: 223, distance: 11.3
click at [65, 226] on td "SUPERLIGA168" at bounding box center [45, 223] width 43 height 42
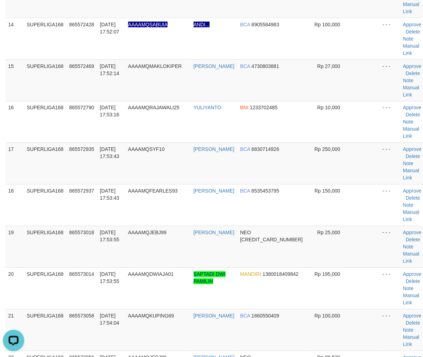
scroll to position [752, 0]
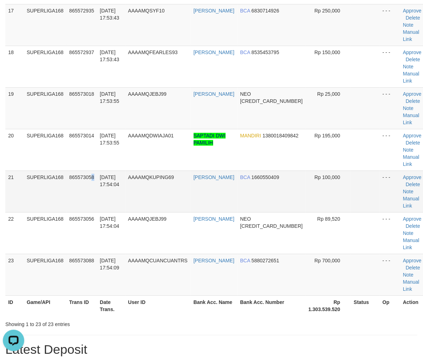
click at [93, 200] on td "865573058" at bounding box center [82, 192] width 31 height 42
click at [85, 200] on td "865573058" at bounding box center [82, 192] width 31 height 42
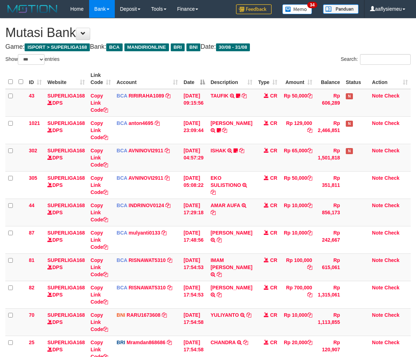
select select "***"
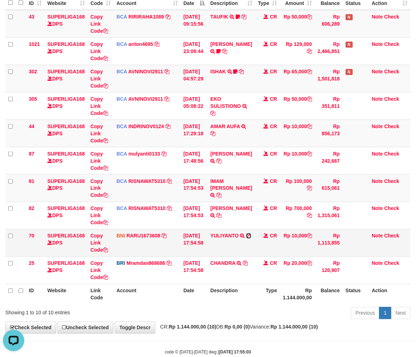
drag, startPoint x: 218, startPoint y: 242, endPoint x: 225, endPoint y: 243, distance: 6.2
click at [246, 239] on icon at bounding box center [248, 236] width 5 height 5
click at [221, 193] on icon at bounding box center [218, 195] width 5 height 5
drag, startPoint x: 295, startPoint y: 277, endPoint x: 420, endPoint y: 251, distance: 127.8
click at [295, 277] on td "Rp 20,000" at bounding box center [297, 270] width 35 height 27
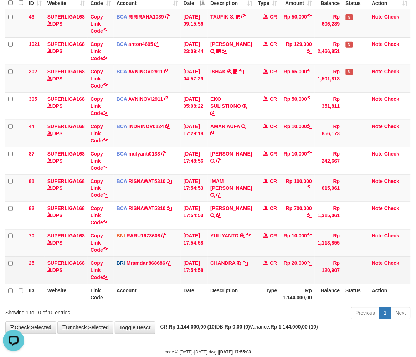
click at [249, 279] on td "CHANDRA TRANSFER NBMB CHANDRA TO MUHAMMAD RAMDANI" at bounding box center [231, 270] width 47 height 27
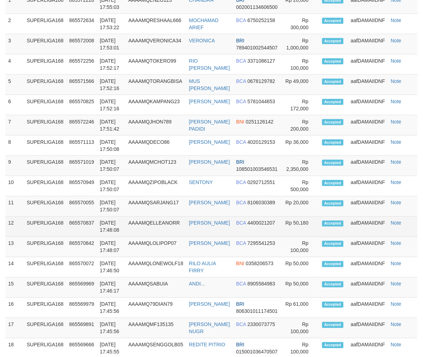
drag, startPoint x: 59, startPoint y: 230, endPoint x: 25, endPoint y: 233, distance: 34.4
click at [55, 231] on tbody "1 SUPERLIGA168 865572228 [DATE] 17:55:03 AAAAMQENZO123 CHANDRA BRI 002001134606…" at bounding box center [211, 247] width 413 height 508
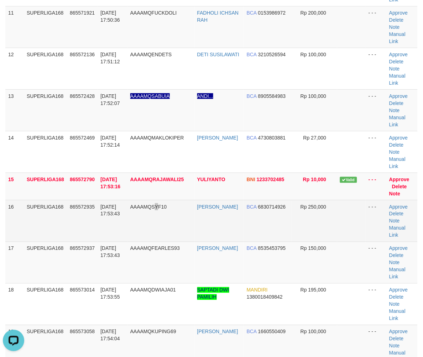
click at [160, 223] on td "AAAAMQSYF10" at bounding box center [161, 221] width 67 height 42
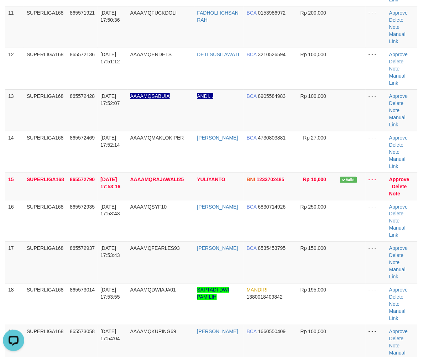
scroll to position [722, 0]
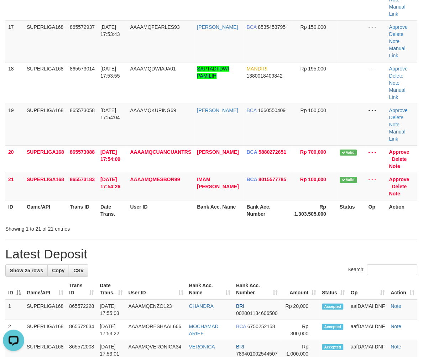
drag, startPoint x: 104, startPoint y: 205, endPoint x: 0, endPoint y: 247, distance: 112.2
click at [103, 207] on th "Date Trans." at bounding box center [113, 210] width 30 height 20
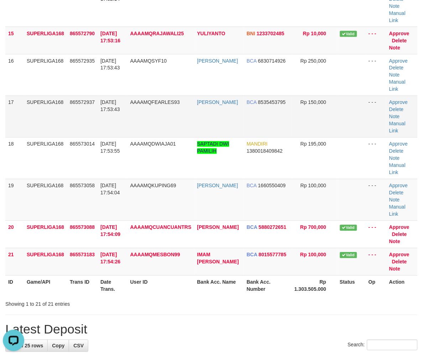
scroll to position [603, 0]
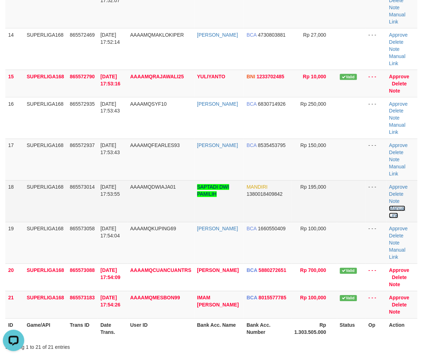
drag, startPoint x: 402, startPoint y: 207, endPoint x: 353, endPoint y: 211, distance: 49.0
click at [402, 207] on link "Manual Link" at bounding box center [398, 212] width 16 height 13
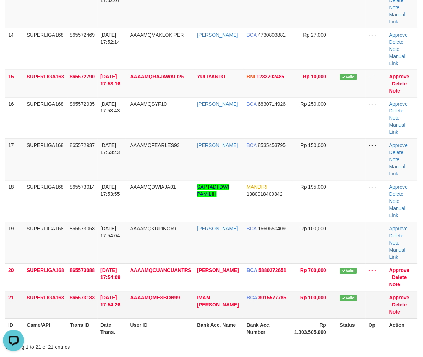
drag, startPoint x: 119, startPoint y: 296, endPoint x: 114, endPoint y: 293, distance: 5.6
click at [119, 296] on span "[DATE] 17:54:26" at bounding box center [110, 301] width 20 height 13
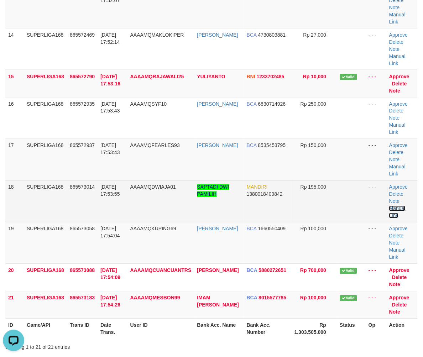
click at [398, 210] on link "Manual Link" at bounding box center [398, 212] width 16 height 13
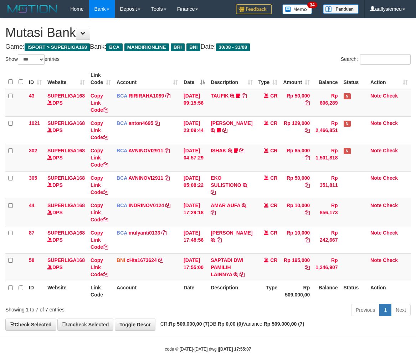
select select "***"
click at [245, 281] on th "Description" at bounding box center [231, 291] width 47 height 20
select select "***"
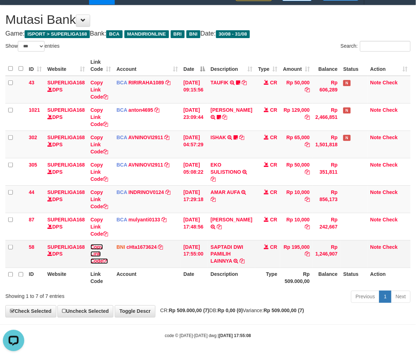
click at [100, 261] on link "Copy Link Code" at bounding box center [99, 254] width 17 height 20
drag, startPoint x: 312, startPoint y: 288, endPoint x: 354, endPoint y: 280, distance: 42.4
click at [311, 289] on div "ID Website Link Code Account Date Description Type Amount Balance Status Action…" at bounding box center [208, 171] width 416 height 237
click at [215, 268] on th "Description" at bounding box center [231, 278] width 47 height 20
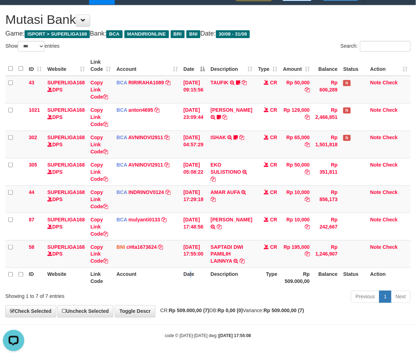
click at [188, 276] on th "Date" at bounding box center [194, 278] width 27 height 20
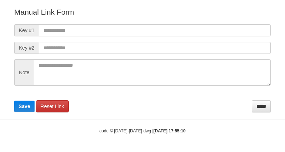
scroll to position [93, 0]
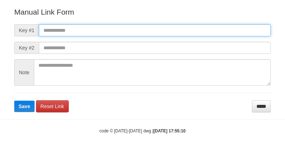
click at [120, 33] on input "text" at bounding box center [155, 30] width 232 height 12
paste input "**********"
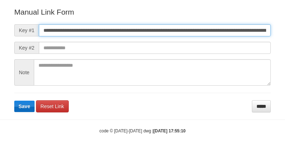
scroll to position [0, 405]
type input "**********"
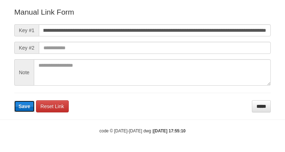
click at [20, 107] on span "Save" at bounding box center [25, 106] width 12 height 6
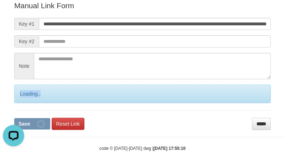
scroll to position [0, 0]
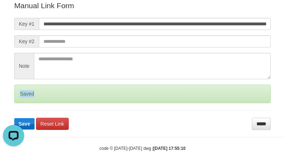
click at [20, 103] on div "Saved" at bounding box center [142, 93] width 257 height 19
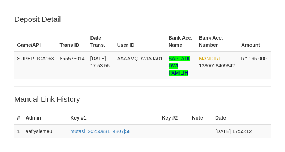
scroll to position [151, 0]
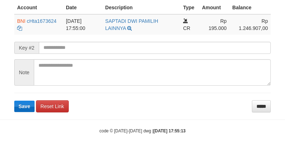
scroll to position [192, 0]
click at [29, 108] on span "Save" at bounding box center [25, 106] width 12 height 6
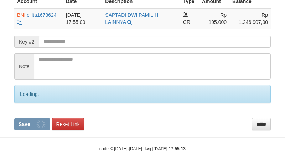
click at [28, 103] on div "Loading.." at bounding box center [142, 94] width 257 height 19
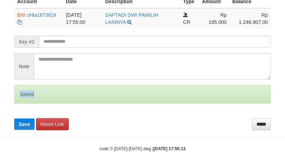
click at [28, 103] on div "Saved" at bounding box center [142, 94] width 257 height 19
click at [27, 103] on div "Saved" at bounding box center [142, 94] width 257 height 19
click at [23, 103] on div "Saved" at bounding box center [142, 94] width 257 height 19
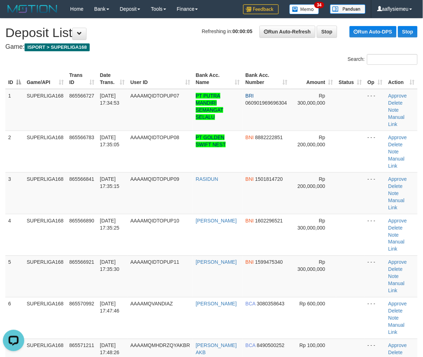
drag, startPoint x: 66, startPoint y: 229, endPoint x: 1, endPoint y: 244, distance: 66.0
click at [64, 256] on td "SUPERLIGA168" at bounding box center [45, 277] width 43 height 42
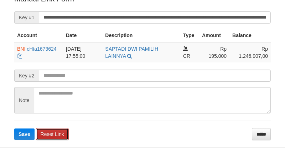
click at [36, 137] on link "Reset Link" at bounding box center [52, 134] width 33 height 12
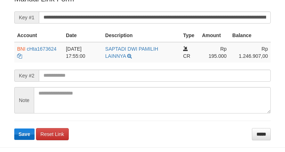
click at [35, 137] on form "**********" at bounding box center [142, 67] width 257 height 146
click at [33, 137] on button "Save" at bounding box center [24, 133] width 20 height 11
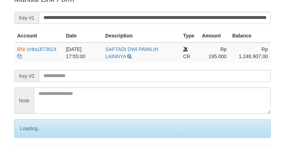
click at [31, 137] on div "Loading.." at bounding box center [142, 128] width 257 height 19
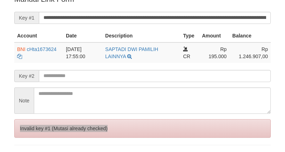
click at [31, 137] on div "Invalid key #1 (Mutasi already checked)" at bounding box center [142, 128] width 257 height 19
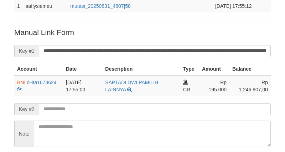
scroll to position [0, 0]
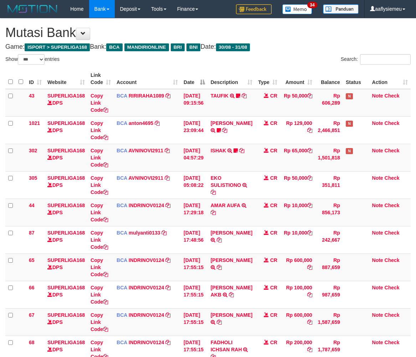
select select "***"
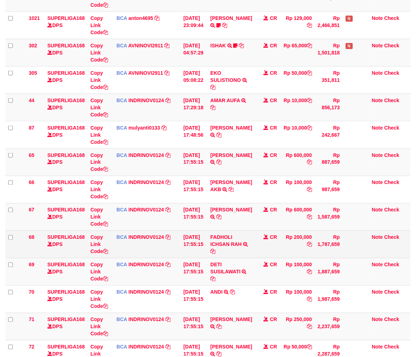
scroll to position [172, 0]
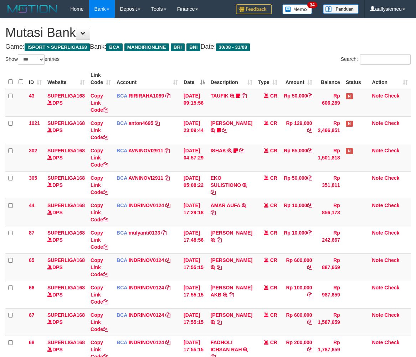
select select "***"
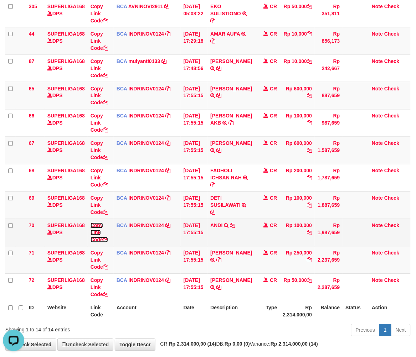
click at [100, 240] on link "Copy Link Code" at bounding box center [99, 233] width 17 height 20
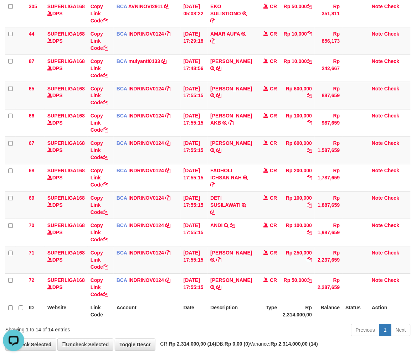
scroll to position [90, 0]
drag, startPoint x: 251, startPoint y: 306, endPoint x: 255, endPoint y: 305, distance: 3.9
click at [251, 306] on th "Description" at bounding box center [231, 311] width 47 height 20
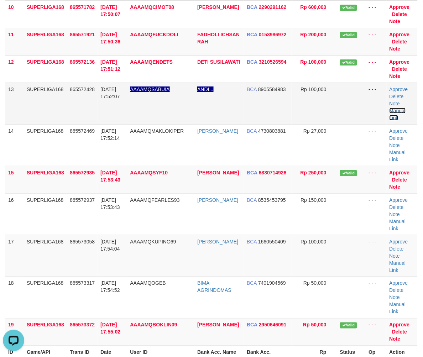
click at [400, 110] on link "Manual Link" at bounding box center [398, 114] width 16 height 13
drag, startPoint x: 79, startPoint y: 300, endPoint x: 0, endPoint y: 265, distance: 85.9
click at [79, 299] on td "865573317" at bounding box center [82, 298] width 31 height 42
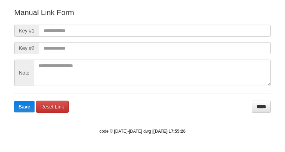
scroll to position [79, 0]
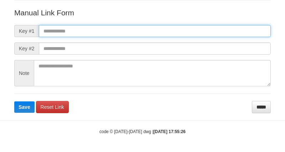
click at [99, 36] on input "text" at bounding box center [155, 31] width 232 height 12
paste input "**********"
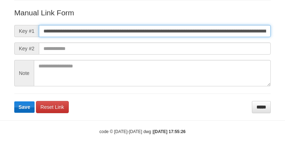
scroll to position [0, 397]
type input "**********"
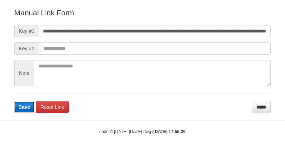
click at [25, 105] on span "Save" at bounding box center [25, 107] width 12 height 6
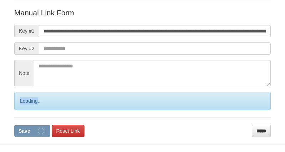
click at [24, 105] on div "Loading.." at bounding box center [142, 101] width 257 height 19
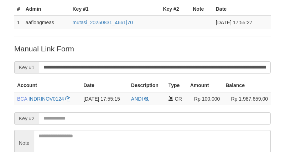
scroll to position [158, 0]
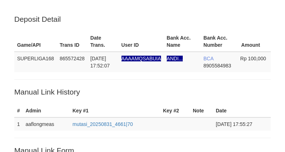
scroll to position [158, 0]
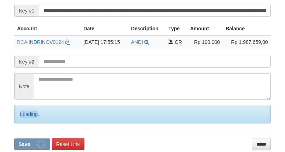
click at [19, 120] on div "Loading.." at bounding box center [142, 114] width 257 height 19
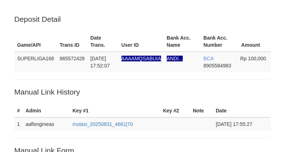
scroll to position [158, 0]
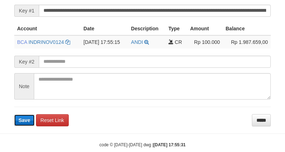
click at [22, 119] on span "Save" at bounding box center [25, 120] width 12 height 6
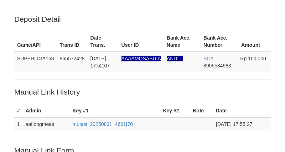
scroll to position [158, 0]
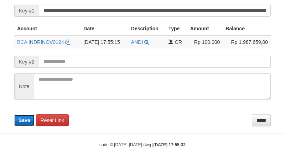
click at [19, 118] on span "Save" at bounding box center [25, 120] width 12 height 6
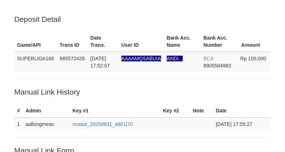
scroll to position [158, 0]
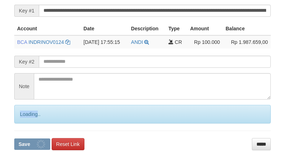
click at [26, 117] on div "Loading.." at bounding box center [142, 114] width 257 height 19
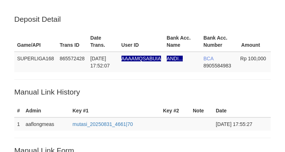
scroll to position [158, 0]
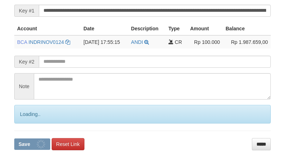
click at [27, 117] on div "Loading.." at bounding box center [142, 114] width 257 height 19
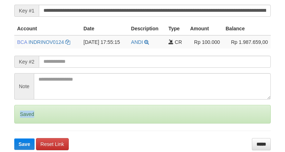
click at [27, 117] on div "Saved" at bounding box center [142, 114] width 257 height 19
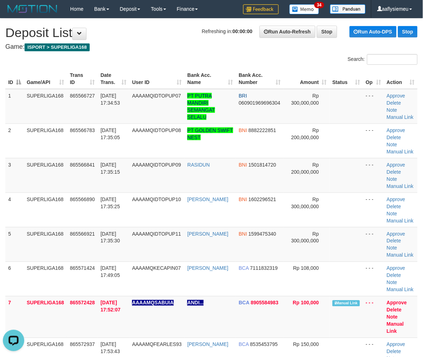
drag, startPoint x: 41, startPoint y: 234, endPoint x: 1, endPoint y: 245, distance: 42.1
click at [38, 236] on td "SUPERLIGA168" at bounding box center [45, 244] width 43 height 35
click at [65, 187] on td "SUPERLIGA168" at bounding box center [45, 175] width 43 height 35
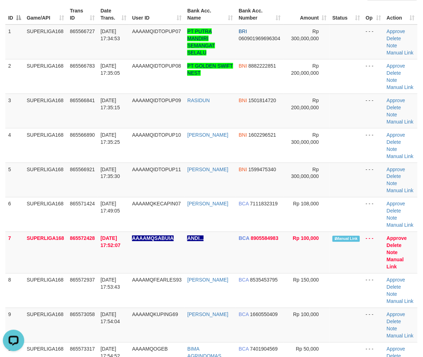
scroll to position [158, 0]
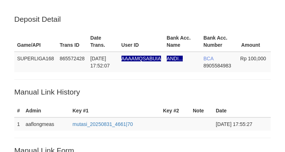
scroll to position [158, 0]
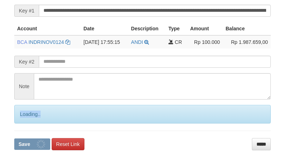
click at [27, 117] on div "Loading.." at bounding box center [142, 114] width 257 height 19
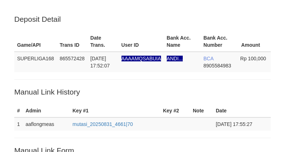
scroll to position [158, 0]
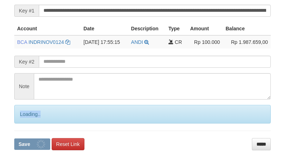
click at [27, 117] on div "Loading.." at bounding box center [142, 114] width 257 height 19
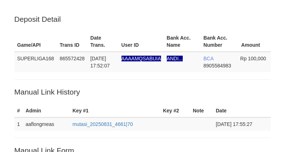
scroll to position [158, 0]
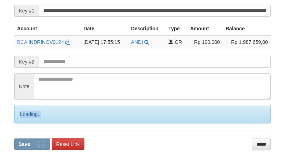
click at [27, 117] on div "Loading.." at bounding box center [142, 114] width 257 height 19
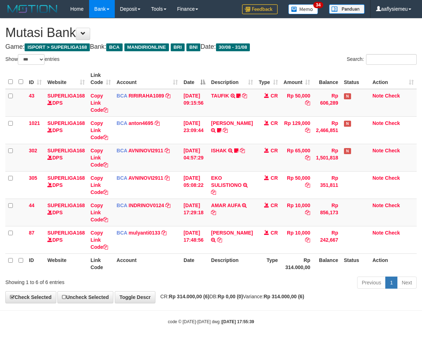
select select "***"
click at [283, 254] on th "Rp 314.000,00" at bounding box center [296, 264] width 32 height 20
drag, startPoint x: 283, startPoint y: 253, endPoint x: 274, endPoint y: 255, distance: 9.0
click at [283, 254] on th "Rp 314.000,00" at bounding box center [296, 264] width 32 height 20
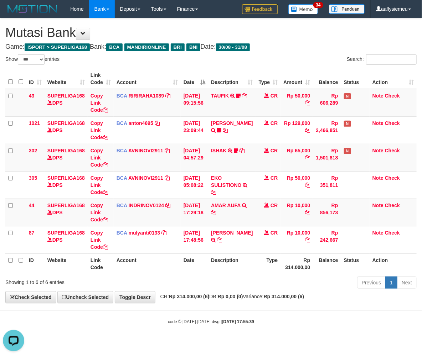
drag, startPoint x: 274, startPoint y: 255, endPoint x: 265, endPoint y: 257, distance: 9.6
click at [274, 255] on th "Type" at bounding box center [268, 264] width 25 height 20
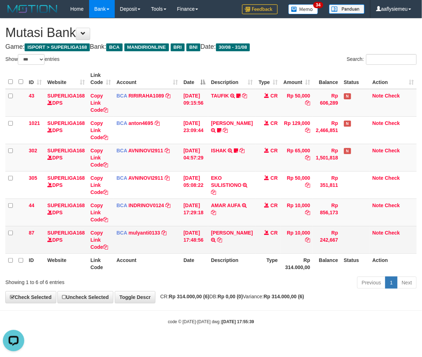
drag, startPoint x: 250, startPoint y: 252, endPoint x: 241, endPoint y: 251, distance: 8.9
click at [250, 252] on td "SILVA SARI S TRSF E-BANKING CR 3108/FTSCY/WS95051 10000.002025083175314031 TRFD…" at bounding box center [231, 239] width 47 height 27
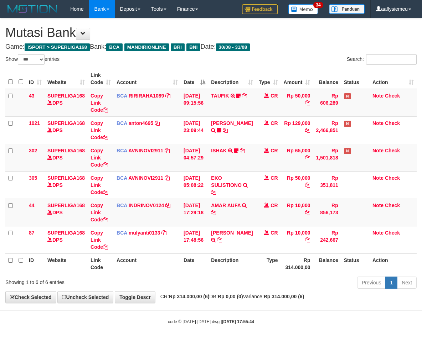
select select "***"
drag, startPoint x: 0, startPoint y: 0, endPoint x: 218, endPoint y: 265, distance: 343.5
click at [218, 265] on th "Description" at bounding box center [231, 264] width 47 height 20
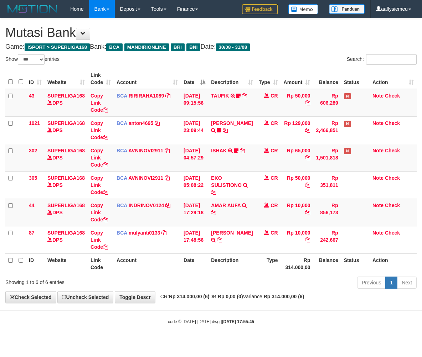
select select "***"
click at [228, 273] on th "Description" at bounding box center [231, 264] width 47 height 20
click at [227, 272] on th "Description" at bounding box center [231, 264] width 47 height 20
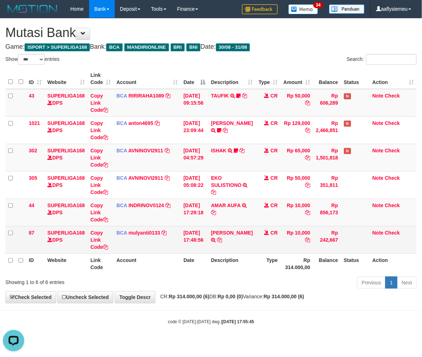
click at [122, 253] on td "BCA mulyanti0133 DPS MULYANTI mutasi_20250831_4495 | 87 mutasi_20250831_4495 | …" at bounding box center [147, 239] width 67 height 27
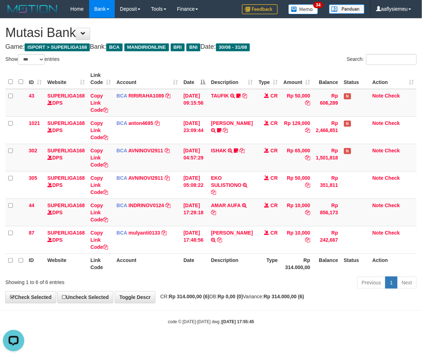
drag, startPoint x: 211, startPoint y: 250, endPoint x: 421, endPoint y: 215, distance: 213.1
click at [211, 251] on tr "87 SUPERLIGA168 DPS Copy Link Code BCA mulyanti0133 DPS MULYANTI mutasi_2025083…" at bounding box center [210, 239] width 411 height 27
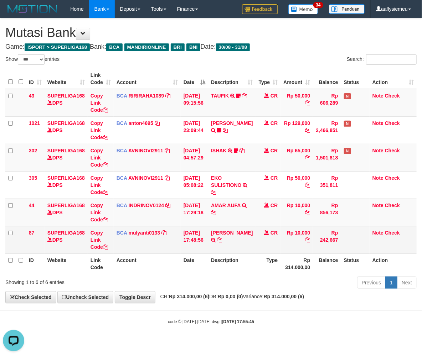
click at [327, 250] on td "Rp 242,667" at bounding box center [327, 239] width 28 height 27
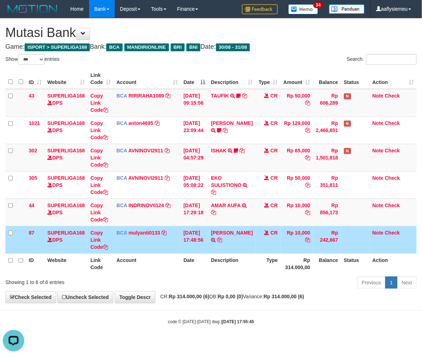
drag, startPoint x: 326, startPoint y: 250, endPoint x: 421, endPoint y: 249, distance: 94.4
click at [326, 251] on td "Rp 242,667" at bounding box center [327, 239] width 28 height 27
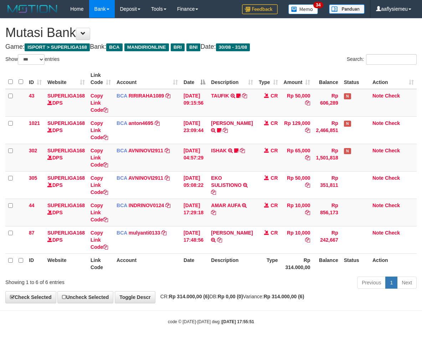
select select "***"
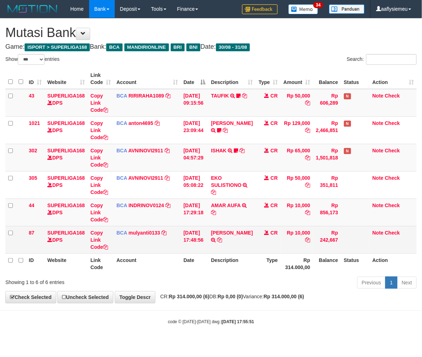
click at [234, 248] on td "[PERSON_NAME] S TRSF E-BANKING CR 3108/FTSCY/WS95051 10000.002025083175314031 […" at bounding box center [231, 239] width 47 height 27
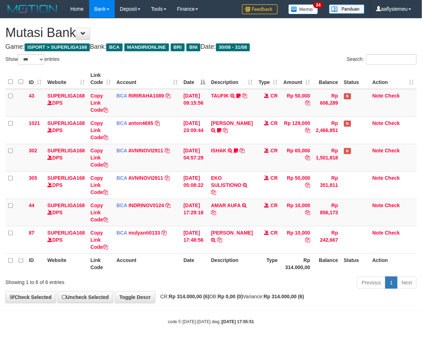
click at [264, 259] on th "Type" at bounding box center [268, 264] width 25 height 20
click at [154, 225] on td "BCA INDRINOV0124 DPS INDRI NOVIANTI mutasi_20250831_4661 | 44 mutasi_20250831_4…" at bounding box center [147, 212] width 67 height 27
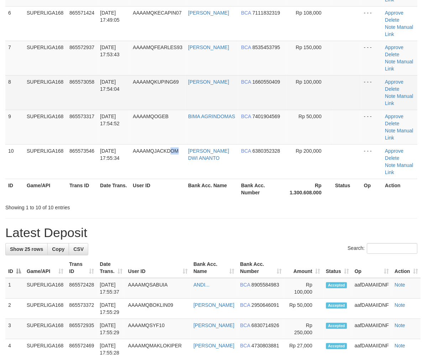
drag, startPoint x: 48, startPoint y: 170, endPoint x: 9, endPoint y: 193, distance: 44.9
click at [48, 172] on tbody "1 SUPERLIGA168 865566727 [DATE] 17:34:53 AAAAMQIDTOPUP07 PT PUTRA MANDIRI SEMAN…" at bounding box center [211, 6] width 413 height 346
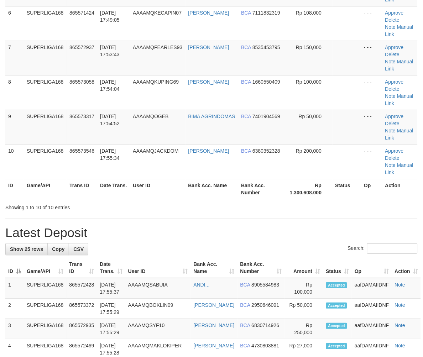
click at [17, 182] on th "ID" at bounding box center [14, 189] width 19 height 20
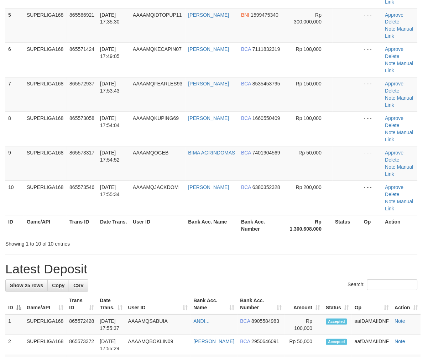
scroll to position [216, 0]
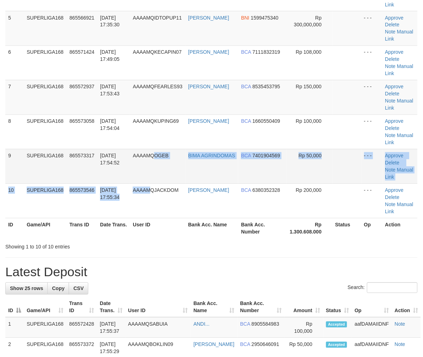
click at [156, 183] on tbody "1 SUPERLIGA168 865566727 31/08/2025 17:34:53 AAAAMQIDTOPUP07 PT PUTRA MANDIRI S…" at bounding box center [211, 46] width 413 height 346
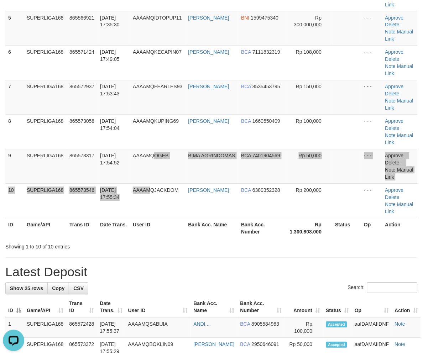
scroll to position [0, 0]
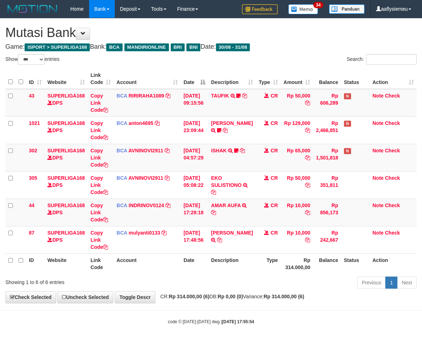
select select "***"
click at [354, 266] on th "Status" at bounding box center [355, 264] width 29 height 20
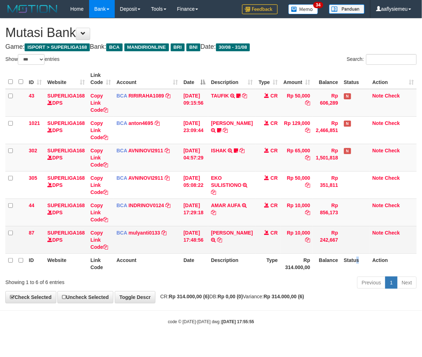
click at [321, 253] on table "ID Website Link Code Account Date Description Type Amount Balance Status Action…" at bounding box center [210, 171] width 411 height 205
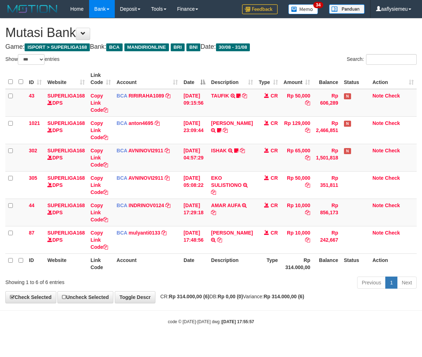
select select "***"
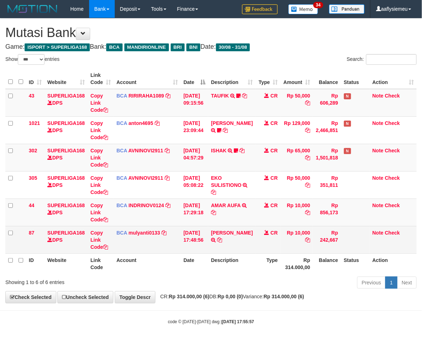
click at [261, 251] on td "CR" at bounding box center [268, 239] width 25 height 27
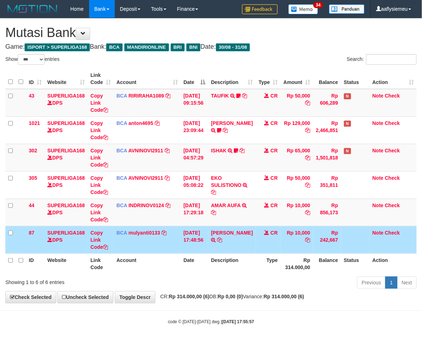
click at [265, 256] on th "Type" at bounding box center [268, 264] width 25 height 20
click at [262, 275] on div "ID Website Link Code Account Date Description Type Amount Balance Status Action…" at bounding box center [211, 172] width 422 height 210
click at [287, 261] on th "Rp 314.000,00" at bounding box center [296, 264] width 32 height 20
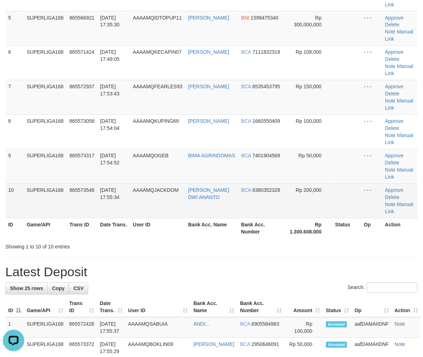
drag, startPoint x: 66, startPoint y: 198, endPoint x: 62, endPoint y: 203, distance: 7.1
click at [65, 201] on tr "10 SUPERLIGA168 865573546 31/08/2025 17:55:34 AAAAMQJACKDOM ANDRIAN DWI ANANTO …" at bounding box center [211, 201] width 413 height 35
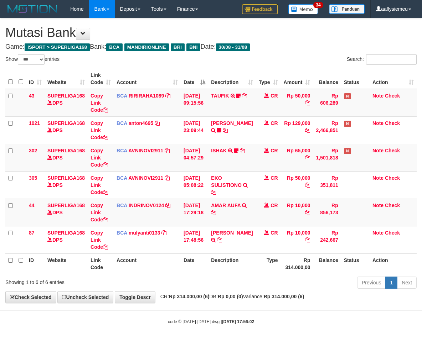
select select "***"
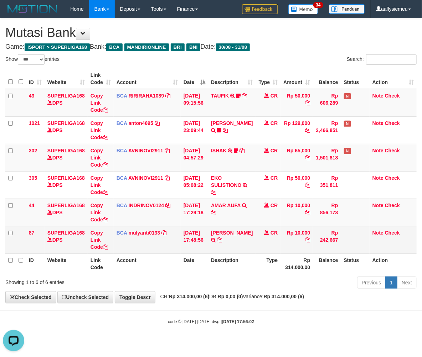
click at [294, 228] on td "Rp 10,000" at bounding box center [296, 239] width 32 height 27
click at [283, 230] on td "Rp 10,000" at bounding box center [296, 239] width 32 height 27
click at [282, 230] on td "Rp 10,000" at bounding box center [296, 239] width 32 height 27
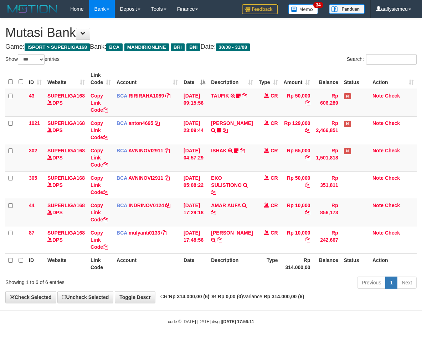
select select "***"
click at [193, 260] on th "Date" at bounding box center [194, 264] width 27 height 20
select select "***"
click at [136, 268] on th "Account" at bounding box center [147, 264] width 67 height 20
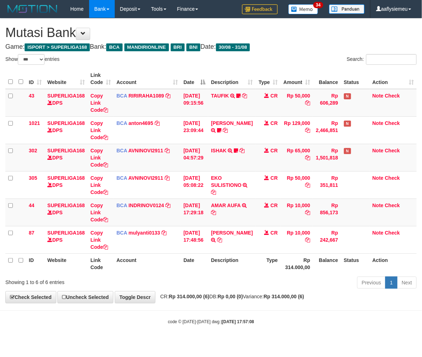
drag, startPoint x: 51, startPoint y: 264, endPoint x: 40, endPoint y: 267, distance: 10.9
click at [51, 264] on th "Website" at bounding box center [66, 264] width 43 height 20
click at [178, 275] on div "ID Website Link Code Account Date Description Type Amount Balance Status Action…" at bounding box center [211, 172] width 422 height 210
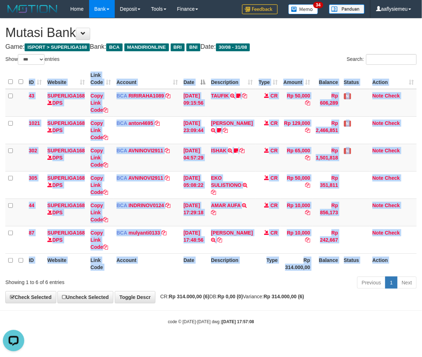
click at [178, 275] on div "ID Website Link Code Account Date Description Type Amount Balance Status Action…" at bounding box center [211, 172] width 422 height 210
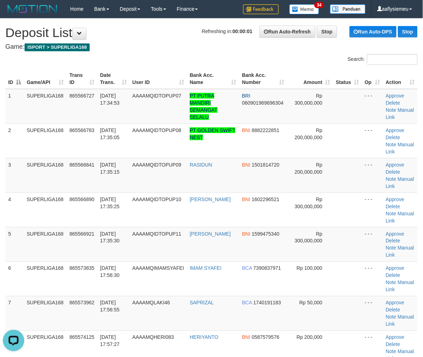
drag, startPoint x: 7, startPoint y: 179, endPoint x: 2, endPoint y: 182, distance: 5.6
click at [6, 180] on td "3" at bounding box center [14, 175] width 19 height 35
click at [33, 182] on td "SUPERLIGA168" at bounding box center [45, 175] width 43 height 35
click at [4, 197] on div "ID Game/API Trans ID Date Trans. User ID Bank Acc. Name Bank Acc. Number Amount…" at bounding box center [211, 245] width 423 height 356
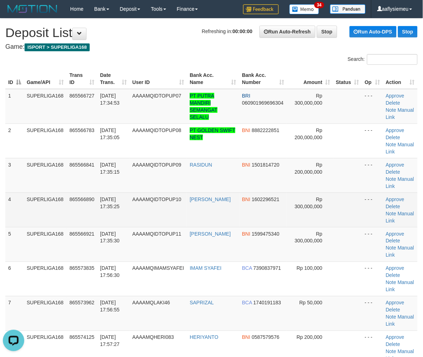
click at [54, 203] on td "SUPERLIGA168" at bounding box center [45, 210] width 43 height 35
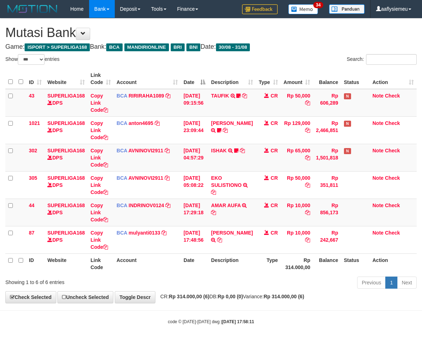
select select "***"
click at [186, 257] on th "Date" at bounding box center [194, 264] width 27 height 20
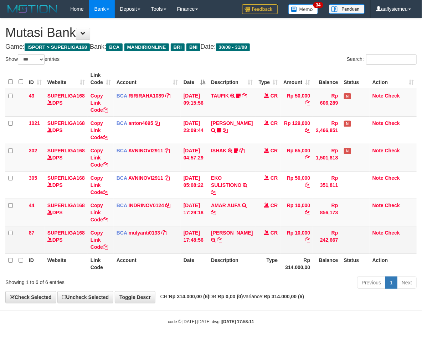
click at [196, 243] on td "[DATE] 17:48:56" at bounding box center [194, 239] width 27 height 27
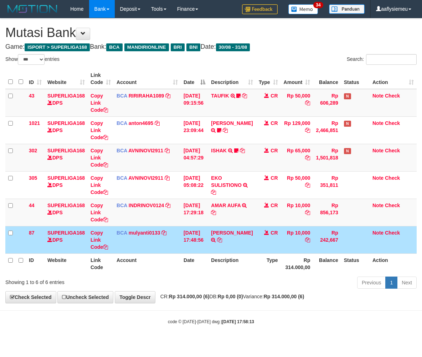
select select "***"
click at [193, 239] on td "[DATE] 17:48:56" at bounding box center [194, 239] width 27 height 27
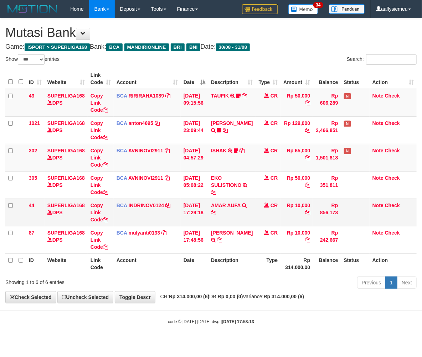
click at [258, 222] on td "CR" at bounding box center [268, 212] width 25 height 27
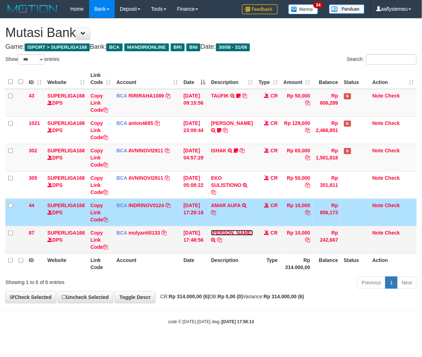
click at [229, 233] on link "SILVA SARI S" at bounding box center [232, 233] width 42 height 6
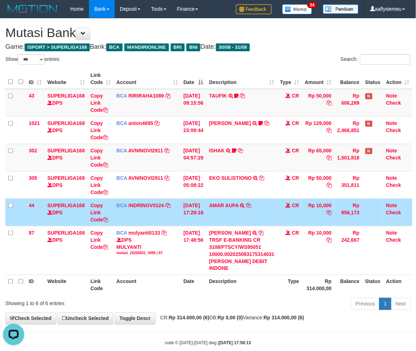
click at [251, 221] on td "AMAR AUFA TRSF E-BANKING CR 3108/FTSCY/WS95031 10000.00AMAR AUFA" at bounding box center [241, 212] width 71 height 27
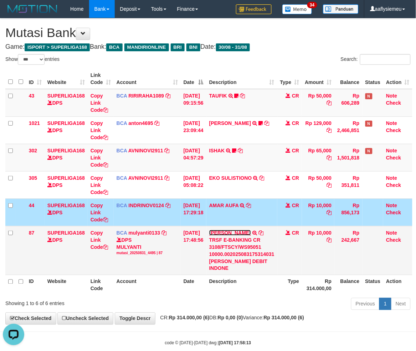
click at [241, 233] on link "[PERSON_NAME]" at bounding box center [230, 233] width 42 height 6
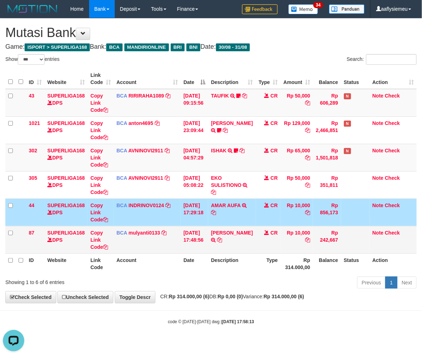
click at [202, 246] on td "[DATE] 17:48:56" at bounding box center [194, 239] width 27 height 27
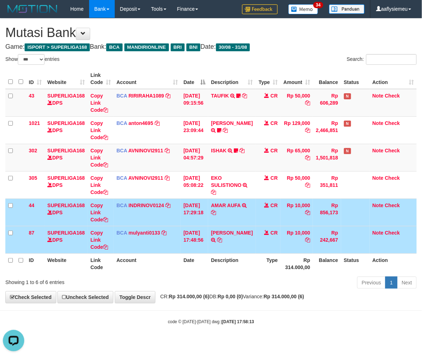
click at [244, 250] on td "SILVA SARI S TRSF E-BANKING CR 3108/FTSCY/WS95051 10000.002025083175314031 TRFD…" at bounding box center [231, 239] width 47 height 27
drag, startPoint x: 218, startPoint y: 286, endPoint x: 227, endPoint y: 271, distance: 17.4
click at [218, 286] on div "Previous 1 Next" at bounding box center [299, 283] width 236 height 15
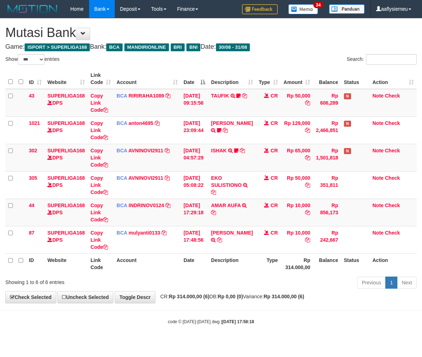
select select "***"
click at [262, 259] on th "Type" at bounding box center [268, 264] width 25 height 20
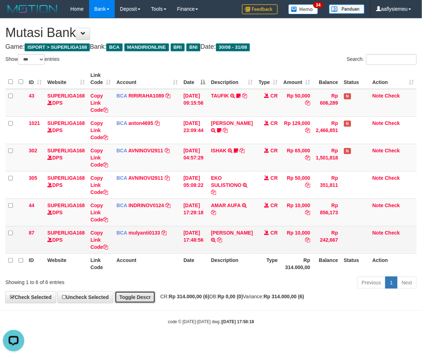
click at [154, 302] on link "Toggle Descr" at bounding box center [135, 298] width 41 height 12
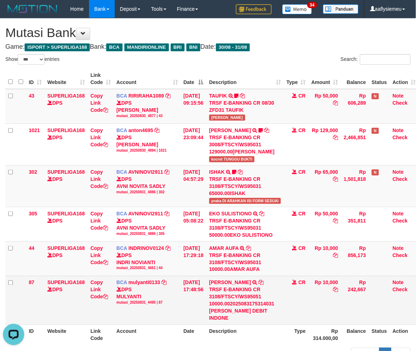
drag, startPoint x: 408, startPoint y: 241, endPoint x: 93, endPoint y: 308, distance: 321.9
click at [394, 250] on td "Note Check" at bounding box center [404, 259] width 29 height 35
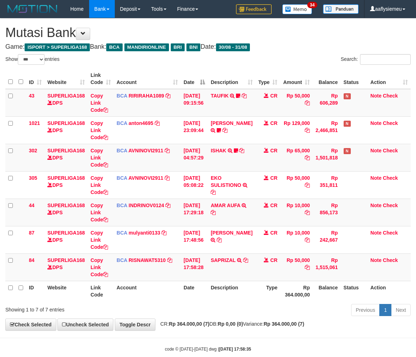
select select "***"
click at [140, 258] on link "RISNAWAT5310" at bounding box center [147, 261] width 37 height 6
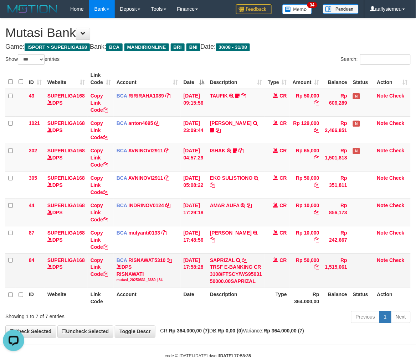
click at [141, 279] on div "mutasi_20250831_3680 | 84" at bounding box center [147, 280] width 61 height 5
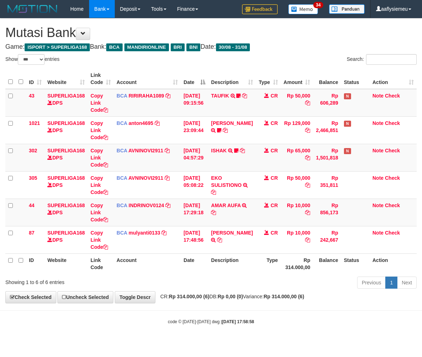
select select "***"
click at [187, 273] on th "Date" at bounding box center [194, 264] width 27 height 20
drag, startPoint x: 175, startPoint y: 268, endPoint x: 170, endPoint y: 270, distance: 5.0
click at [172, 269] on th "Account" at bounding box center [147, 264] width 67 height 20
